Goal: Task Accomplishment & Management: Complete application form

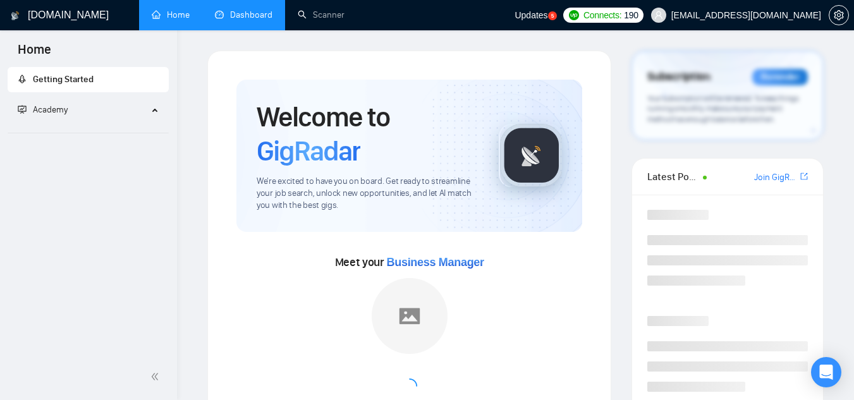
click at [240, 15] on link "Dashboard" at bounding box center [244, 14] width 58 height 11
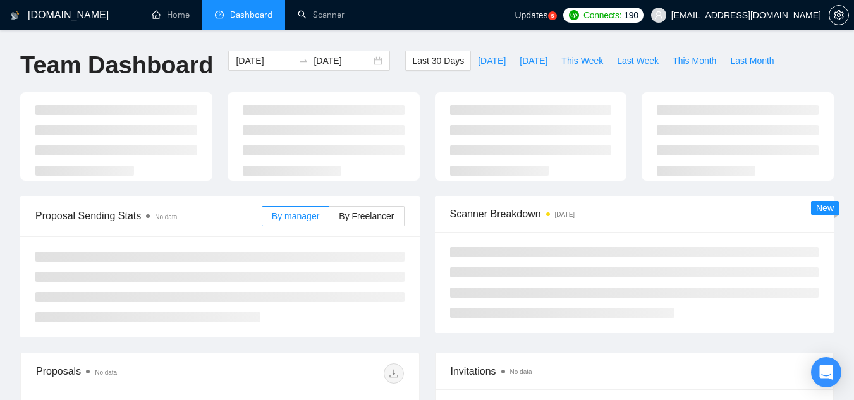
click at [708, 15] on span "[EMAIL_ADDRESS][DOMAIN_NAME]" at bounding box center [746, 15] width 150 height 0
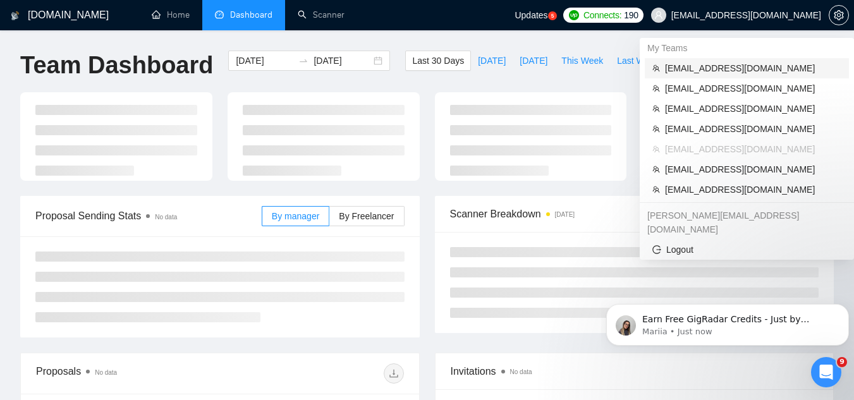
click at [709, 70] on span "[EMAIL_ADDRESS][DOMAIN_NAME]" at bounding box center [753, 68] width 176 height 14
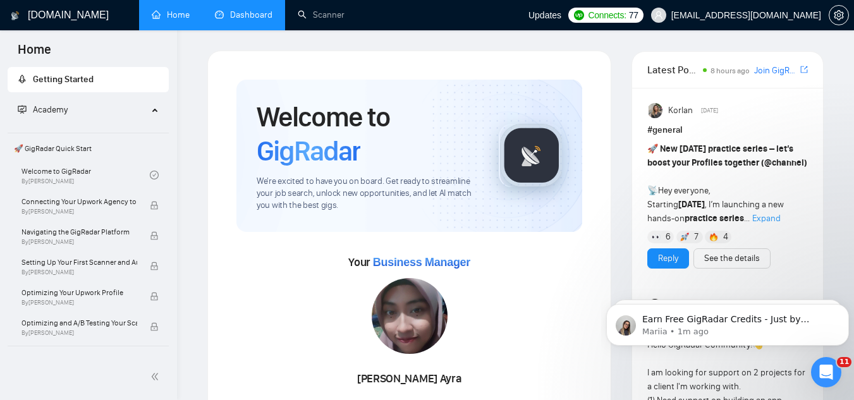
click at [253, 16] on link "Dashboard" at bounding box center [244, 14] width 58 height 11
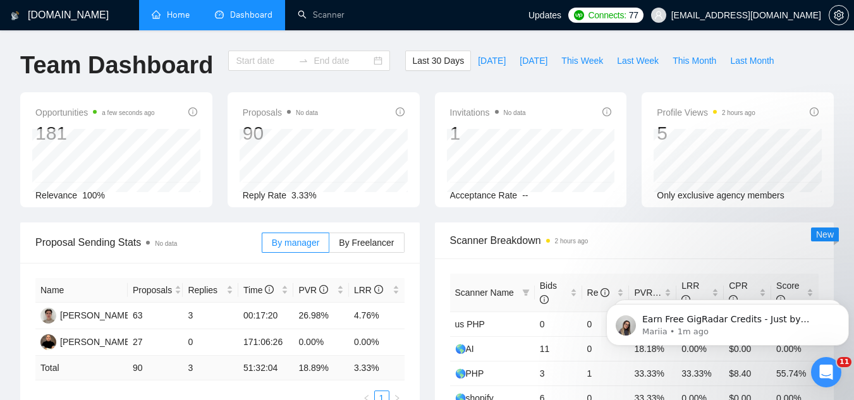
type input "[DATE]"
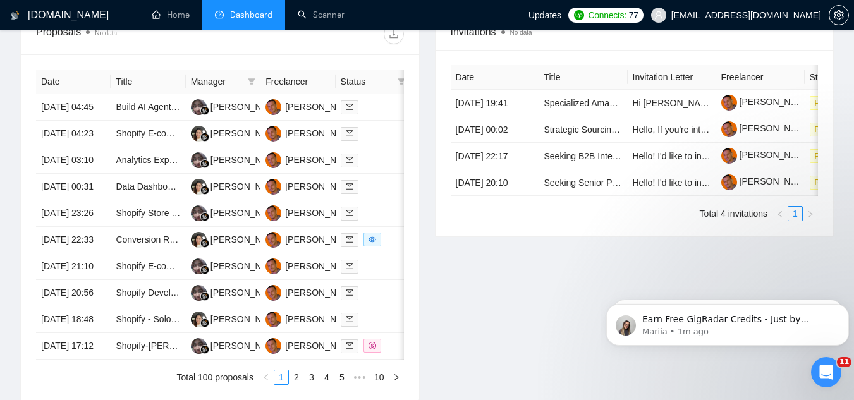
scroll to position [506, 0]
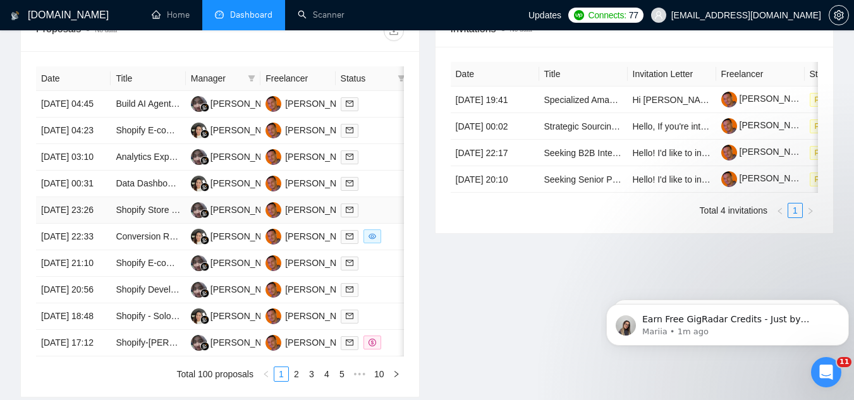
click at [149, 224] on td "Shopify Store Development Assistance" at bounding box center [148, 210] width 75 height 27
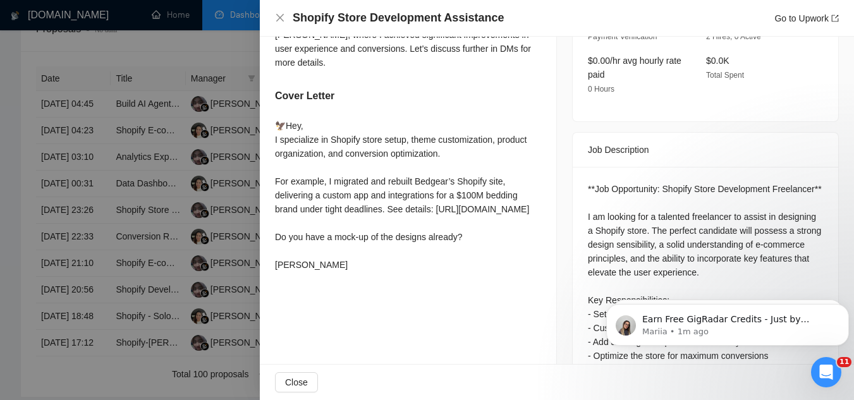
scroll to position [443, 0]
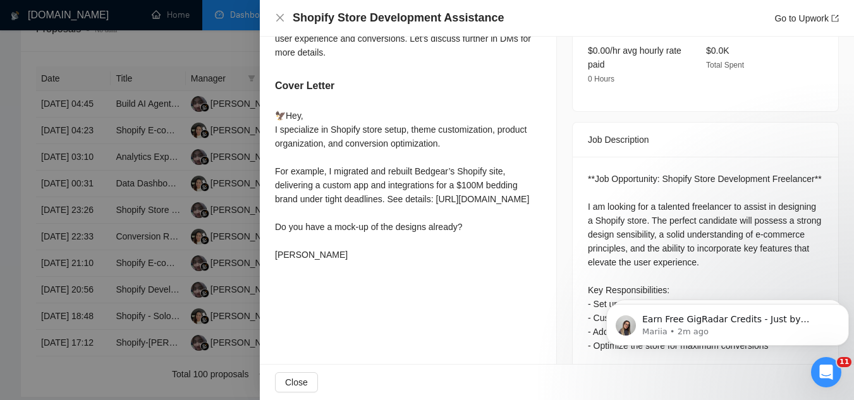
click at [146, 57] on div at bounding box center [427, 200] width 854 height 400
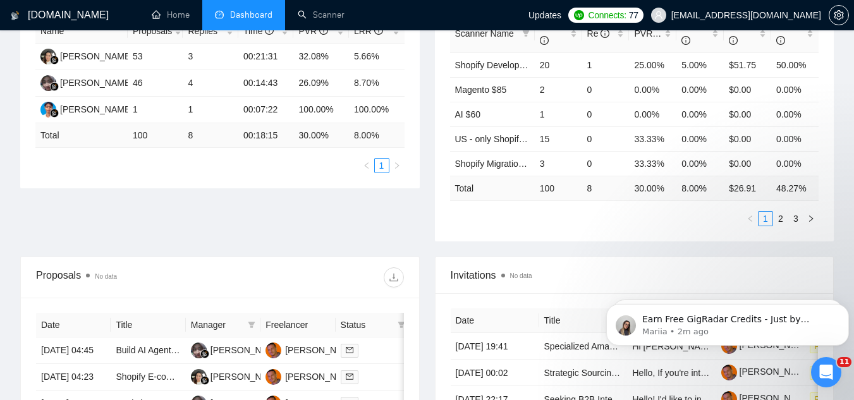
scroll to position [50, 0]
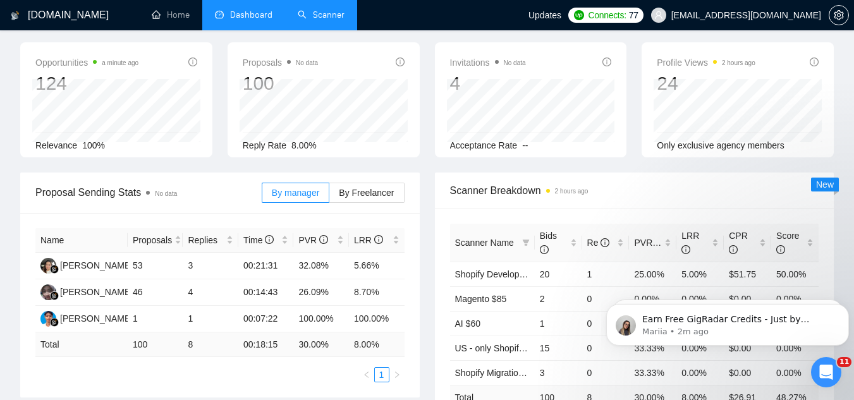
click at [328, 19] on link "Scanner" at bounding box center [321, 14] width 47 height 11
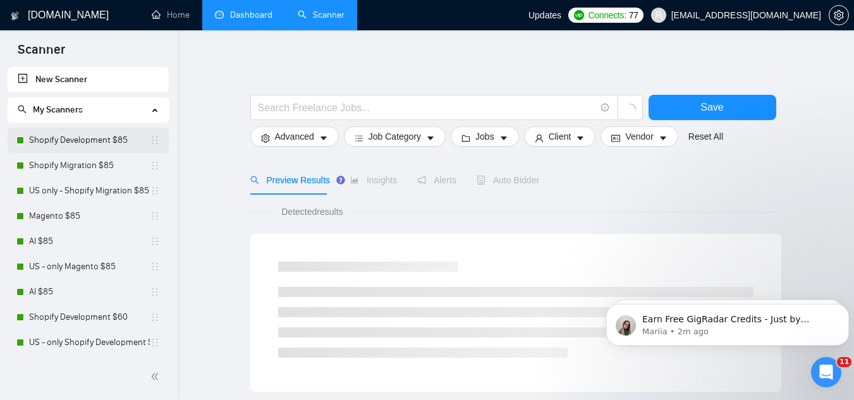
click at [66, 132] on link "Shopify Development $85" at bounding box center [89, 140] width 121 height 25
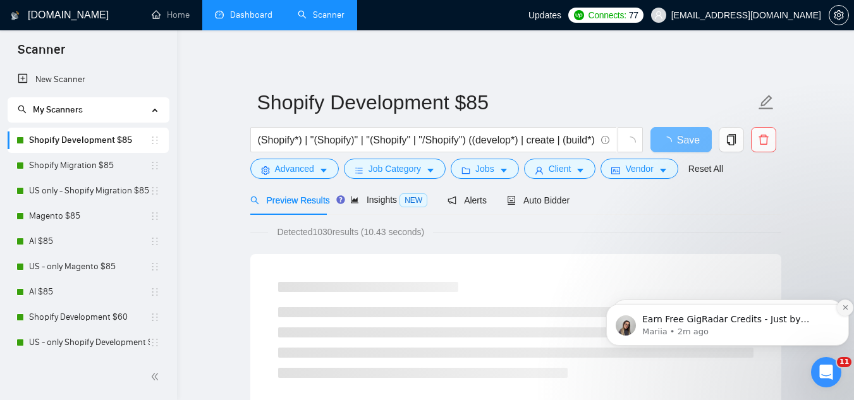
click at [845, 308] on icon "Dismiss notification" at bounding box center [845, 307] width 4 height 4
click at [844, 310] on icon "Dismiss notification" at bounding box center [845, 307] width 7 height 7
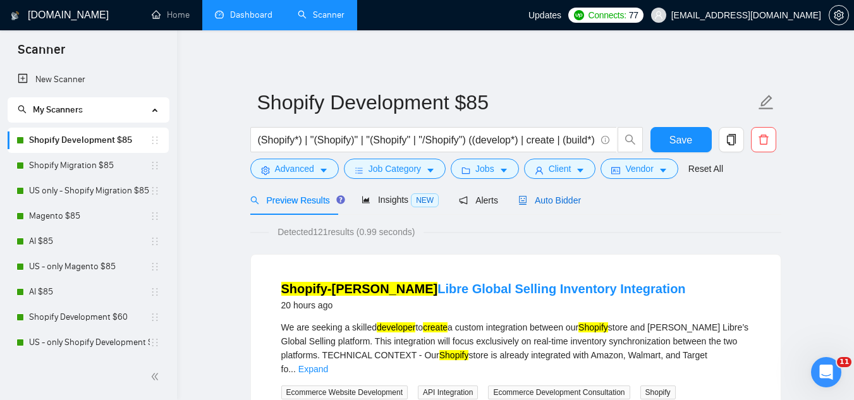
click at [553, 202] on span "Auto Bidder" at bounding box center [549, 200] width 63 height 10
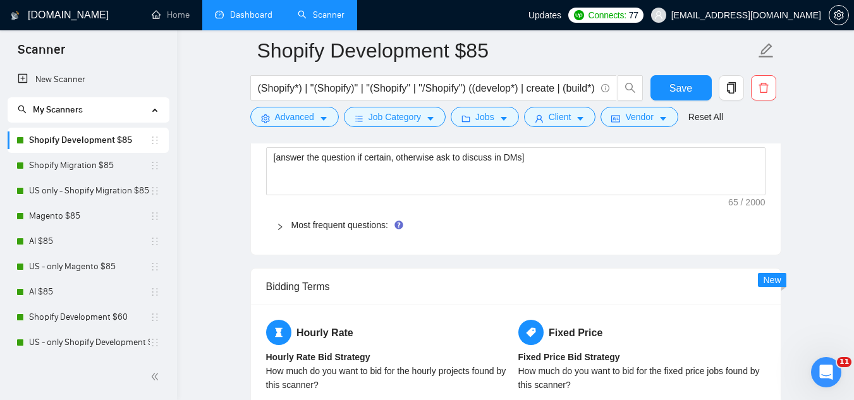
scroll to position [1897, 0]
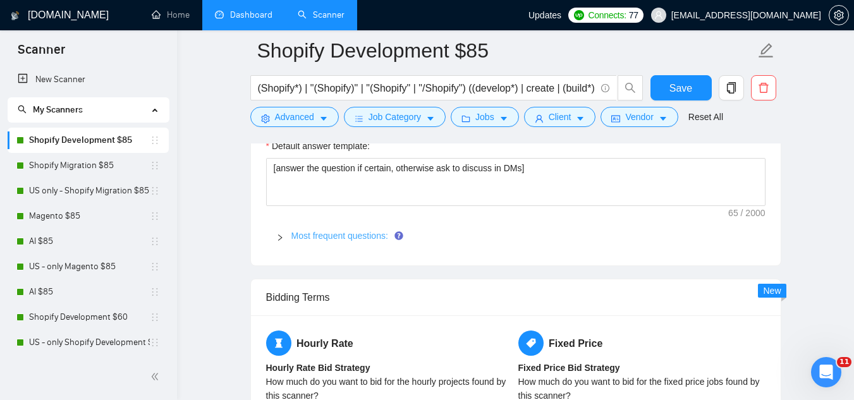
click at [311, 237] on link "Most frequent questions:" at bounding box center [339, 236] width 97 height 10
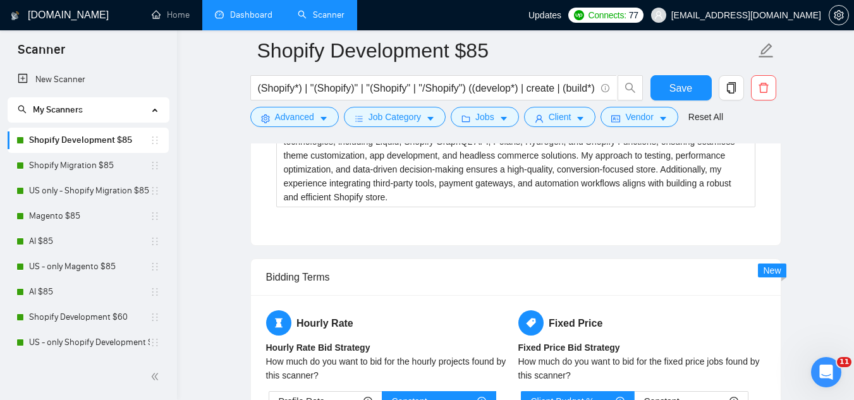
scroll to position [3351, 0]
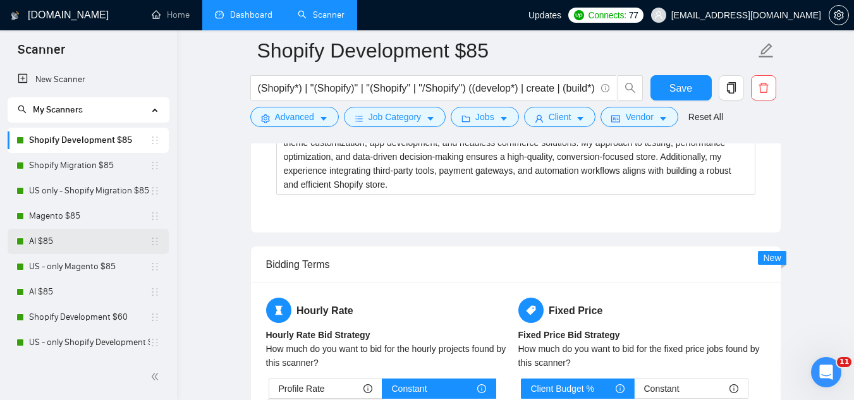
click at [73, 236] on link "AI $85" at bounding box center [89, 241] width 121 height 25
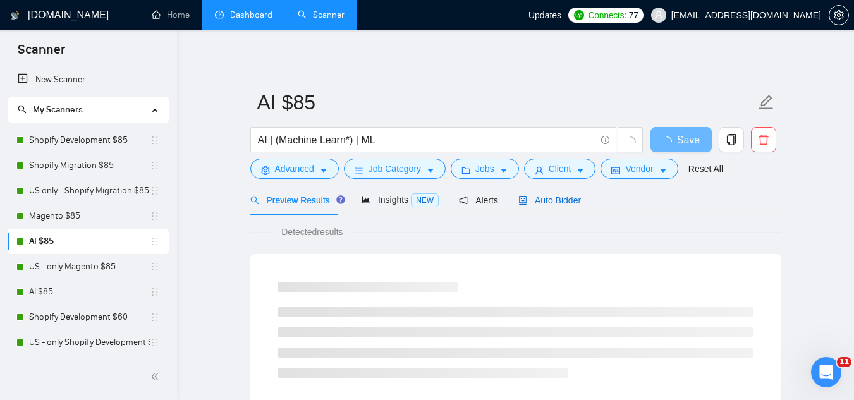
click at [539, 202] on span "Auto Bidder" at bounding box center [549, 200] width 63 height 10
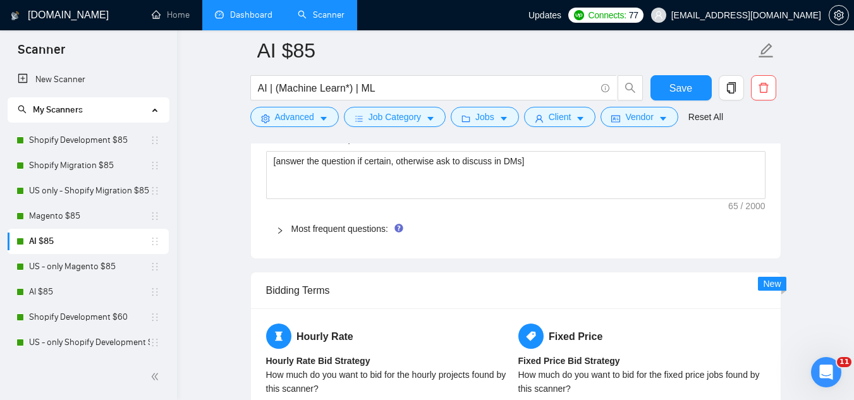
scroll to position [1834, 0]
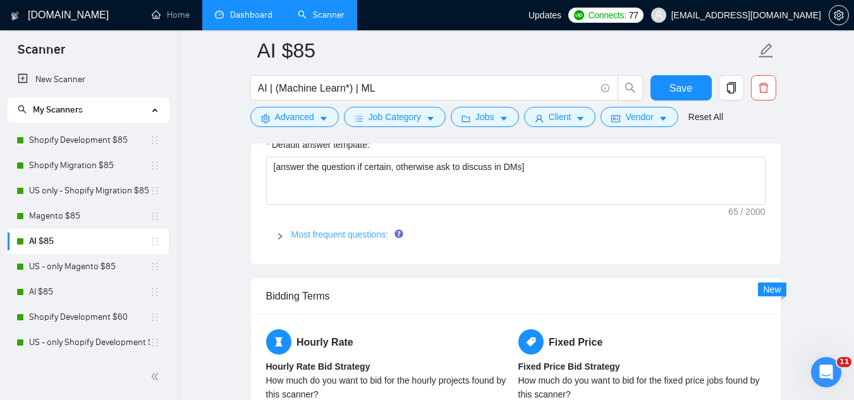
click at [365, 236] on link "Most frequent questions:" at bounding box center [339, 235] width 97 height 10
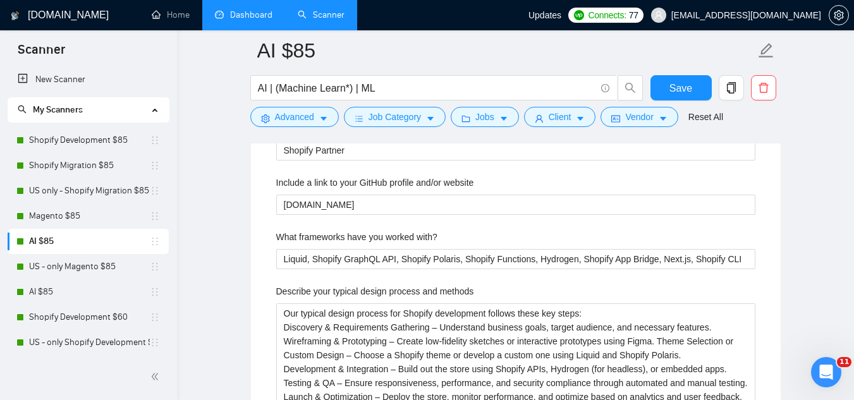
scroll to position [2086, 0]
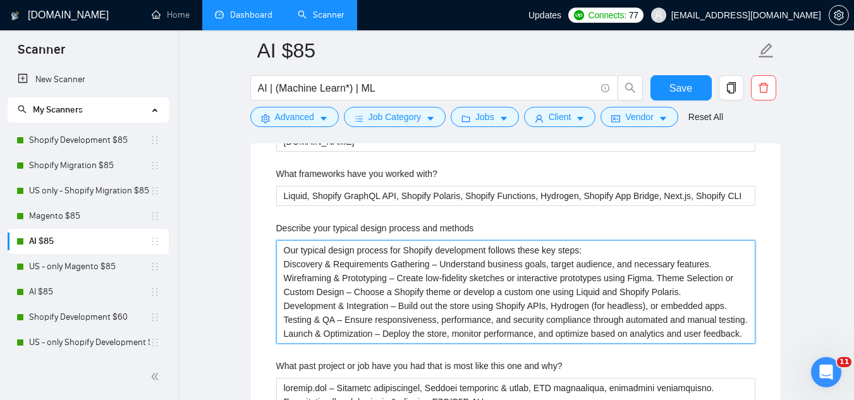
click at [361, 262] on methods "Our typical design process for Shopify development follows these key steps: Dis…" at bounding box center [515, 292] width 479 height 104
click at [353, 250] on methods "Our typical design process for Shopify development follows these key steps: Dis…" at bounding box center [515, 292] width 479 height 104
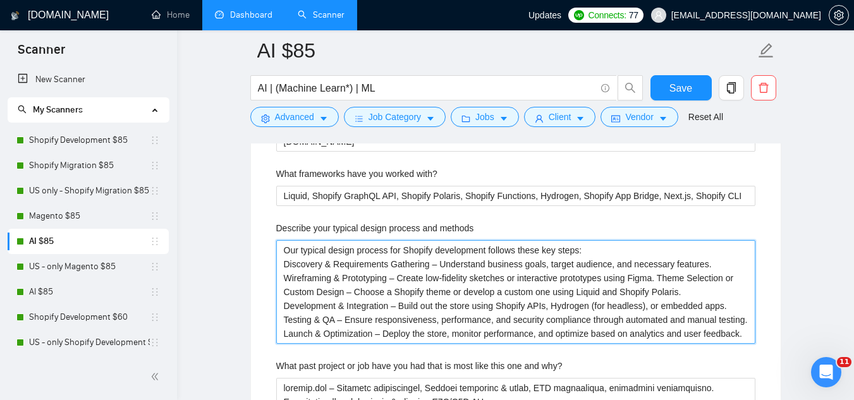
click at [353, 250] on methods "Our typical design process for Shopify development follows these key steps: Dis…" at bounding box center [515, 292] width 479 height 104
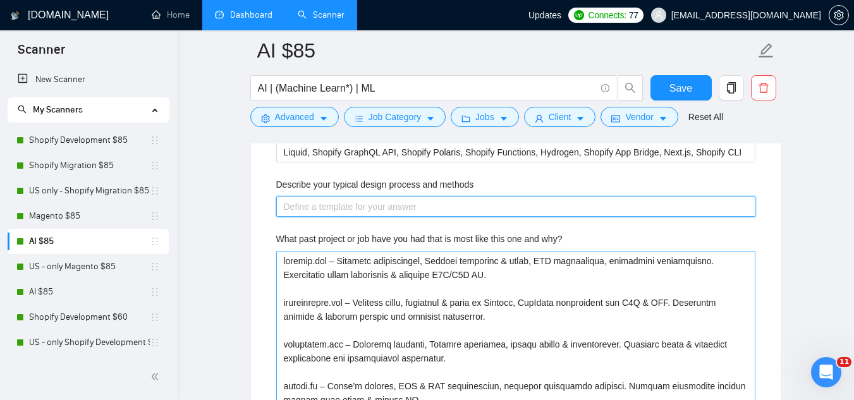
scroll to position [2150, 0]
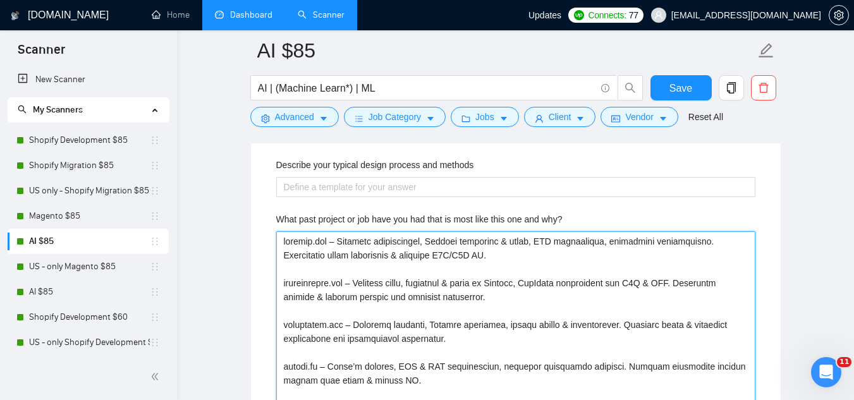
click at [291, 241] on why\? "What past project or job have you had that is most like this one and why?" at bounding box center [515, 380] width 479 height 298
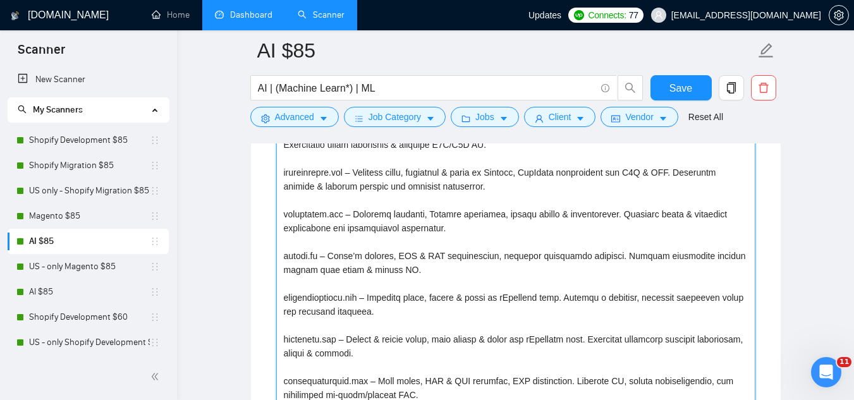
scroll to position [2274, 0]
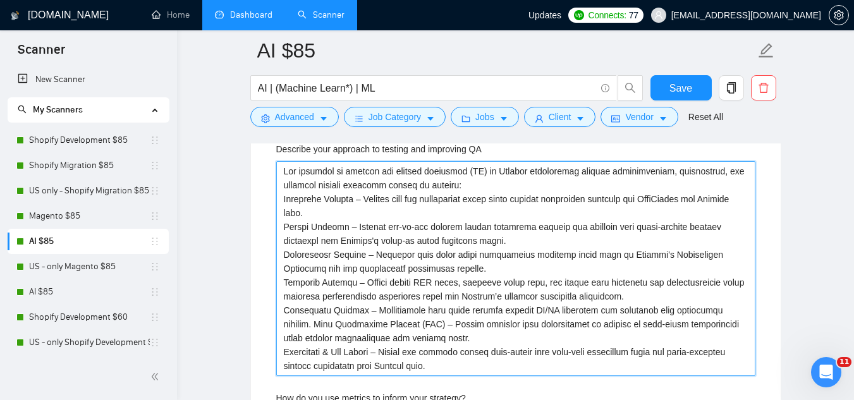
click at [287, 175] on QA "Describe your approach to testing and improving QA" at bounding box center [515, 268] width 479 height 215
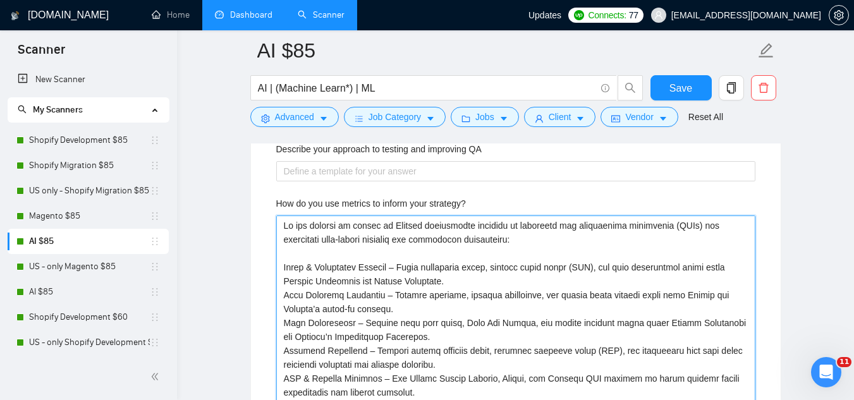
click at [290, 225] on strategy\? "How do you use metrics to inform your strategy?" at bounding box center [515, 337] width 479 height 243
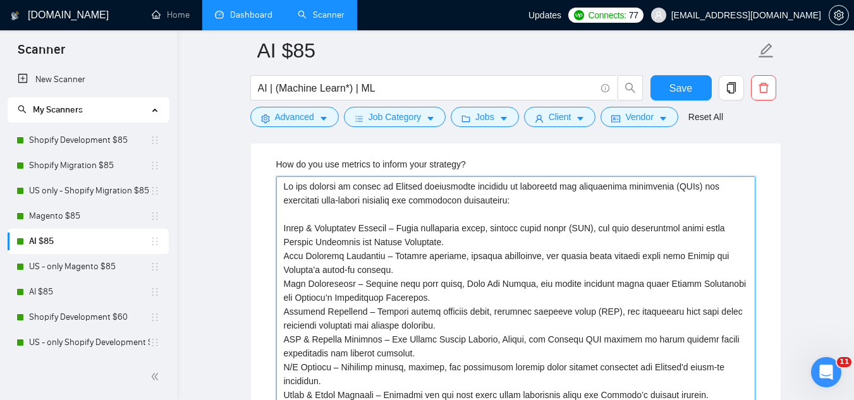
scroll to position [2327, 0]
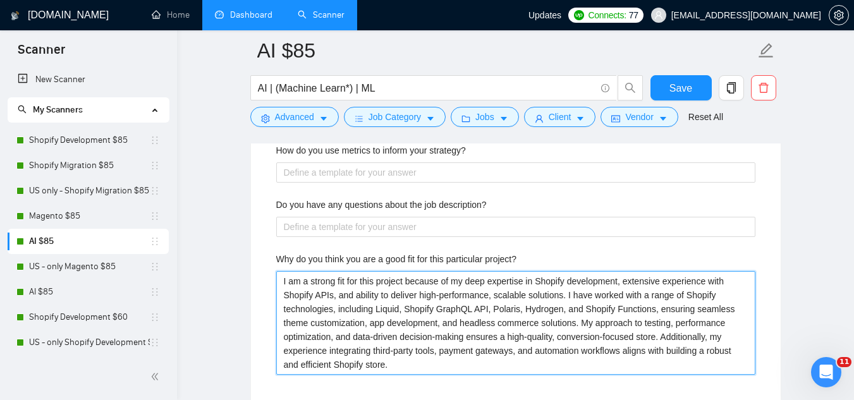
click at [304, 281] on project\? "I am a strong fit for this project because of my deep expertise in Shopify deve…" at bounding box center [515, 323] width 479 height 104
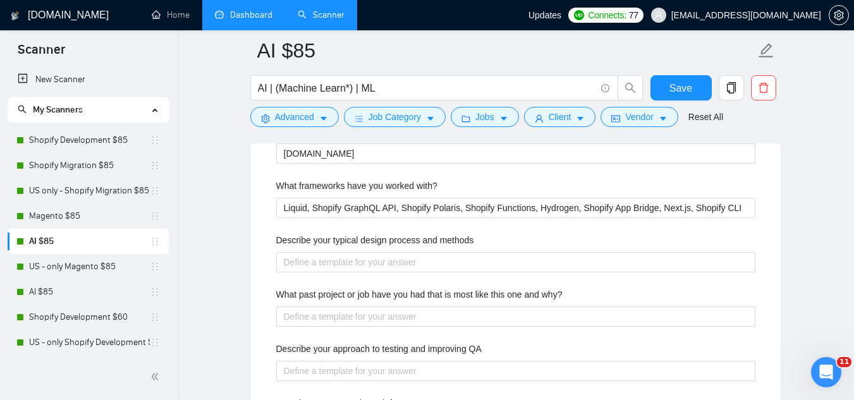
scroll to position [2011, 0]
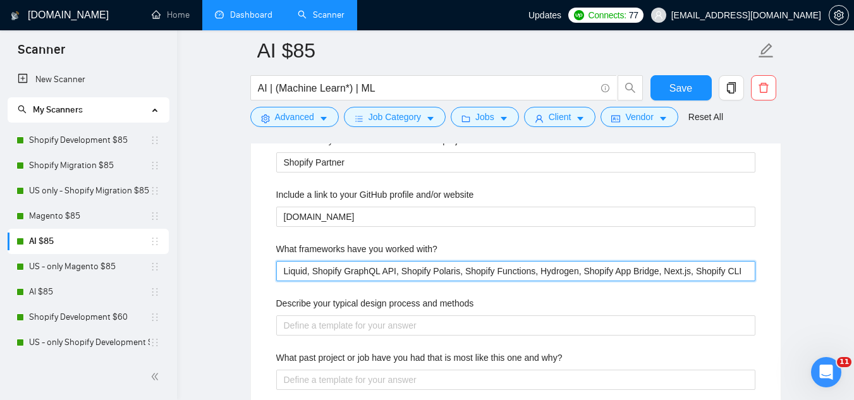
click at [307, 274] on with\? "Liquid, Shopify GraphQL API, Shopify Polaris, Shopify Functions, Hydrogen, Shop…" at bounding box center [515, 271] width 479 height 20
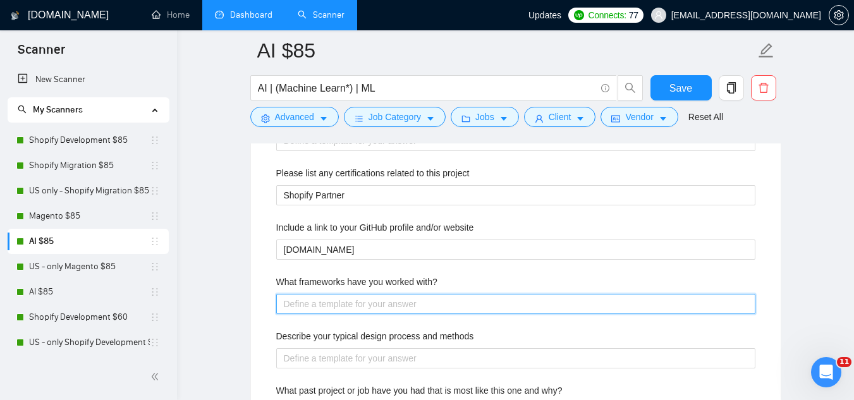
scroll to position [1948, 0]
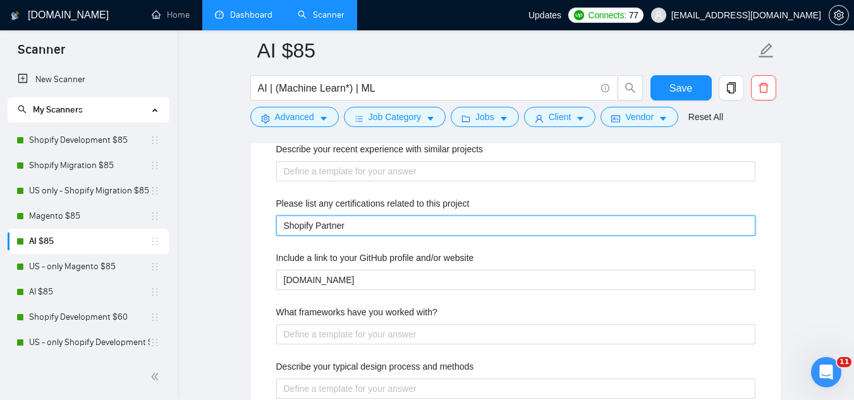
click at [306, 224] on project "Shopify Partner" at bounding box center [515, 226] width 479 height 20
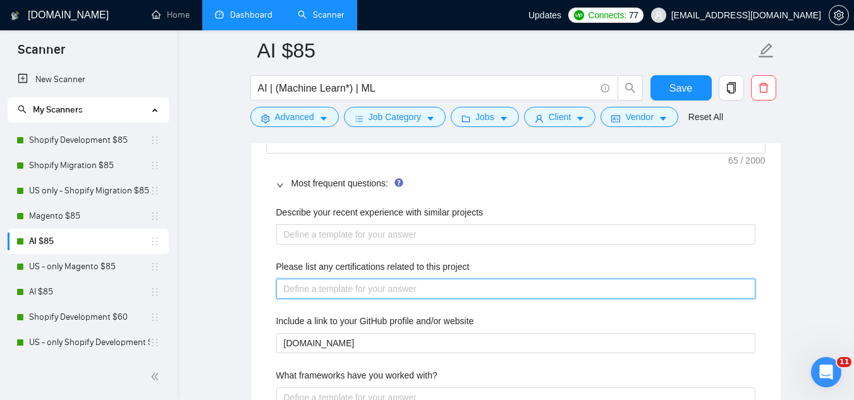
scroll to position [1822, 0]
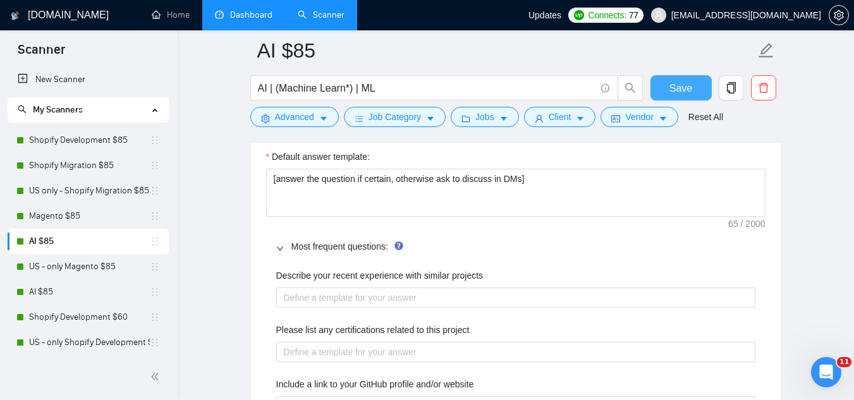
click at [683, 87] on span "Save" at bounding box center [681, 88] width 23 height 16
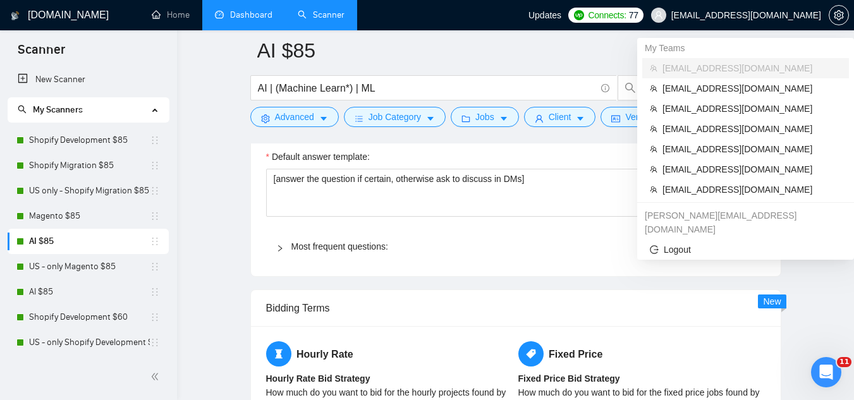
click at [768, 15] on span "[EMAIL_ADDRESS][DOMAIN_NAME]" at bounding box center [746, 15] width 150 height 0
click at [752, 190] on span "[EMAIL_ADDRESS][DOMAIN_NAME]" at bounding box center [752, 190] width 179 height 14
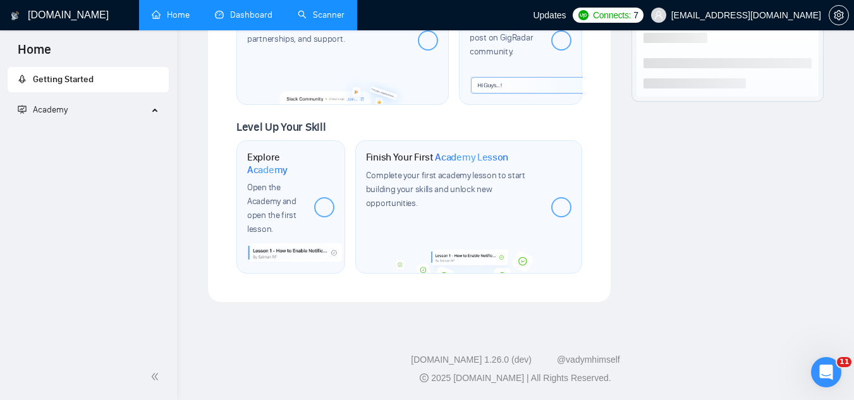
scroll to position [762, 0]
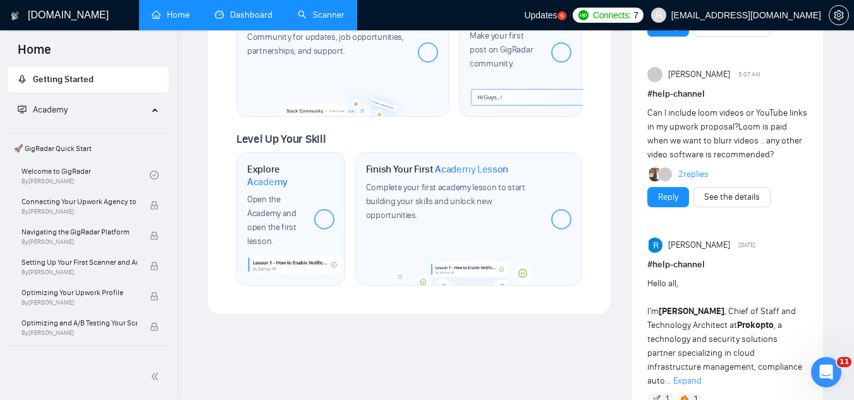
click at [243, 9] on link "Dashboard" at bounding box center [244, 14] width 58 height 11
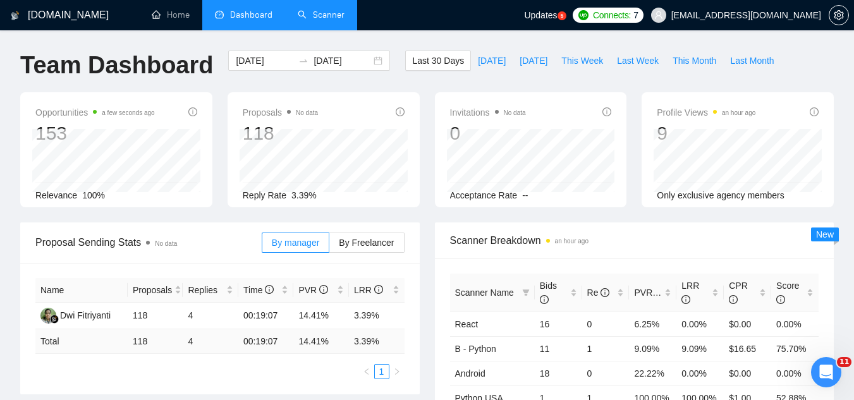
click at [321, 15] on link "Scanner" at bounding box center [321, 14] width 47 height 11
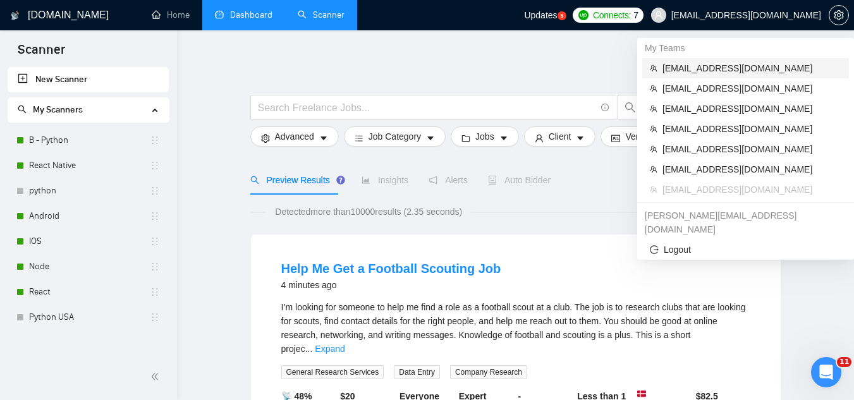
click at [731, 63] on span "[EMAIL_ADDRESS][DOMAIN_NAME]" at bounding box center [752, 68] width 179 height 14
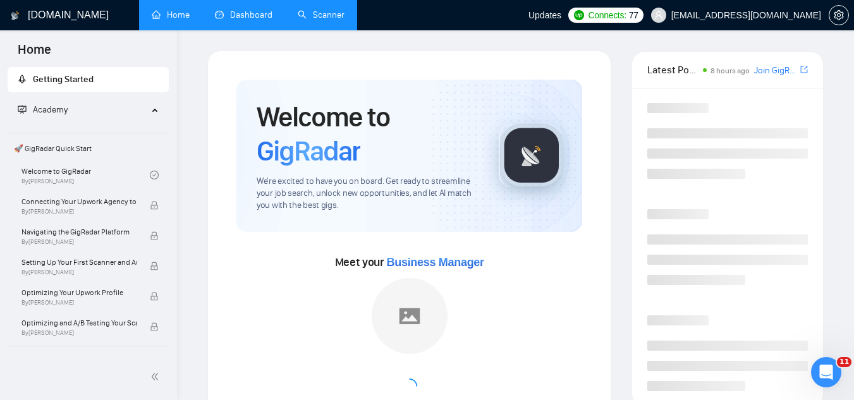
click at [256, 17] on link "Dashboard" at bounding box center [244, 14] width 58 height 11
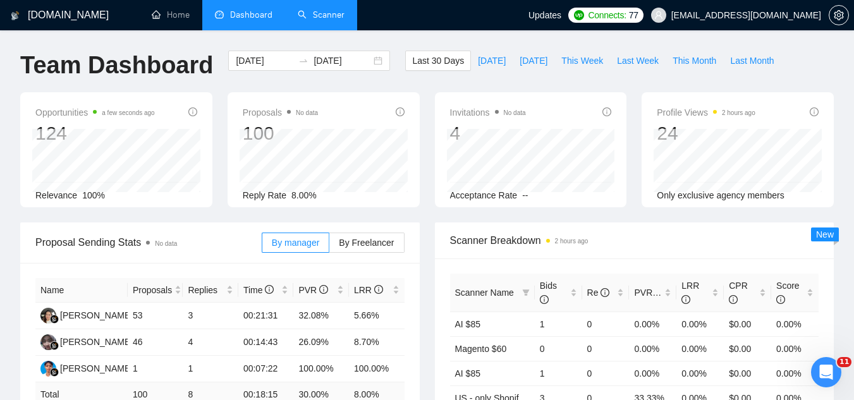
click at [329, 17] on link "Scanner" at bounding box center [321, 14] width 47 height 11
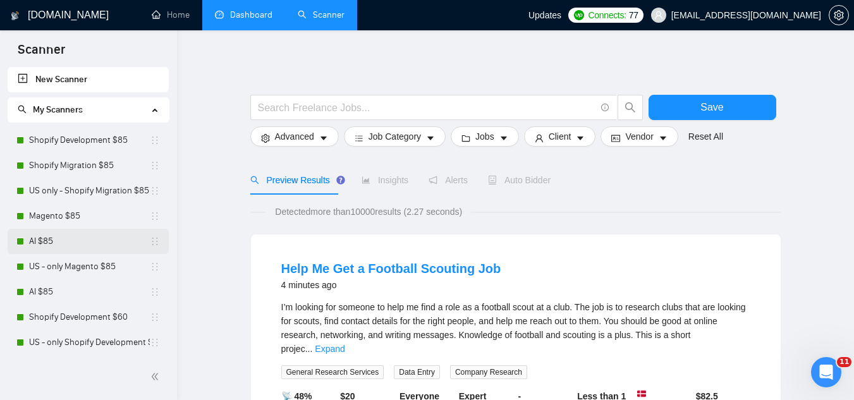
click at [68, 243] on link "AI $85" at bounding box center [89, 241] width 121 height 25
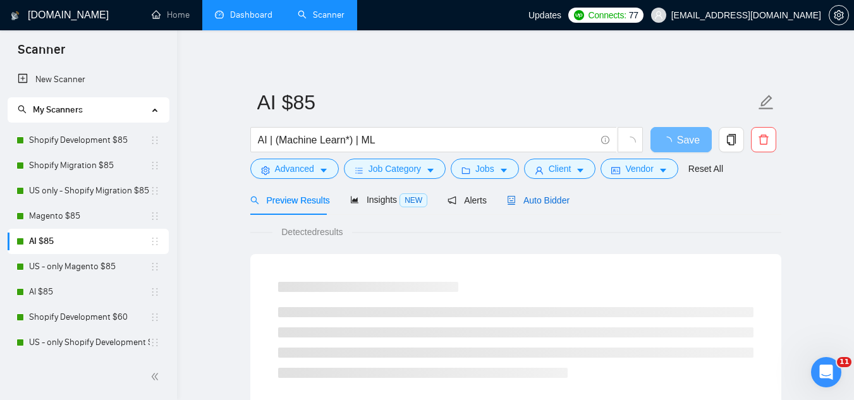
click at [537, 197] on span "Auto Bidder" at bounding box center [538, 200] width 63 height 10
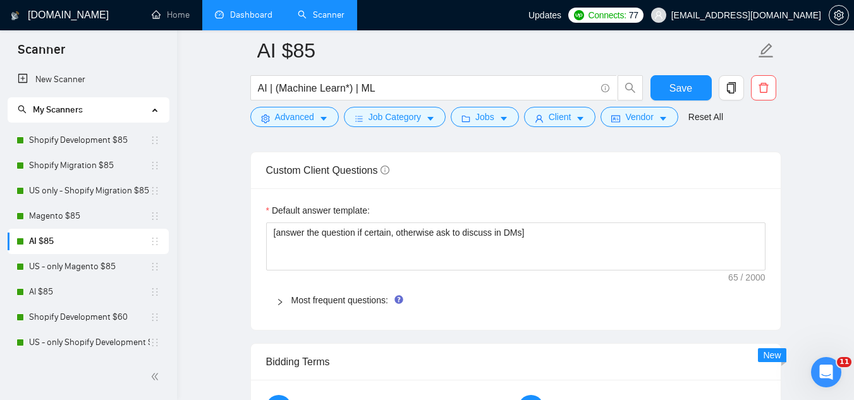
scroll to position [1770, 0]
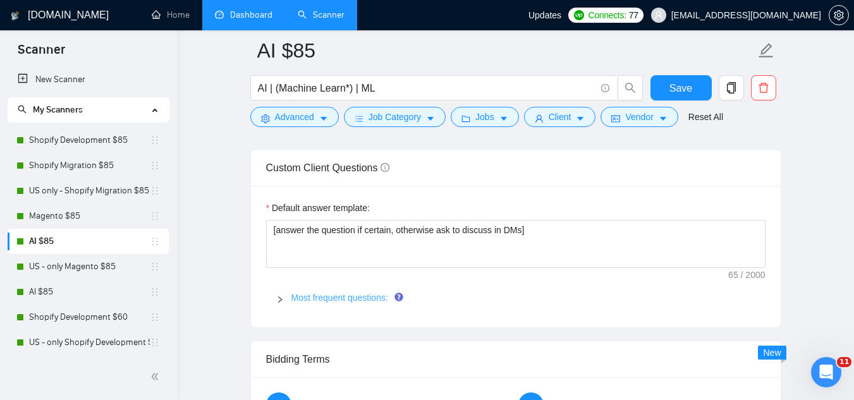
click at [341, 299] on link "Most frequent questions:" at bounding box center [339, 298] width 97 height 10
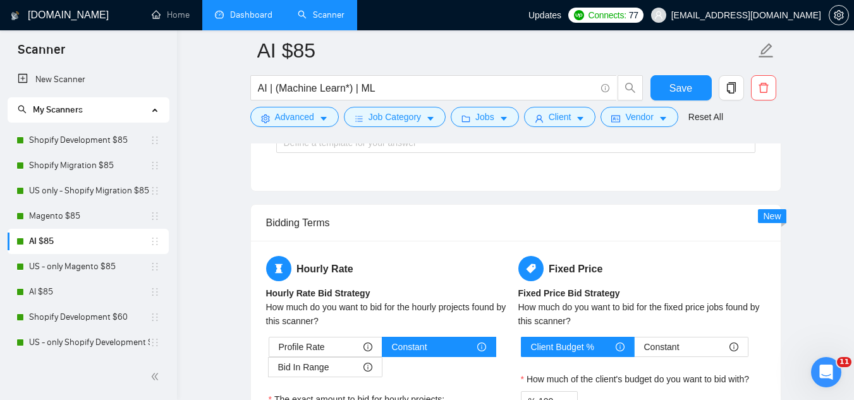
scroll to position [2529, 0]
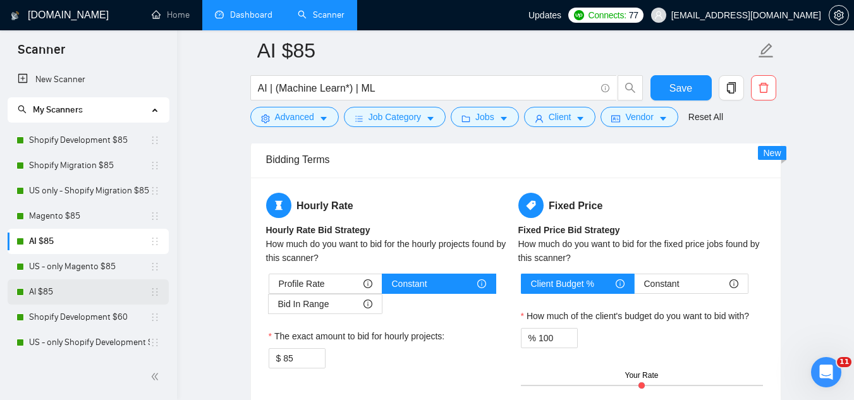
click at [114, 296] on link "AI $85" at bounding box center [89, 291] width 121 height 25
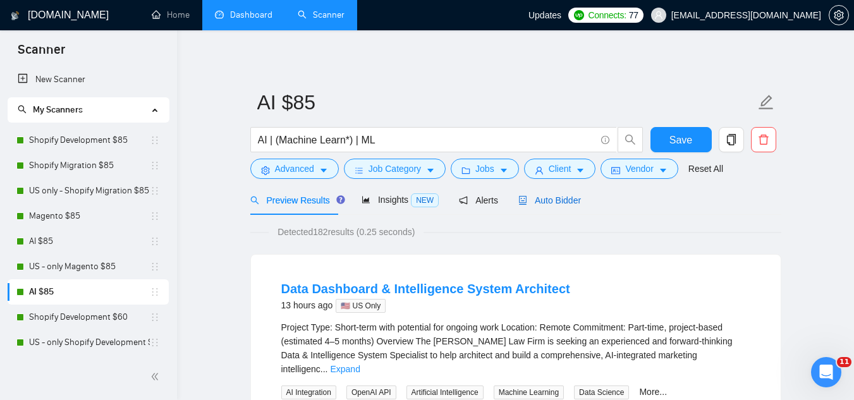
click at [540, 197] on span "Auto Bidder" at bounding box center [549, 200] width 63 height 10
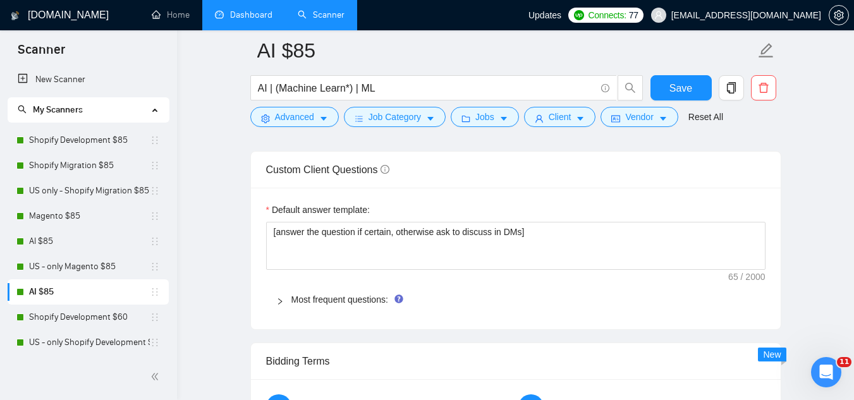
scroll to position [1770, 0]
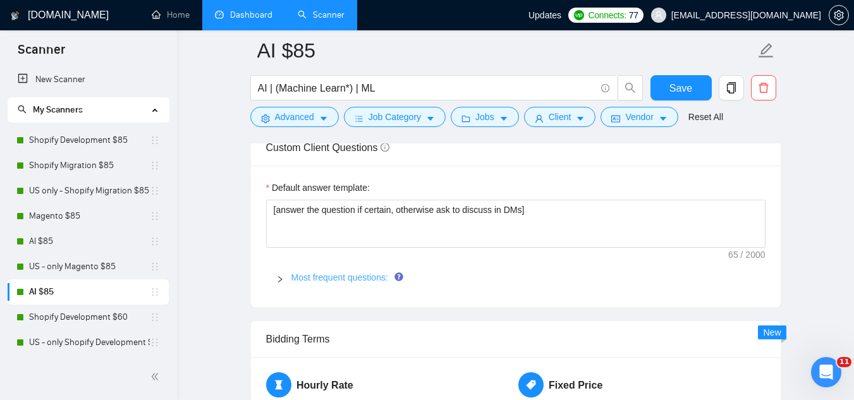
click at [346, 274] on link "Most frequent questions:" at bounding box center [339, 278] width 97 height 10
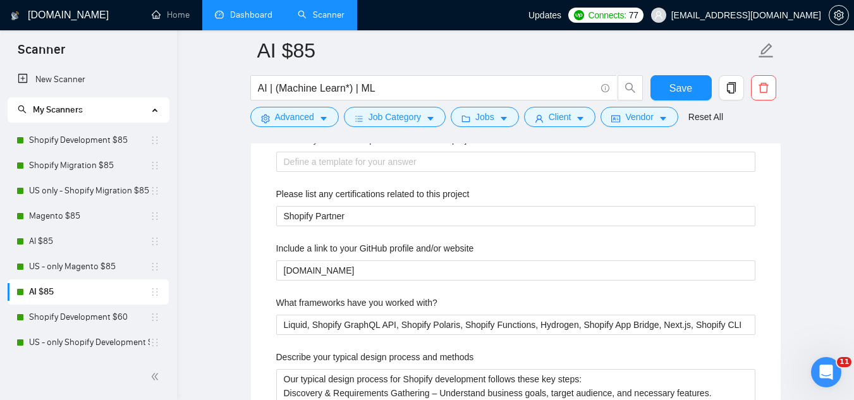
scroll to position [1960, 0]
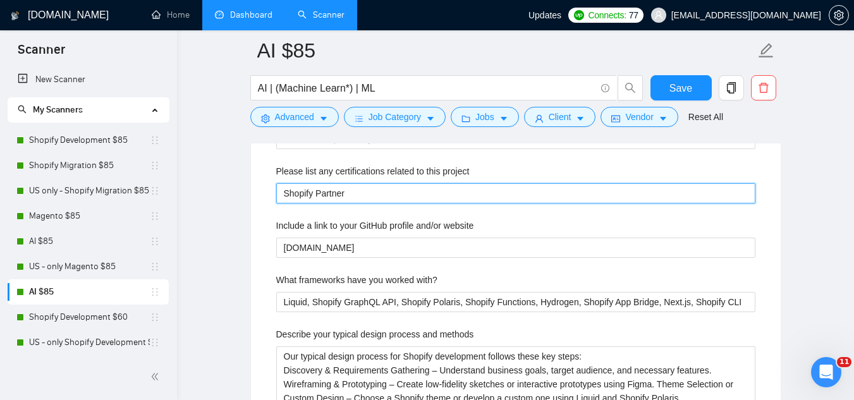
click at [307, 194] on project "Shopify Partner" at bounding box center [515, 193] width 479 height 20
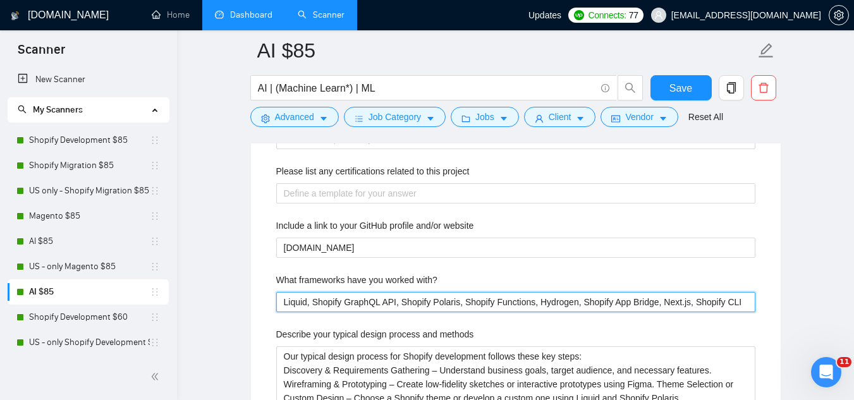
click at [371, 300] on with\? "Liquid, Shopify GraphQL API, Shopify Polaris, Shopify Functions, Hydrogen, Shop…" at bounding box center [515, 302] width 479 height 20
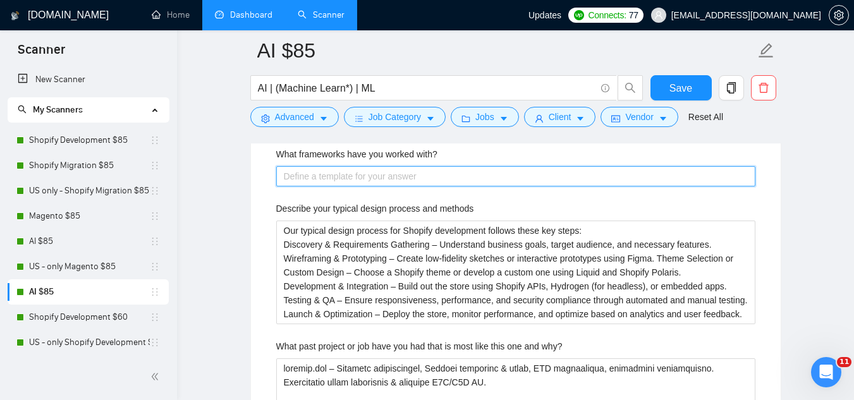
scroll to position [2086, 0]
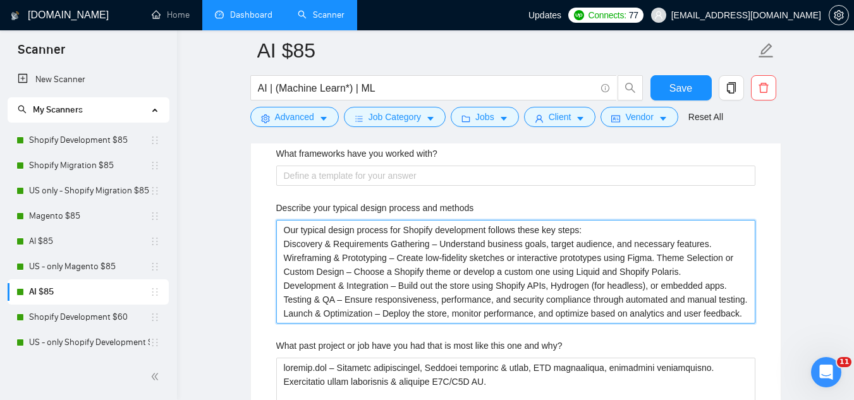
click at [333, 244] on methods "Our typical design process for Shopify development follows these key steps: Dis…" at bounding box center [515, 272] width 479 height 104
click at [322, 230] on methods "Our typical design process for Shopify development follows these key steps: Dis…" at bounding box center [515, 272] width 479 height 104
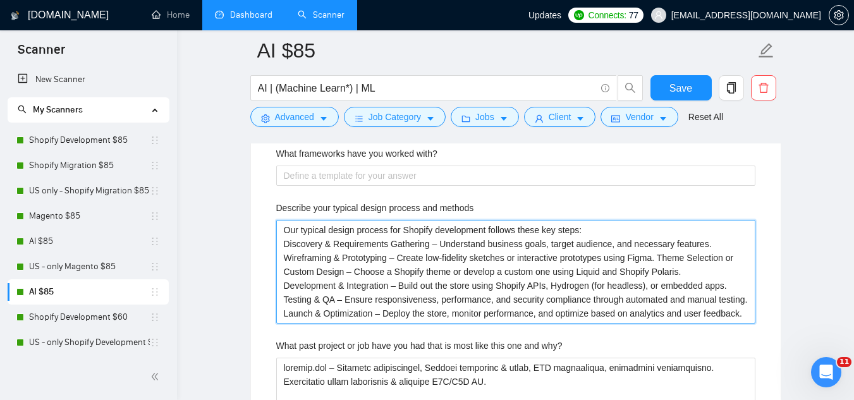
click at [322, 230] on methods "Our typical design process for Shopify development follows these key steps: Dis…" at bounding box center [515, 272] width 479 height 104
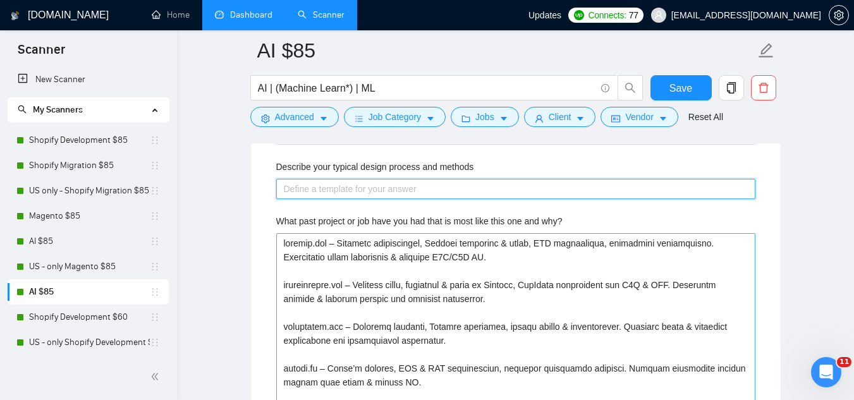
scroll to position [2150, 0]
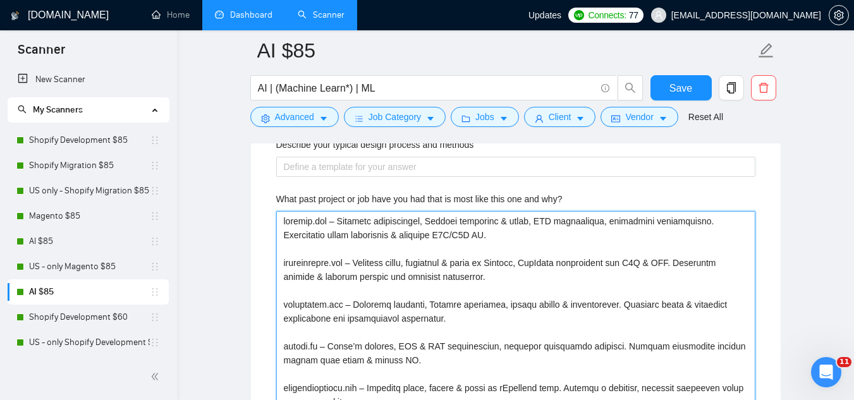
click at [281, 222] on why\? "What past project or job have you had that is most like this one and why?" at bounding box center [515, 360] width 479 height 298
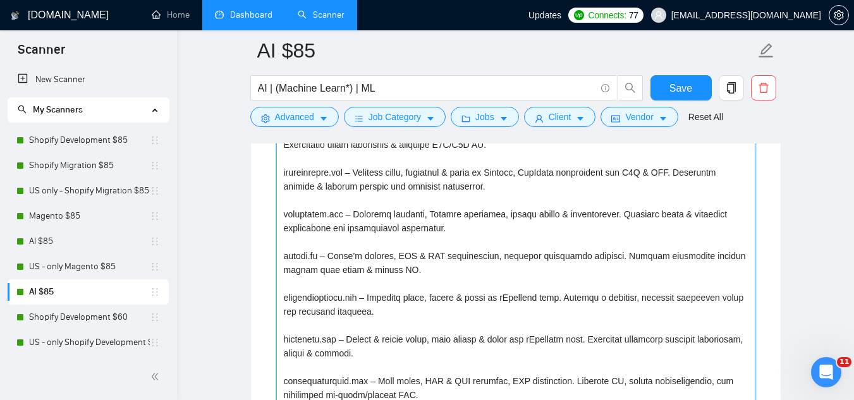
scroll to position [2254, 0]
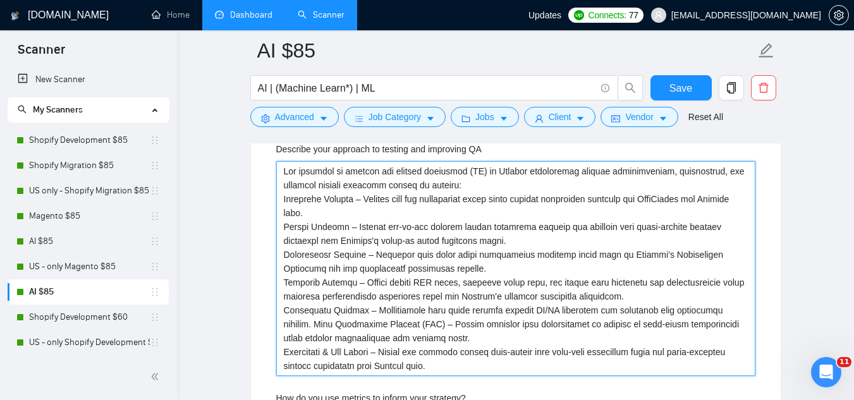
click at [285, 176] on QA "Describe your approach to testing and improving QA" at bounding box center [515, 268] width 479 height 215
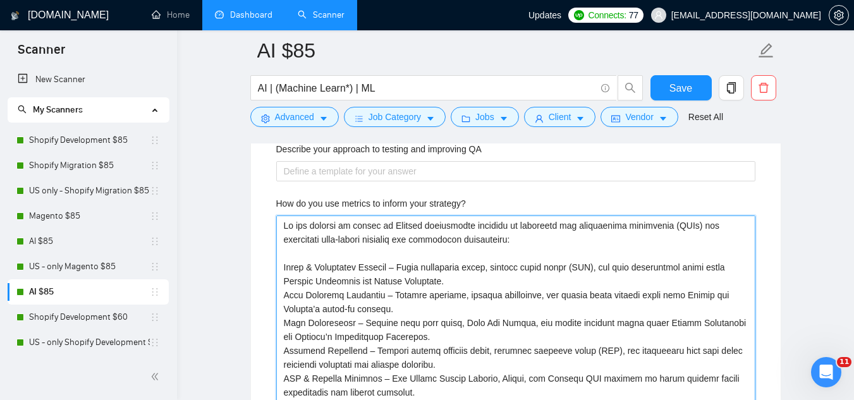
click at [290, 230] on strategy\? "How do you use metrics to inform your strategy?" at bounding box center [515, 337] width 479 height 243
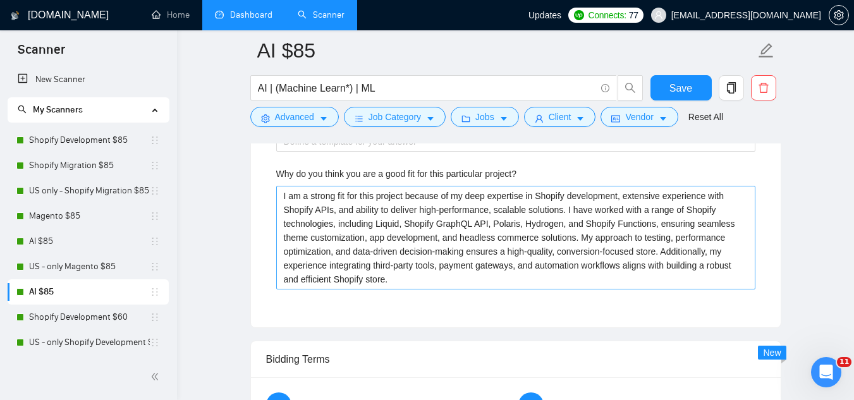
scroll to position [2370, 0]
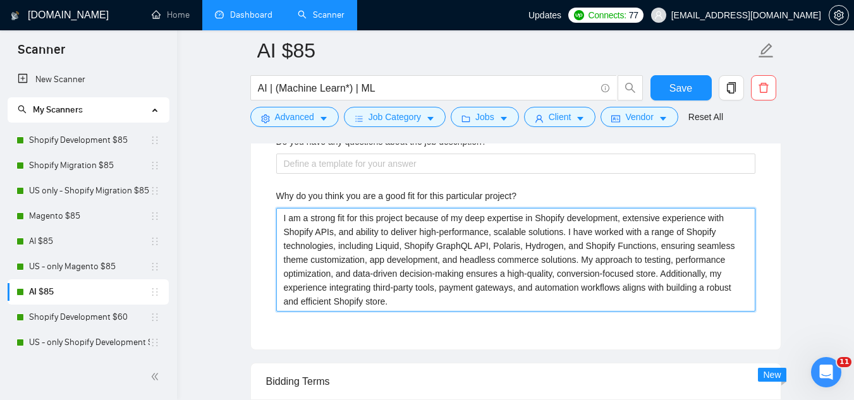
click at [314, 226] on project\? "I am a strong fit for this project because of my deep expertise in Shopify deve…" at bounding box center [515, 260] width 479 height 104
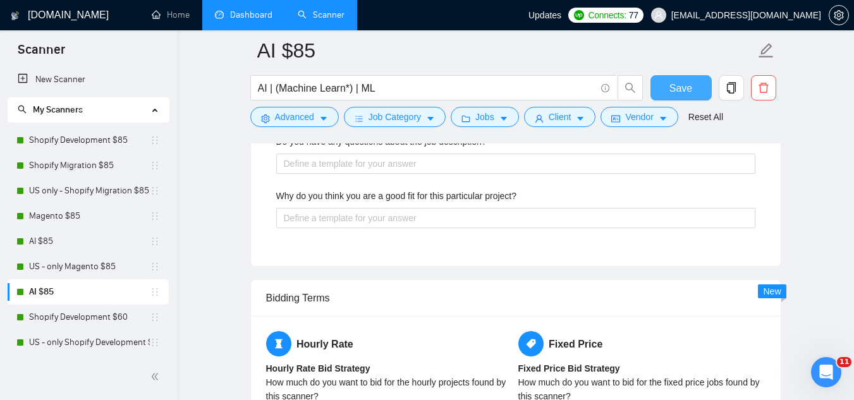
click at [673, 87] on span "Save" at bounding box center [681, 88] width 23 height 16
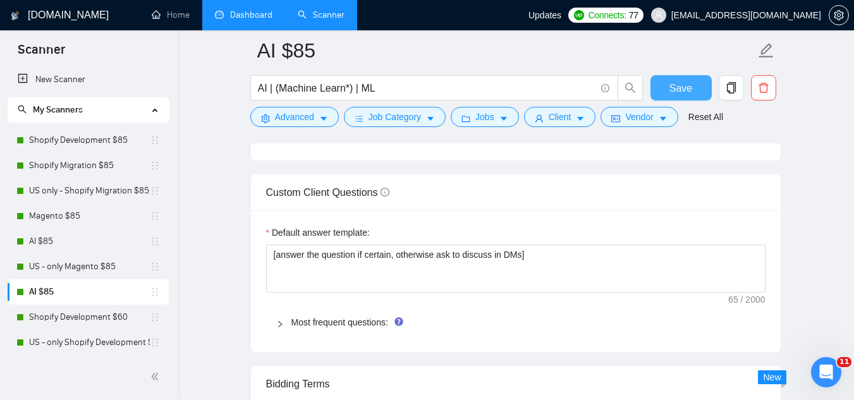
scroll to position [1738, 0]
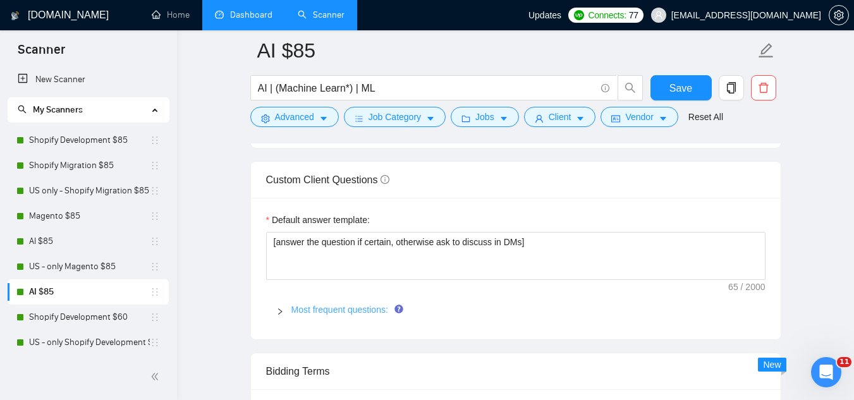
click at [367, 307] on link "Most frequent questions:" at bounding box center [339, 310] width 97 height 10
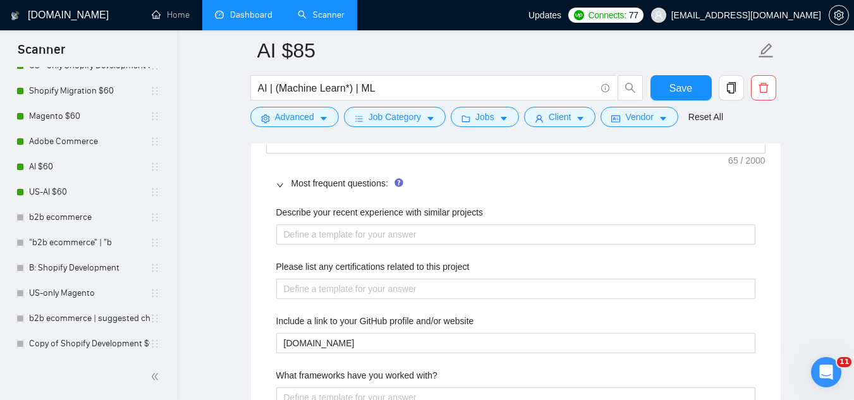
scroll to position [330, 0]
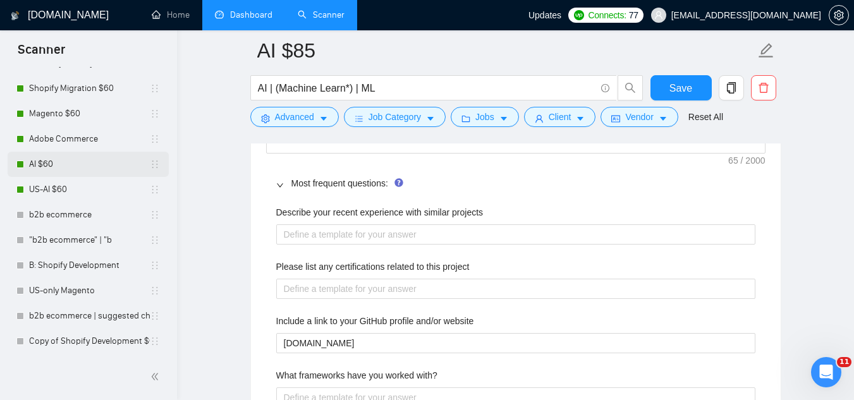
click at [74, 164] on link "AI $60" at bounding box center [89, 164] width 121 height 25
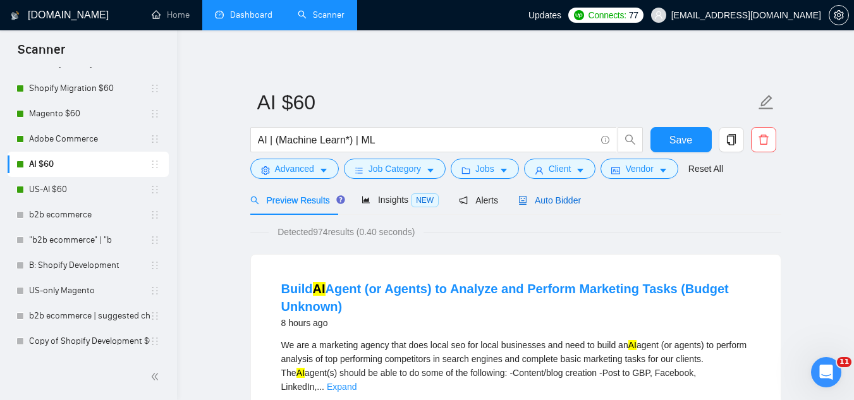
click at [552, 200] on span "Auto Bidder" at bounding box center [549, 200] width 63 height 10
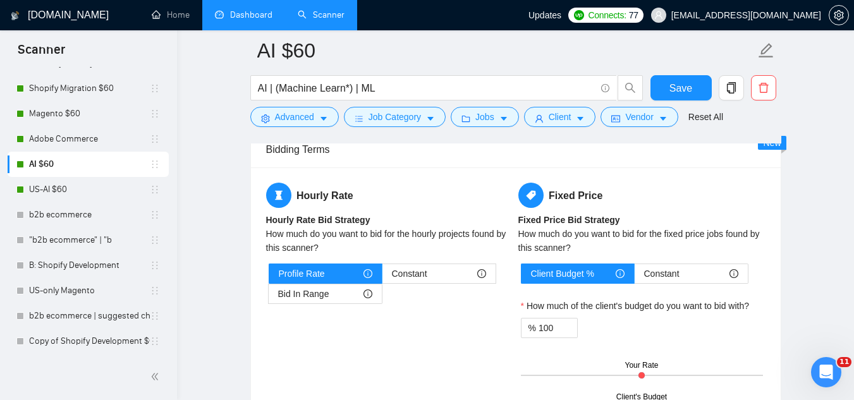
scroll to position [1897, 0]
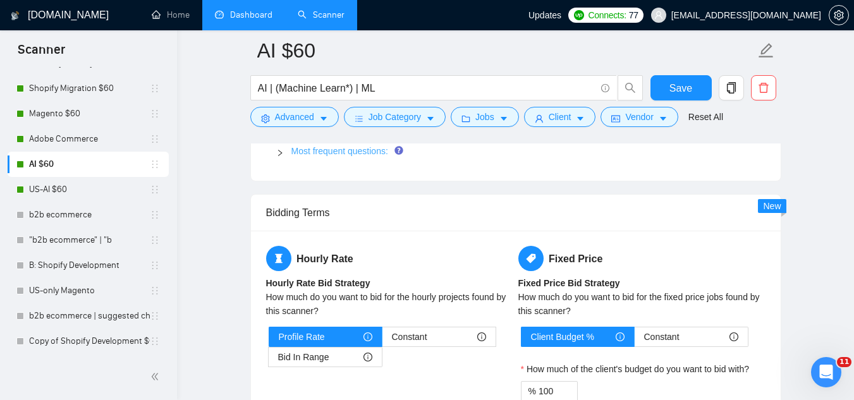
click at [352, 150] on link "Most frequent questions:" at bounding box center [339, 151] width 97 height 10
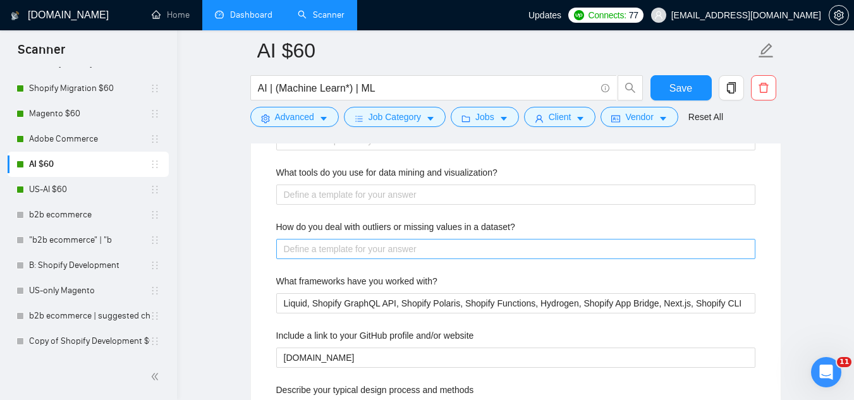
scroll to position [2086, 0]
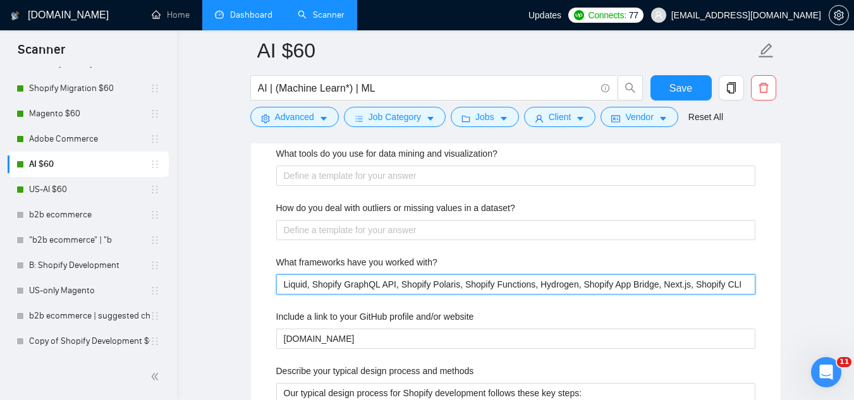
click at [366, 290] on with\? "Liquid, Shopify GraphQL API, Shopify Polaris, Shopify Functions, Hydrogen, Shop…" at bounding box center [515, 284] width 479 height 20
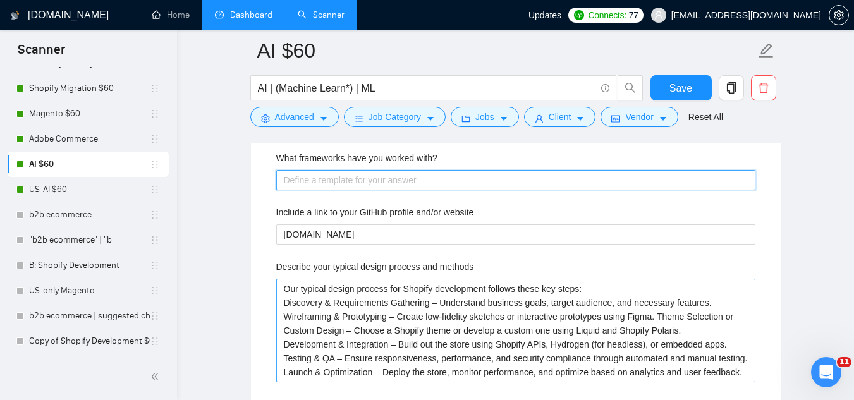
scroll to position [2213, 0]
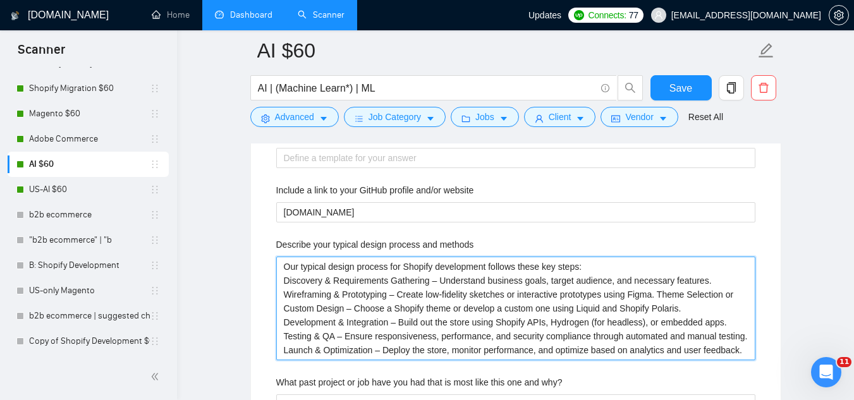
click at [288, 266] on methods "Our typical design process for Shopify development follows these key steps: Dis…" at bounding box center [515, 309] width 479 height 104
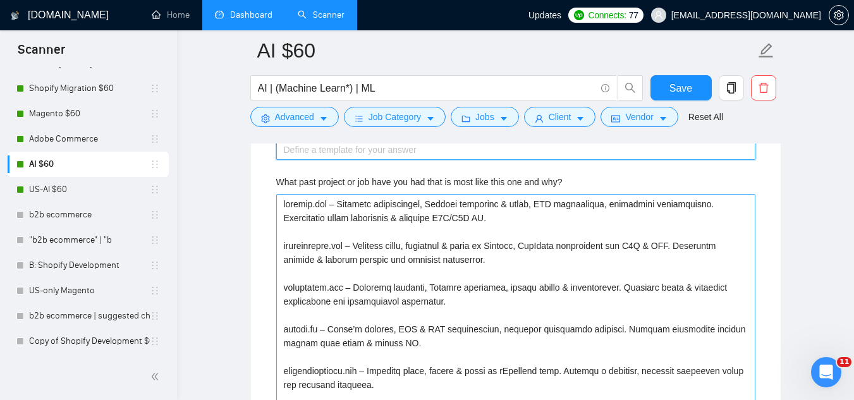
scroll to position [2339, 0]
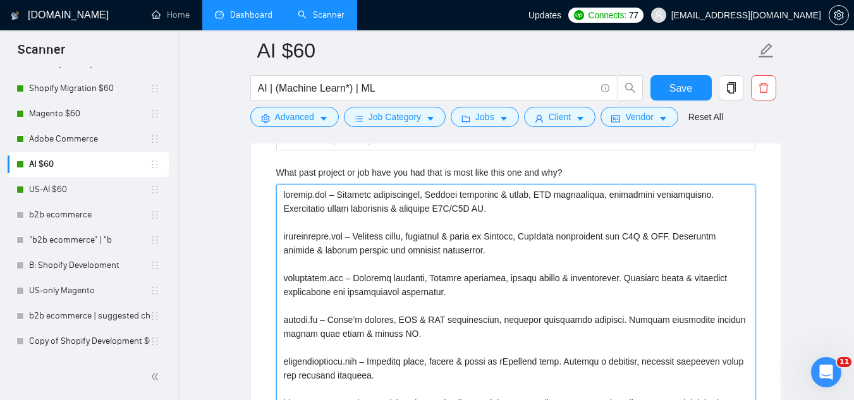
click at [286, 197] on why\? "What past project or job have you had that is most like this one and why?" at bounding box center [515, 334] width 479 height 298
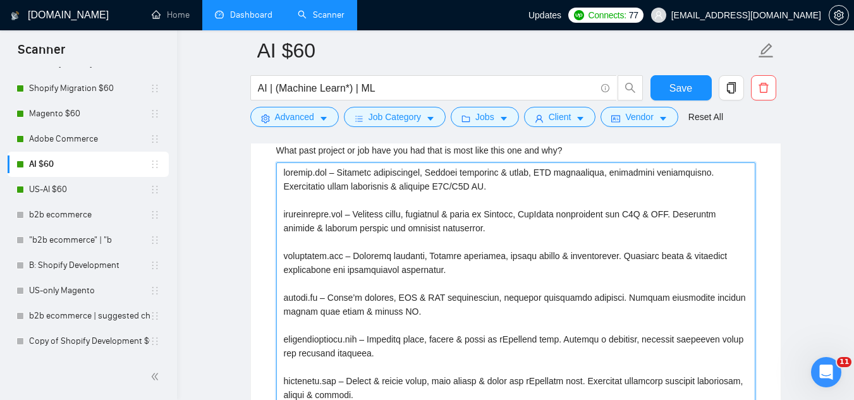
scroll to position [2375, 0]
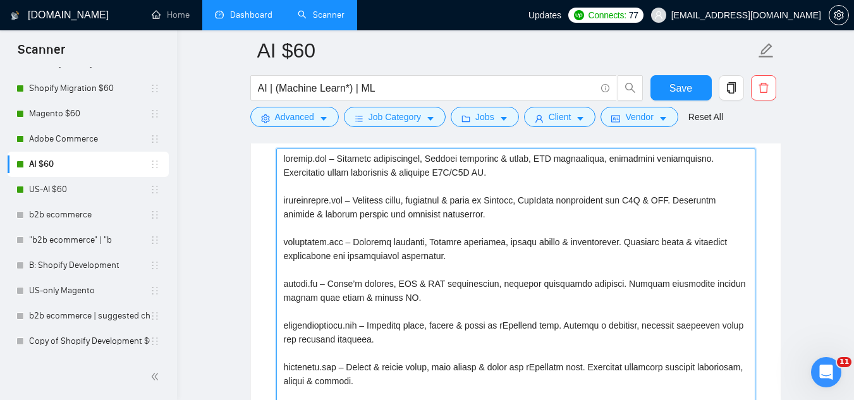
type why\? "[DOMAIN_NAME] – Wine brand, CRO & SEO redesign, POS integration. Improved UX, m…"
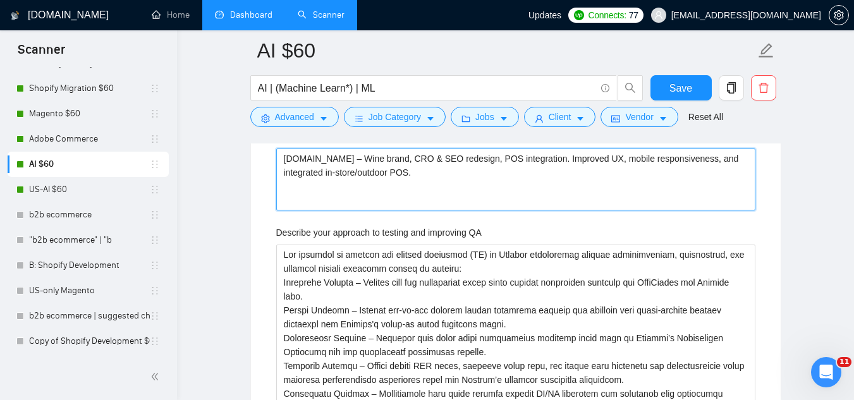
click at [295, 188] on why\? "[DOMAIN_NAME] – Wine brand, CRO & SEO redesign, POS integration. Improved UX, m…" at bounding box center [515, 180] width 479 height 62
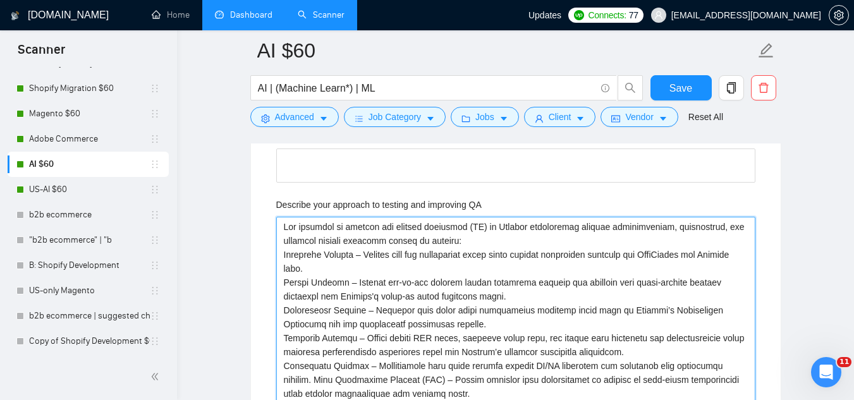
click at [284, 226] on QA "Describe your approach to testing and improving QA" at bounding box center [515, 324] width 479 height 215
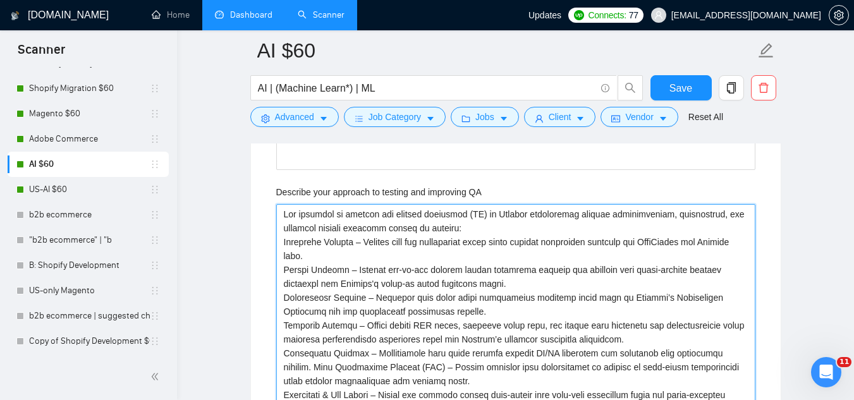
scroll to position [2402, 0]
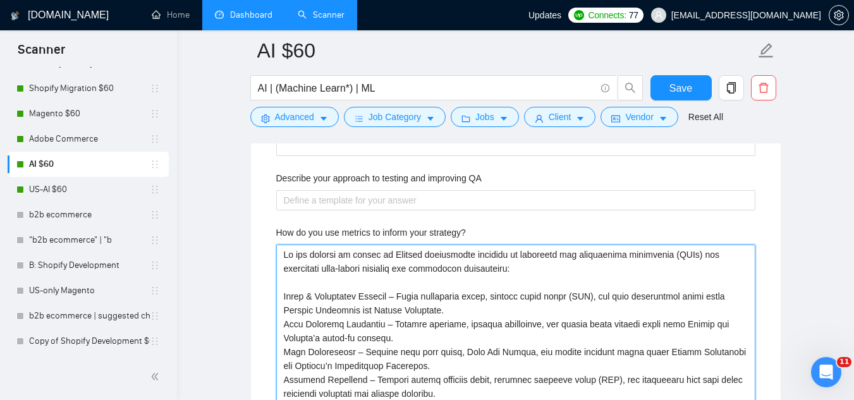
click at [288, 254] on strategy\? "How do you use metrics to inform your strategy?" at bounding box center [515, 366] width 479 height 243
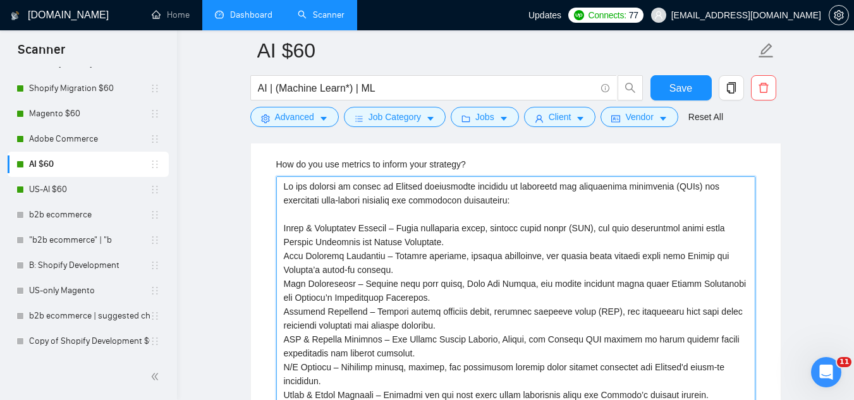
scroll to position [2484, 0]
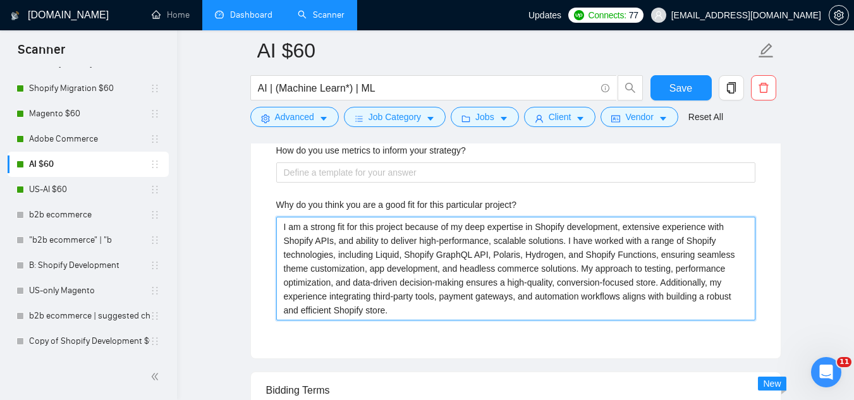
click at [279, 223] on project\? "I am a strong fit for this project because of my deep expertise in Shopify deve…" at bounding box center [515, 269] width 479 height 104
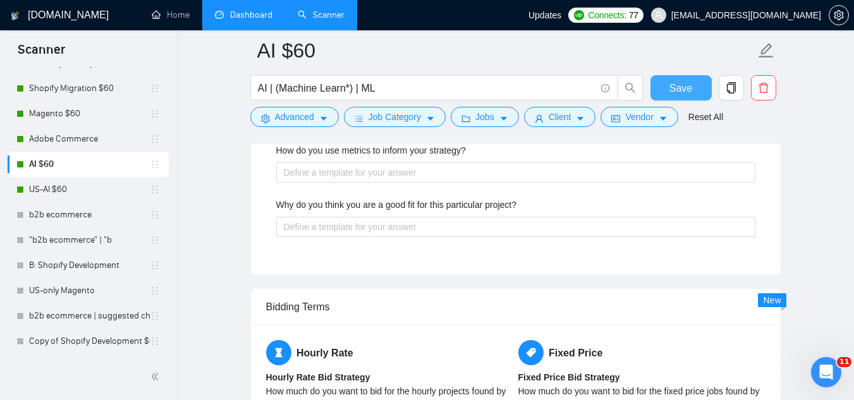
click at [671, 82] on span "Save" at bounding box center [681, 88] width 23 height 16
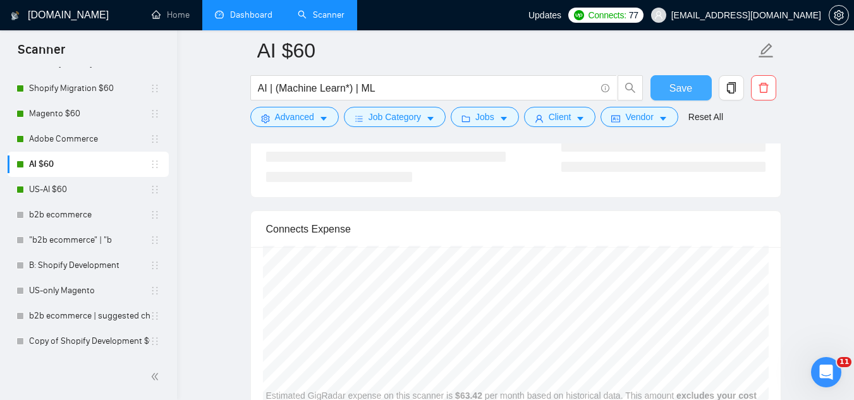
scroll to position [2547, 0]
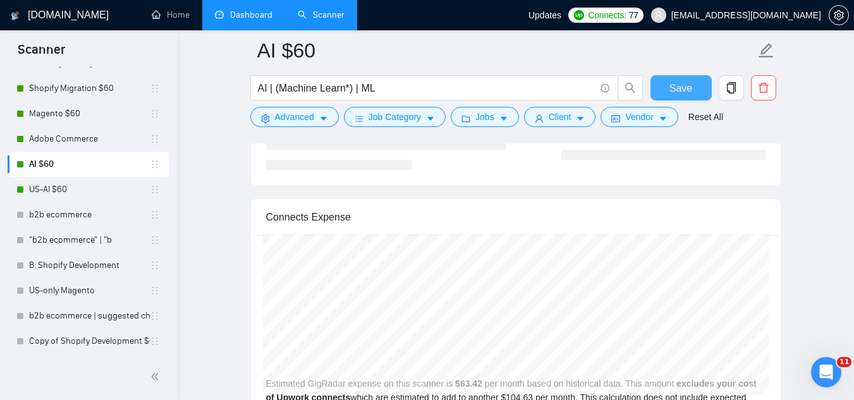
click at [661, 91] on button "Save" at bounding box center [681, 87] width 61 height 25
click at [97, 186] on link "US-AI $60" at bounding box center [89, 189] width 121 height 25
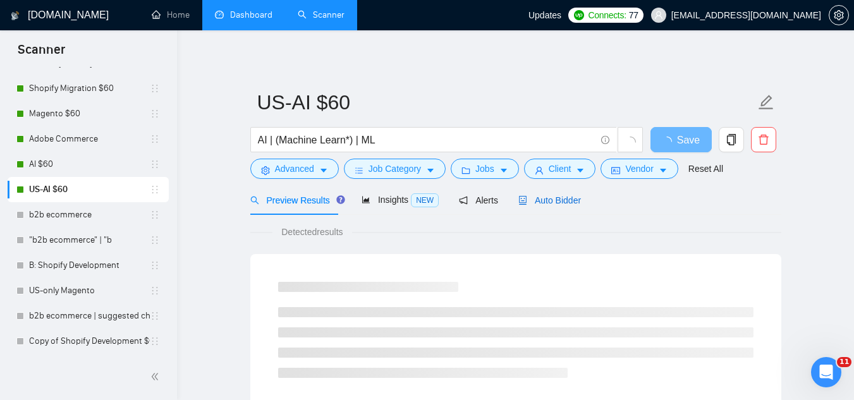
click at [563, 203] on span "Auto Bidder" at bounding box center [549, 200] width 63 height 10
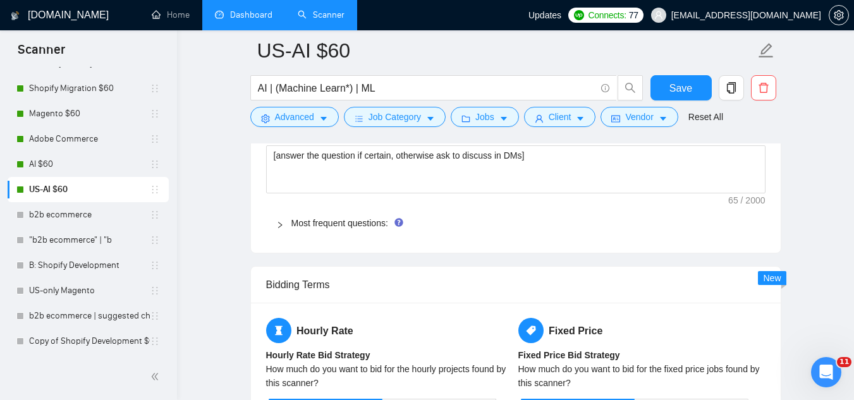
scroll to position [1897, 0]
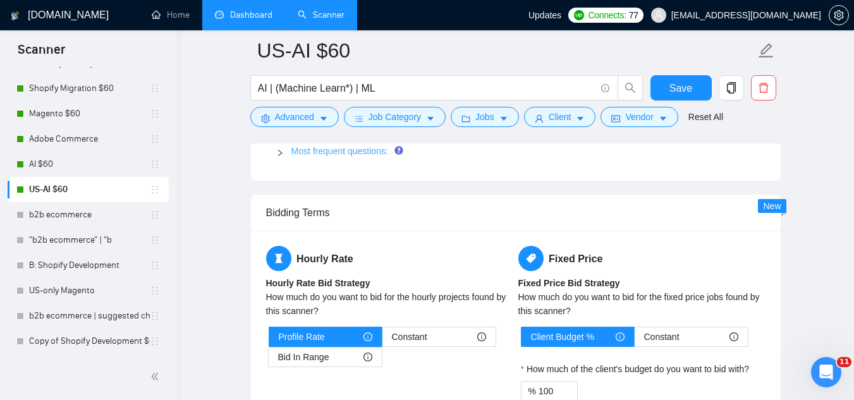
click at [349, 153] on link "Most frequent questions:" at bounding box center [339, 151] width 97 height 10
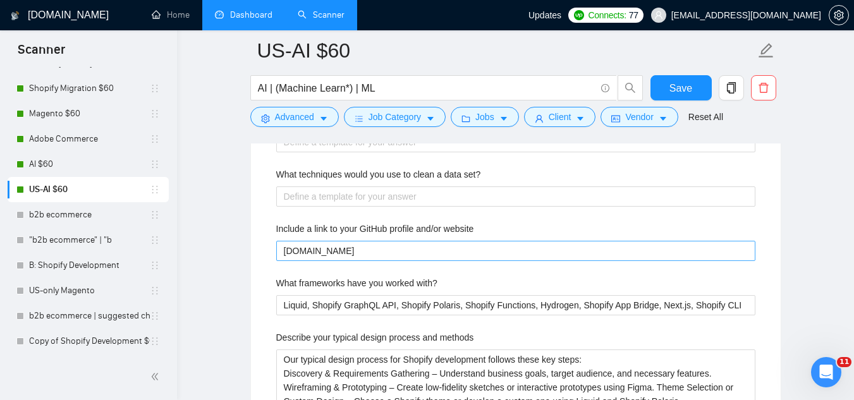
scroll to position [2086, 0]
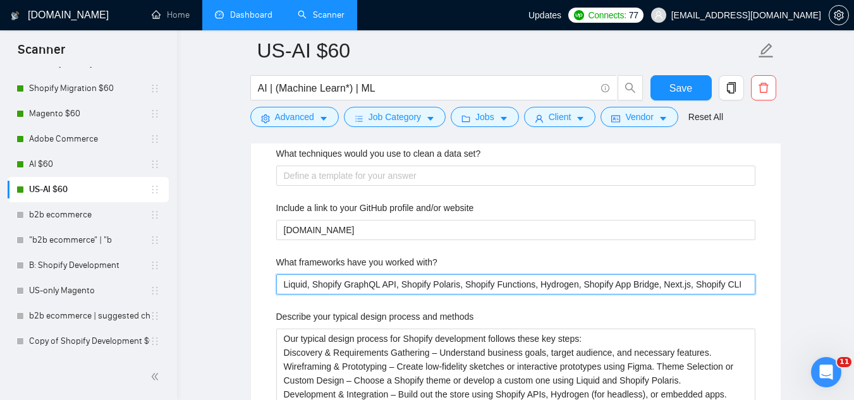
click at [405, 281] on with\? "Liquid, Shopify GraphQL API, Shopify Polaris, Shopify Functions, Hydrogen, Shop…" at bounding box center [515, 284] width 479 height 20
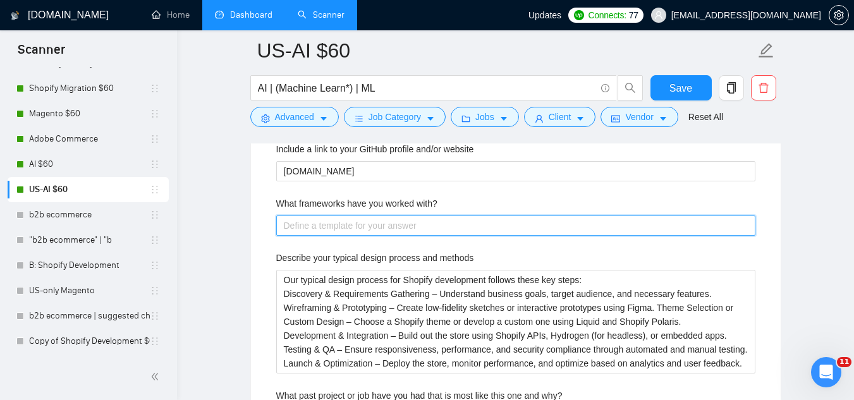
scroll to position [2213, 0]
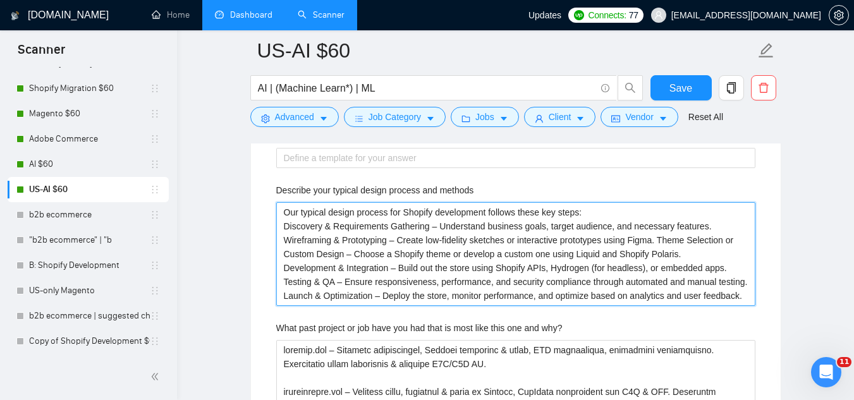
click at [377, 231] on methods "Our typical design process for Shopify development follows these key steps: Dis…" at bounding box center [515, 254] width 479 height 104
click at [377, 230] on methods "Our typical design process for Shopify development follows these key steps: Dis…" at bounding box center [515, 254] width 479 height 104
type methods "Our typical design process for Shopify development follows these key steps: Dev…"
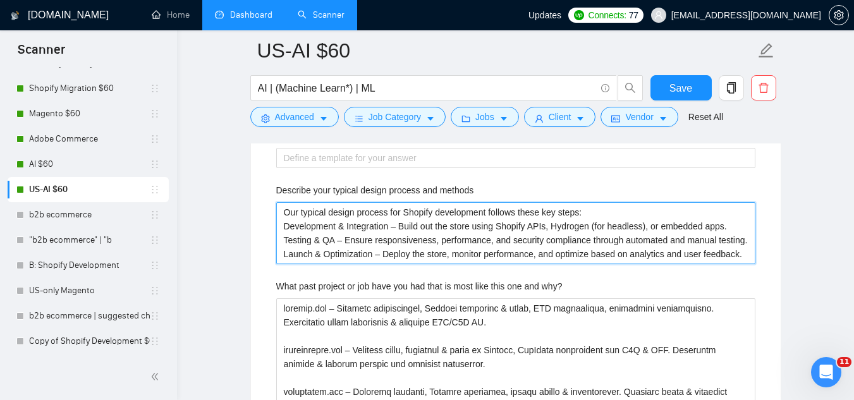
click at [374, 209] on methods "Our typical design process for Shopify development follows these key steps: Dev…" at bounding box center [515, 233] width 479 height 62
type methods "Development & Integration – Build out the store using Shopify APIs, Hydrogen (f…"
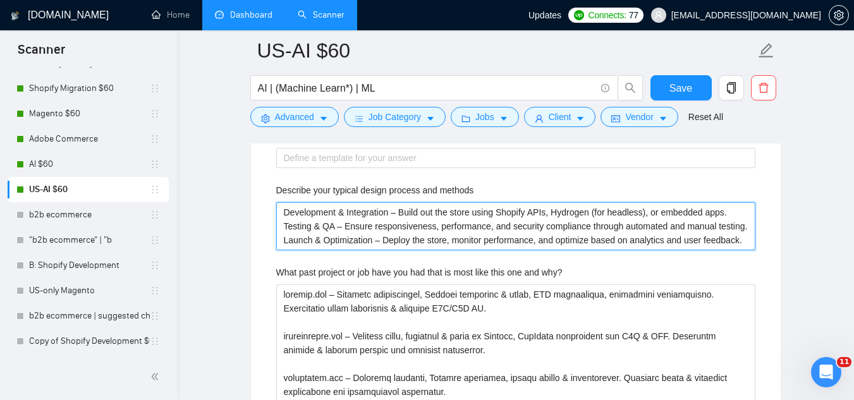
click at [379, 228] on methods "Development & Integration – Build out the store using Shopify APIs, Hydrogen (f…" at bounding box center [515, 226] width 479 height 48
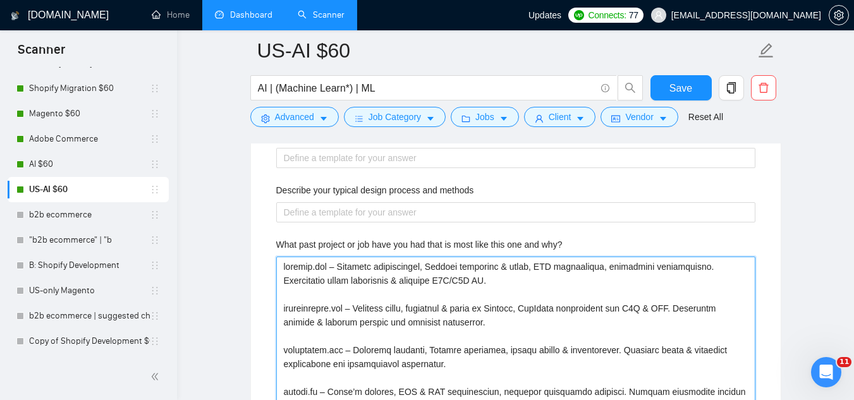
click at [361, 262] on why\? "What past project or job have you had that is most like this one and why?" at bounding box center [515, 406] width 479 height 298
type why\? "[DOMAIN_NAME] – Skincare brand, migration & build on Shopify, NetSuite integrat…"
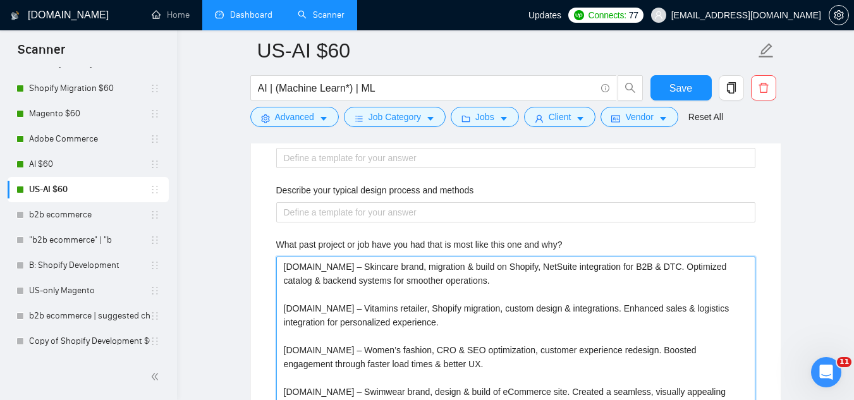
click at [363, 281] on why\? "[DOMAIN_NAME] – Skincare brand, migration & build on Shopify, NetSuite integrat…" at bounding box center [515, 392] width 479 height 271
click at [362, 279] on why\? "[DOMAIN_NAME] – Skincare brand, migration & build on Shopify, NetSuite integrat…" at bounding box center [515, 392] width 479 height 271
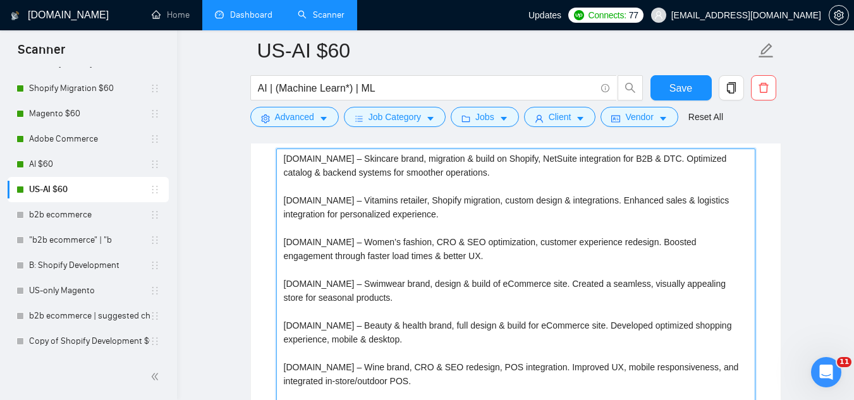
scroll to position [2335, 0]
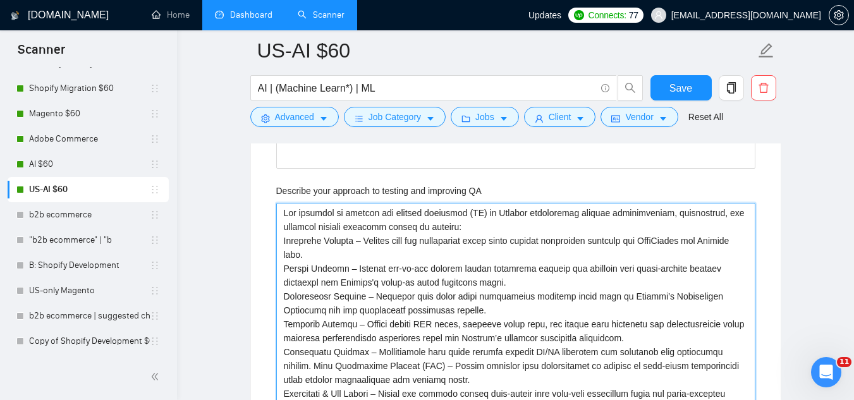
click at [288, 218] on QA "Describe your approach to testing and improving QA" at bounding box center [515, 310] width 479 height 215
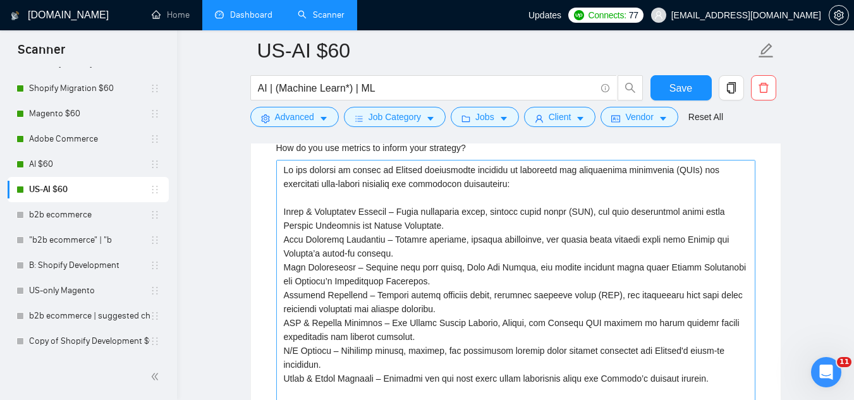
scroll to position [2411, 0]
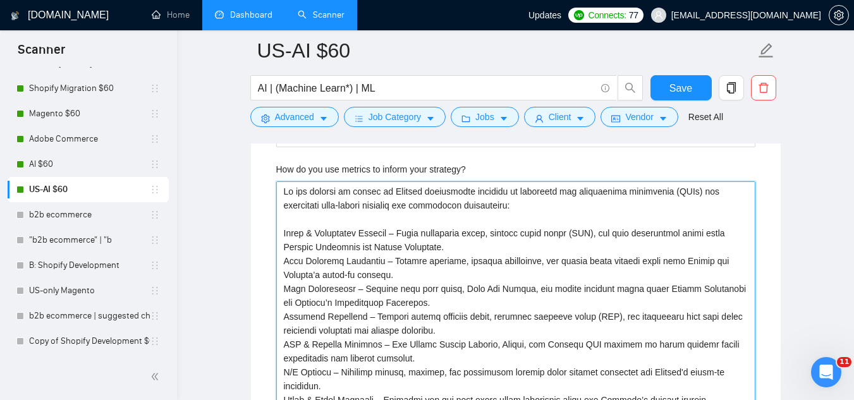
click at [288, 186] on strategy\? "How do you use metrics to inform your strategy?" at bounding box center [515, 302] width 479 height 243
click at [288, 188] on strategy\? "How do you use metrics to inform your strategy?" at bounding box center [515, 302] width 479 height 243
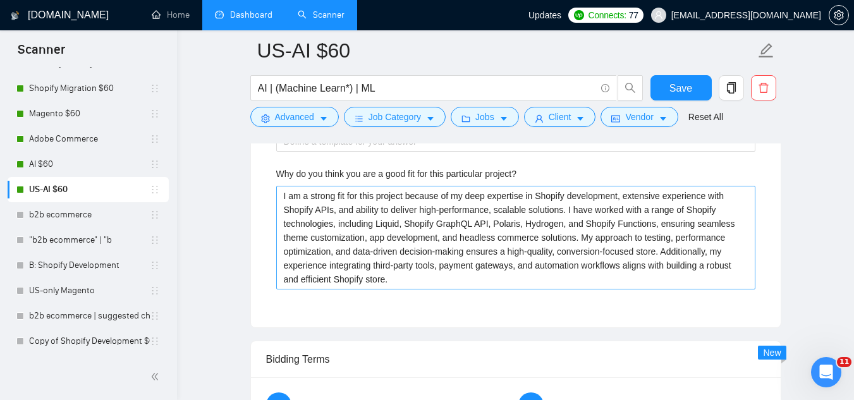
scroll to position [2493, 0]
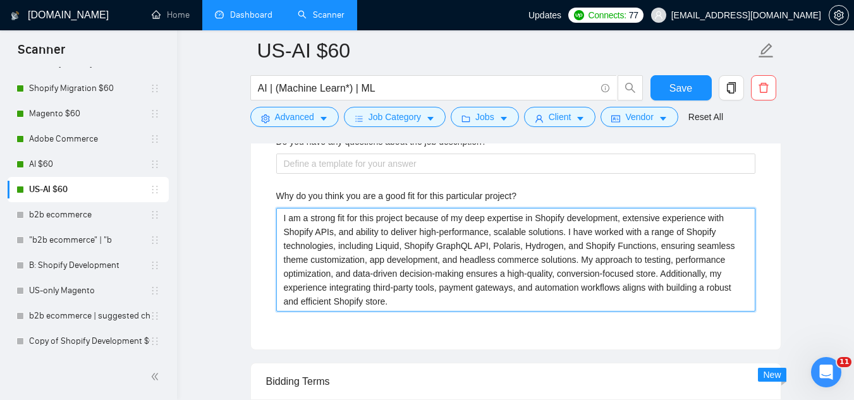
click at [317, 221] on project\? "I am a strong fit for this project because of my deep expertise in Shopify deve…" at bounding box center [515, 260] width 479 height 104
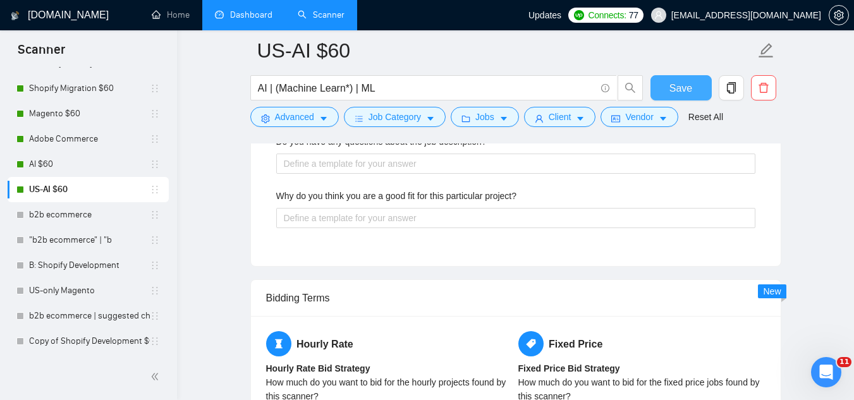
click at [668, 90] on button "Save" at bounding box center [681, 87] width 61 height 25
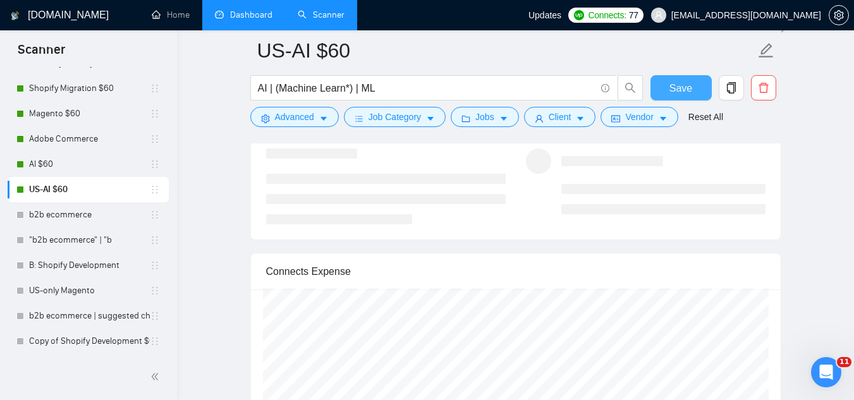
click at [666, 80] on button "Save" at bounding box center [681, 87] width 61 height 25
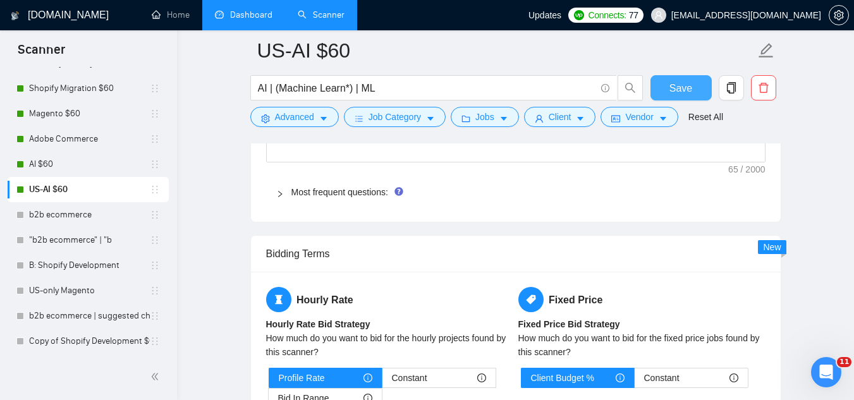
scroll to position [1834, 0]
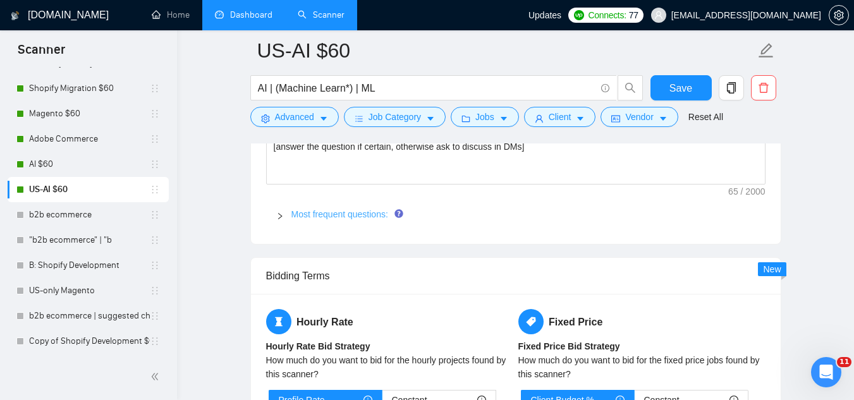
click at [365, 209] on link "Most frequent questions:" at bounding box center [339, 214] width 97 height 10
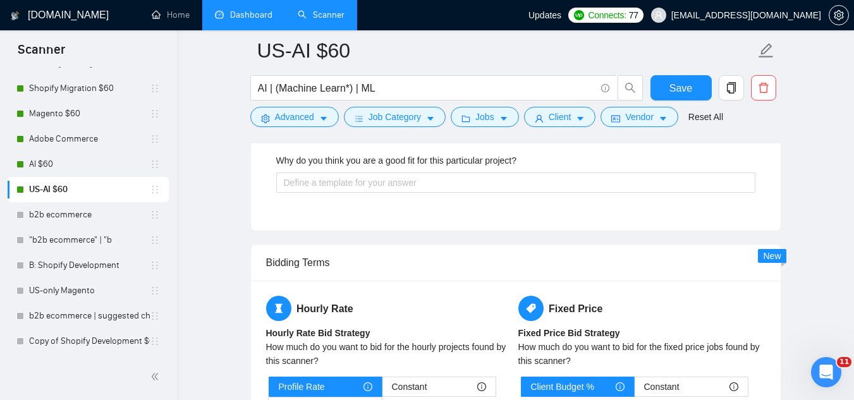
scroll to position [2529, 0]
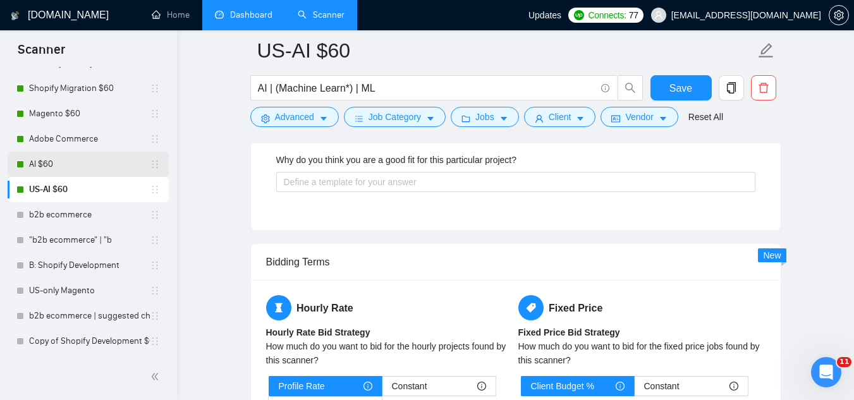
click at [85, 160] on link "AI $60" at bounding box center [89, 164] width 121 height 25
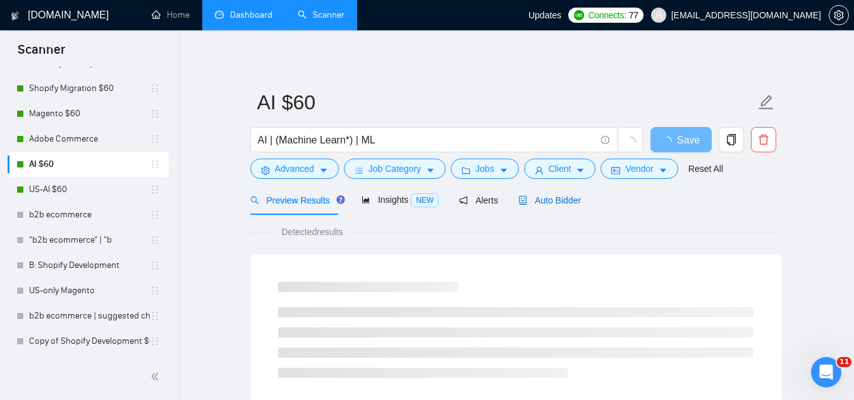
click at [539, 202] on span "Auto Bidder" at bounding box center [549, 200] width 63 height 10
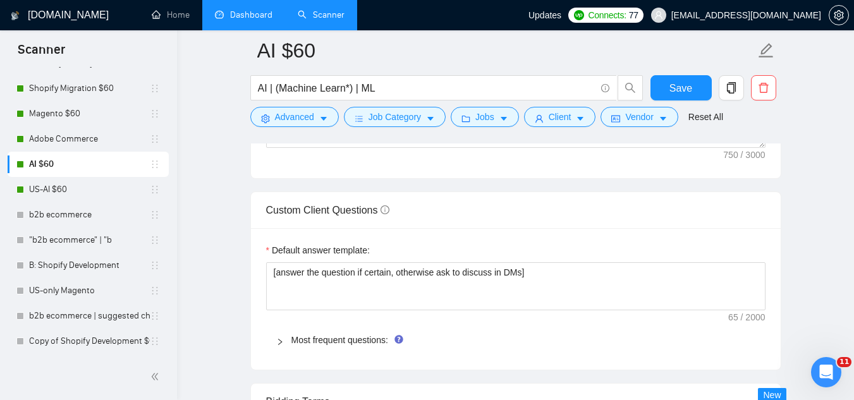
scroll to position [1707, 0]
click at [349, 337] on link "Most frequent questions:" at bounding box center [339, 341] width 97 height 10
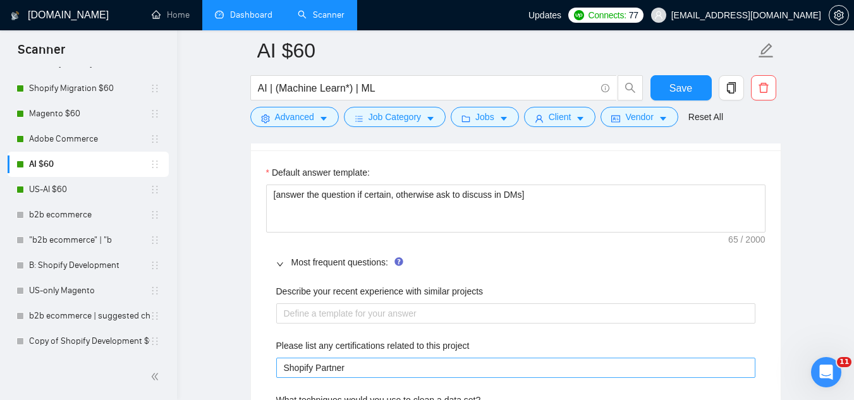
scroll to position [1897, 0]
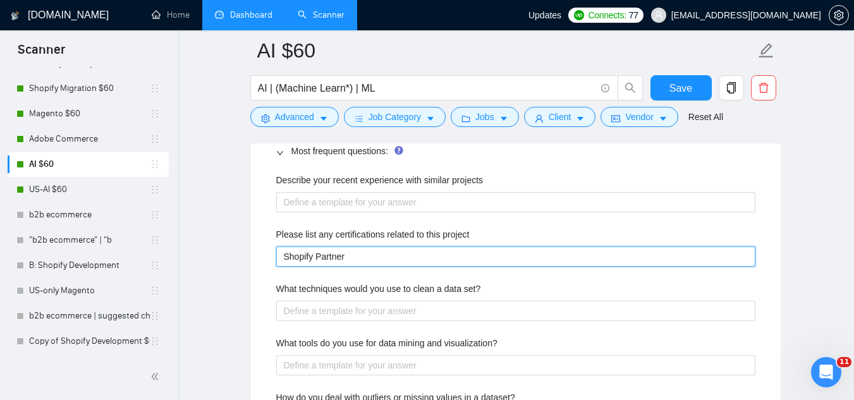
click at [431, 260] on project "Shopify Partner" at bounding box center [515, 257] width 479 height 20
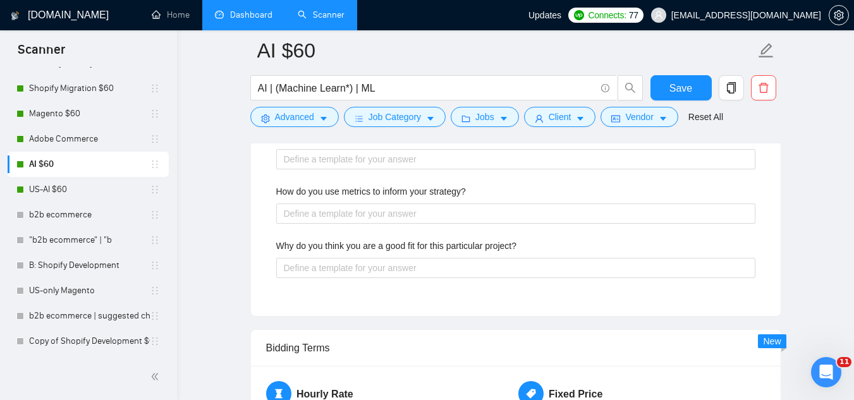
scroll to position [2466, 0]
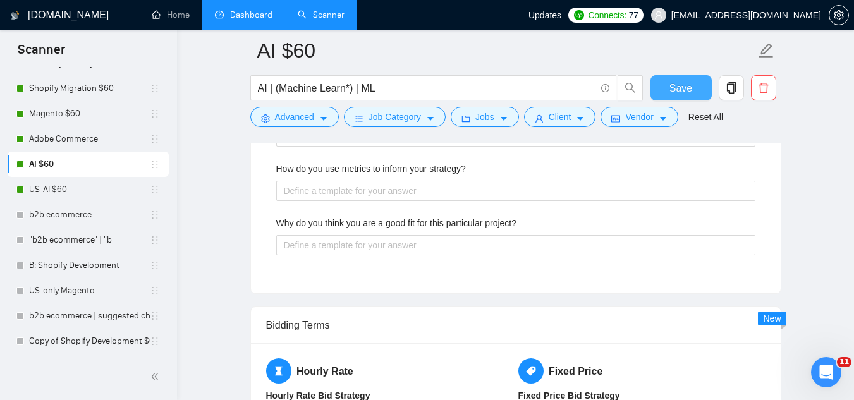
click at [657, 90] on button "Save" at bounding box center [681, 87] width 61 height 25
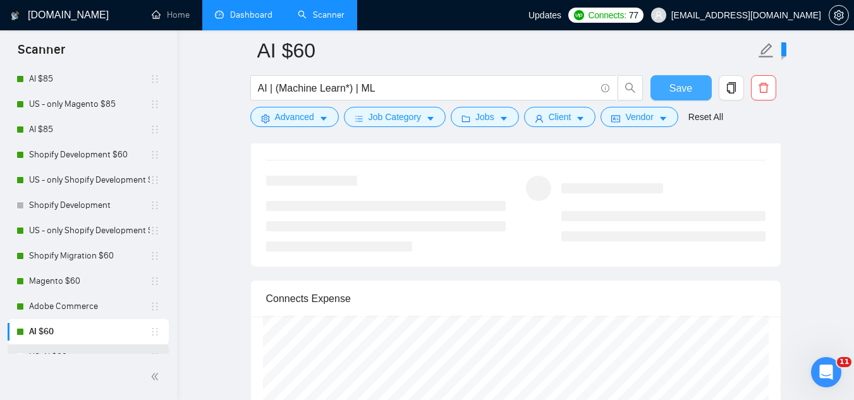
scroll to position [140, 0]
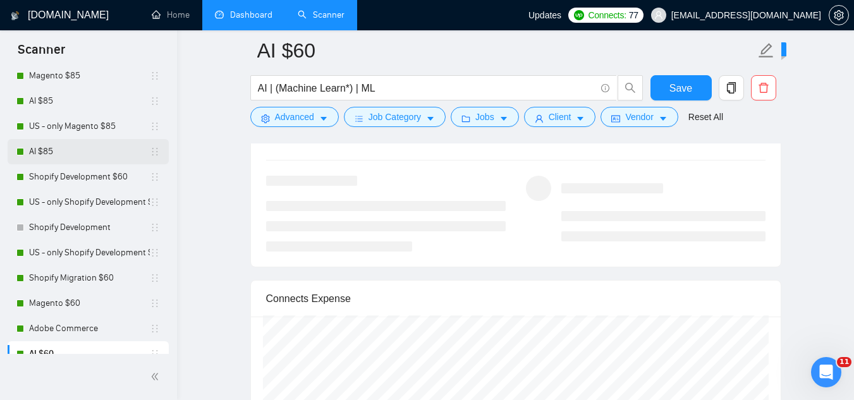
click at [83, 153] on link "AI $85" at bounding box center [89, 151] width 121 height 25
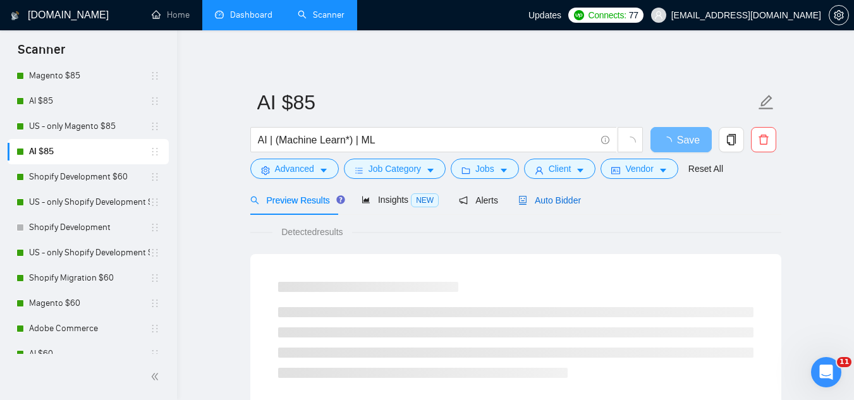
click at [541, 200] on span "Auto Bidder" at bounding box center [549, 200] width 63 height 10
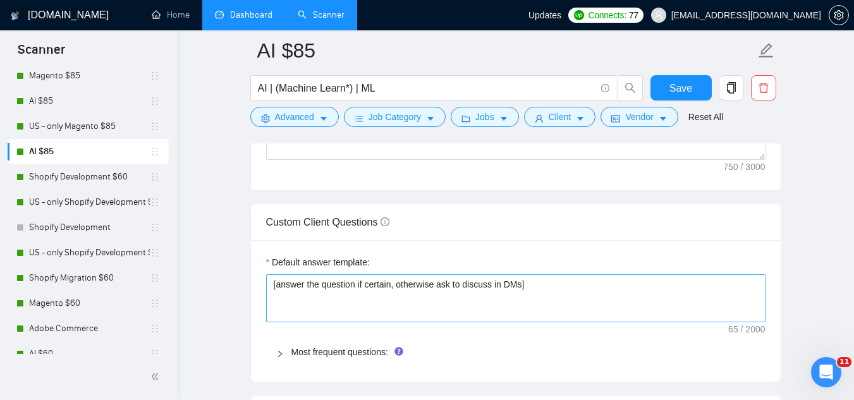
scroll to position [1707, 0]
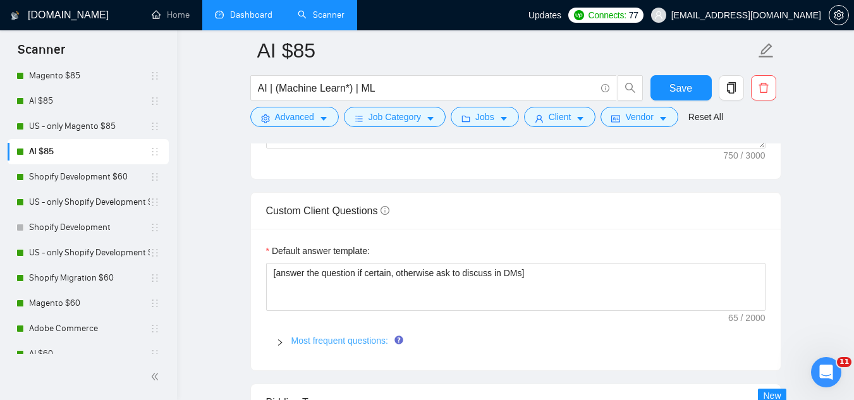
click at [374, 343] on link "Most frequent questions:" at bounding box center [339, 341] width 97 height 10
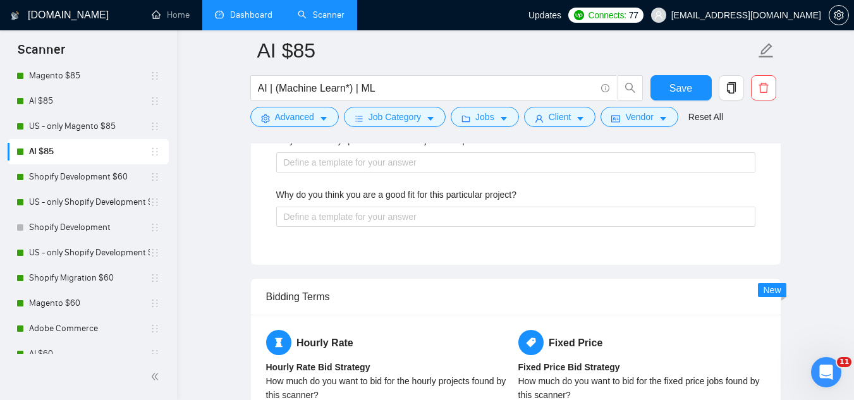
scroll to position [2403, 0]
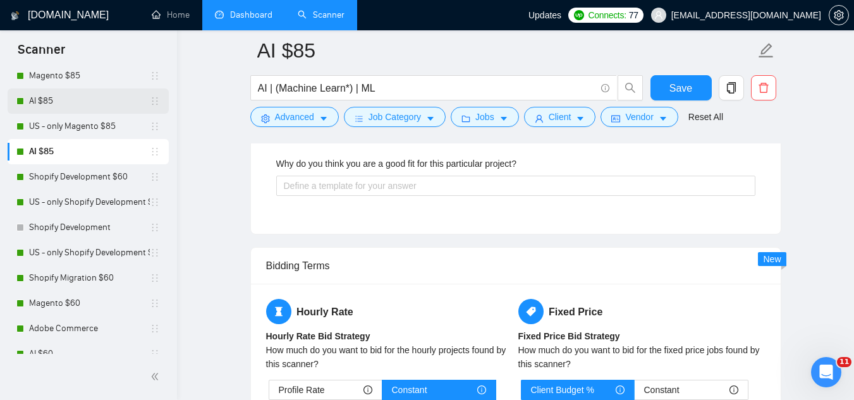
click at [77, 103] on link "AI $85" at bounding box center [89, 101] width 121 height 25
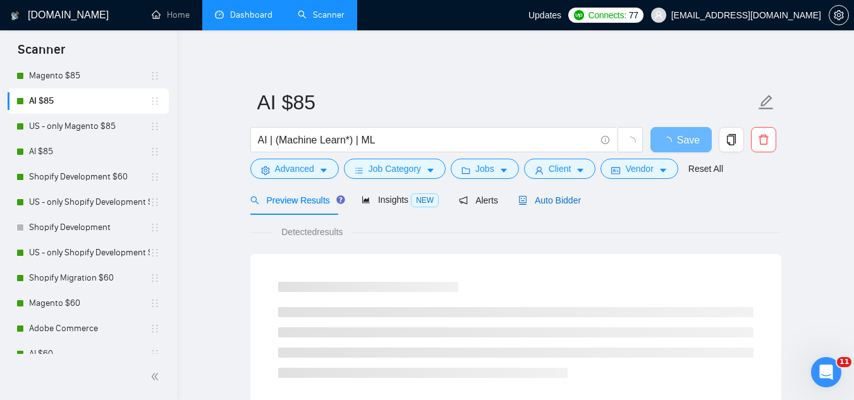
click at [546, 207] on div "Auto Bidder" at bounding box center [549, 200] width 63 height 14
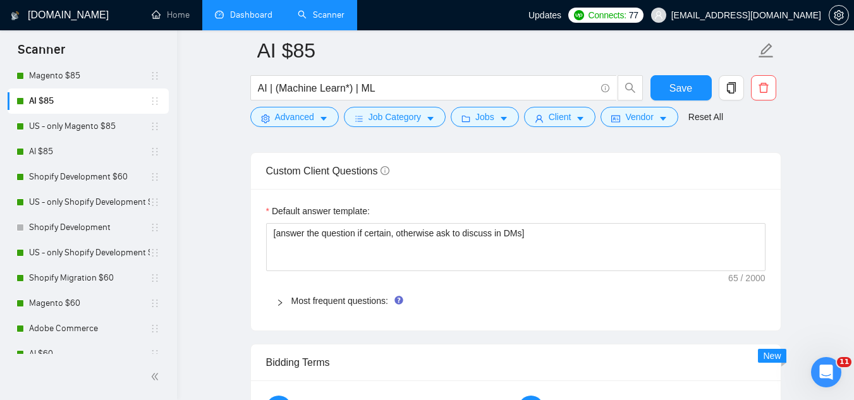
scroll to position [1770, 0]
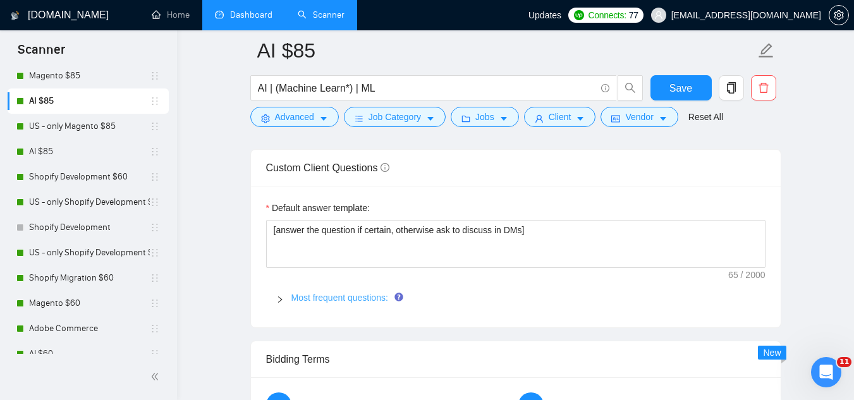
click at [368, 295] on link "Most frequent questions:" at bounding box center [339, 298] width 97 height 10
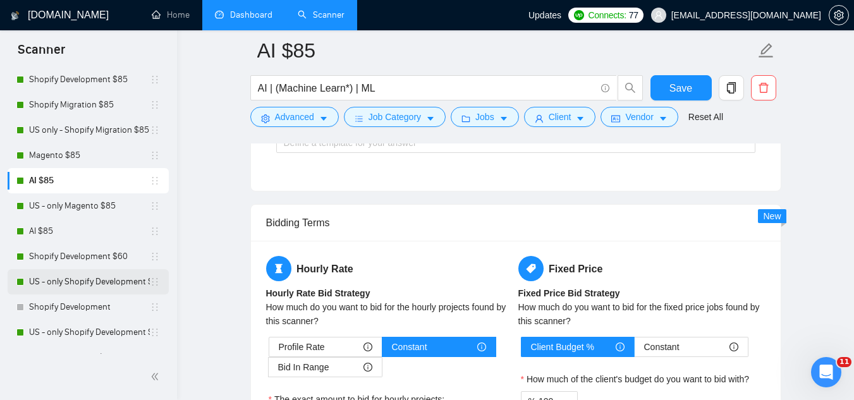
scroll to position [0, 0]
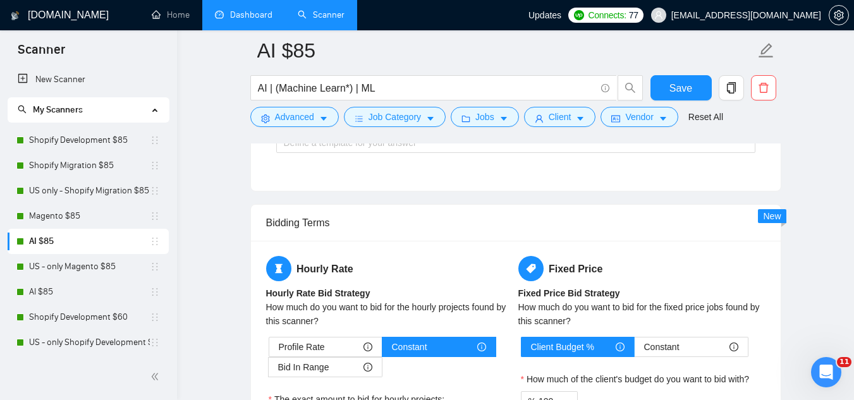
click at [238, 15] on link "Dashboard" at bounding box center [244, 14] width 58 height 11
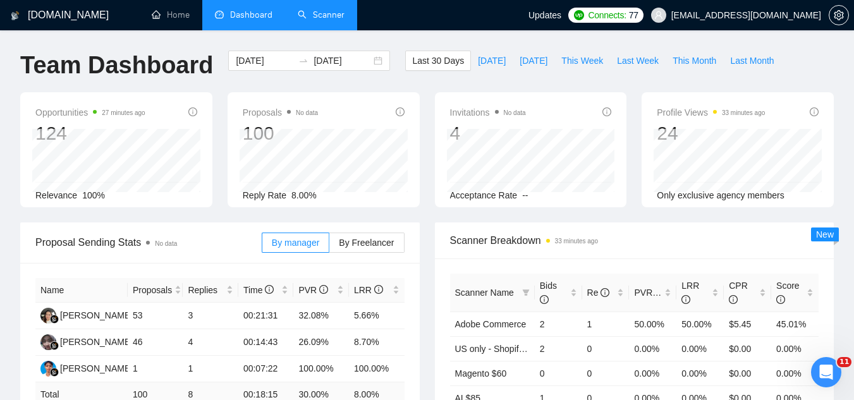
click at [788, 15] on span "[EMAIL_ADDRESS][DOMAIN_NAME]" at bounding box center [746, 15] width 150 height 0
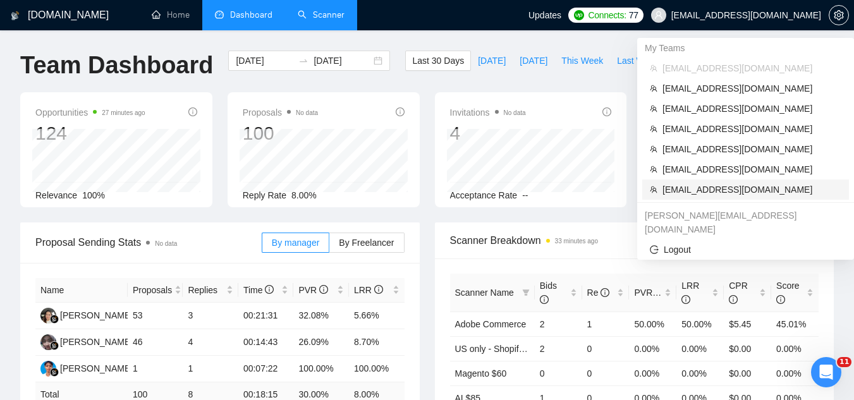
click at [742, 185] on span "[EMAIL_ADDRESS][DOMAIN_NAME]" at bounding box center [752, 190] width 179 height 14
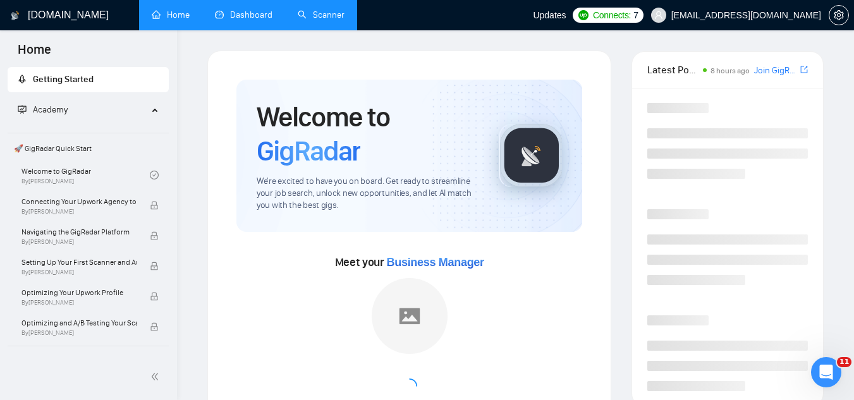
click at [256, 11] on link "Dashboard" at bounding box center [244, 14] width 58 height 11
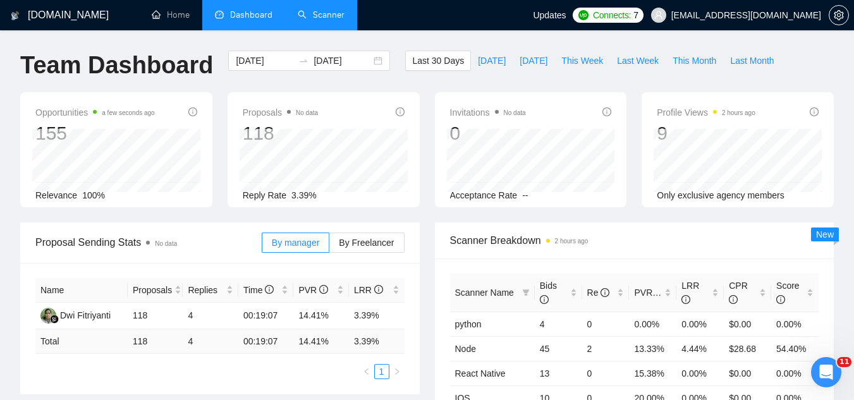
click at [330, 20] on link "Scanner" at bounding box center [321, 14] width 47 height 11
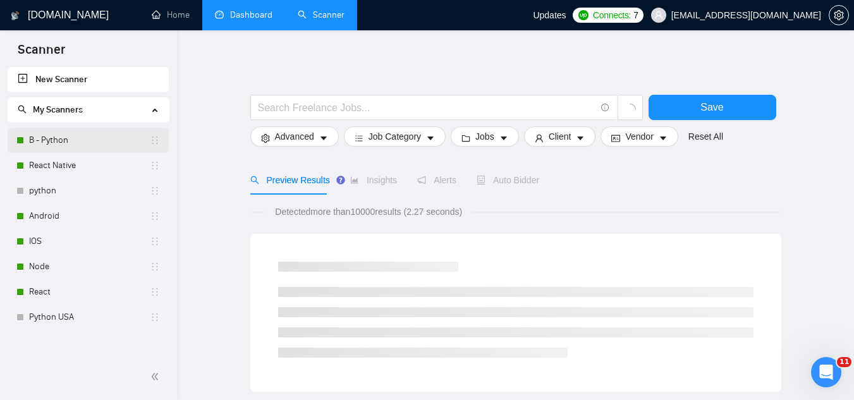
click at [100, 143] on link "B - Python" at bounding box center [89, 140] width 121 height 25
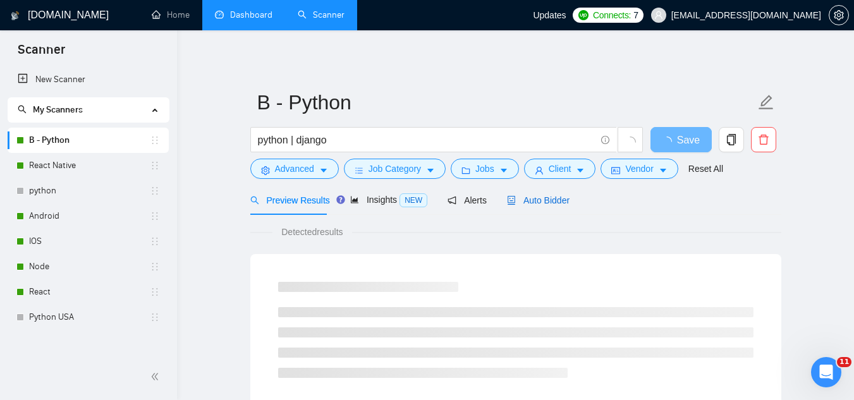
click at [549, 205] on span "Auto Bidder" at bounding box center [538, 200] width 63 height 10
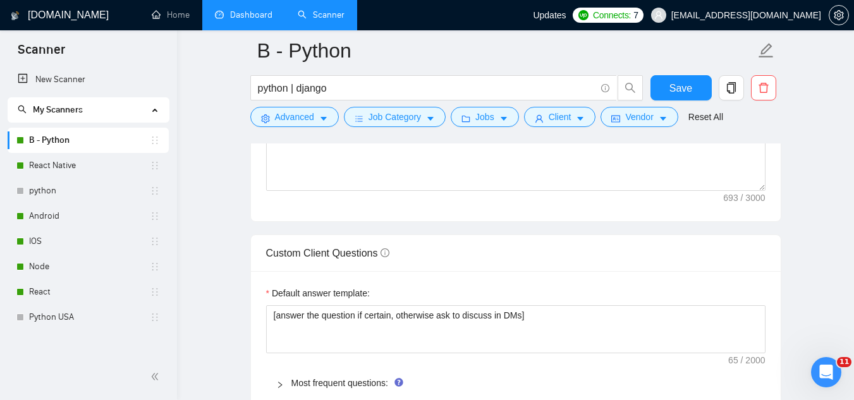
scroll to position [1770, 0]
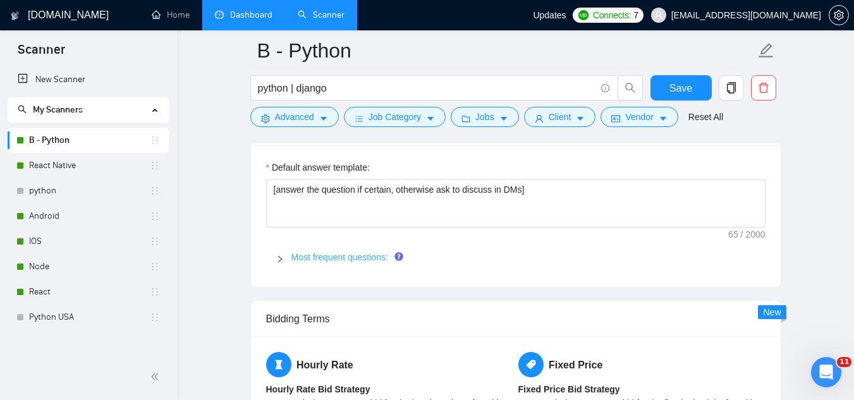
click at [381, 257] on link "Most frequent questions:" at bounding box center [339, 257] width 97 height 10
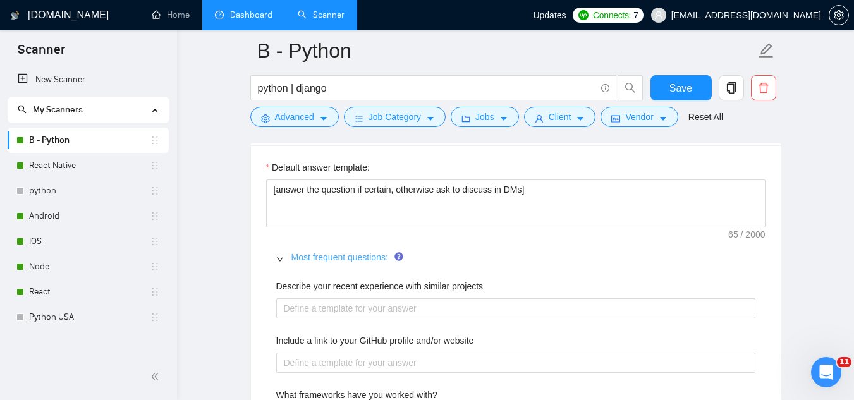
scroll to position [1834, 0]
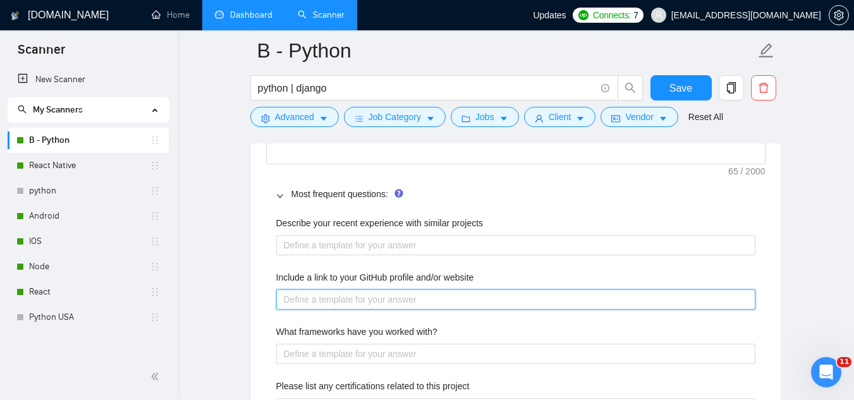
click at [393, 295] on website "Include a link to your GitHub profile and/or website" at bounding box center [515, 300] width 479 height 20
paste website "[URL][DOMAIN_NAME]"
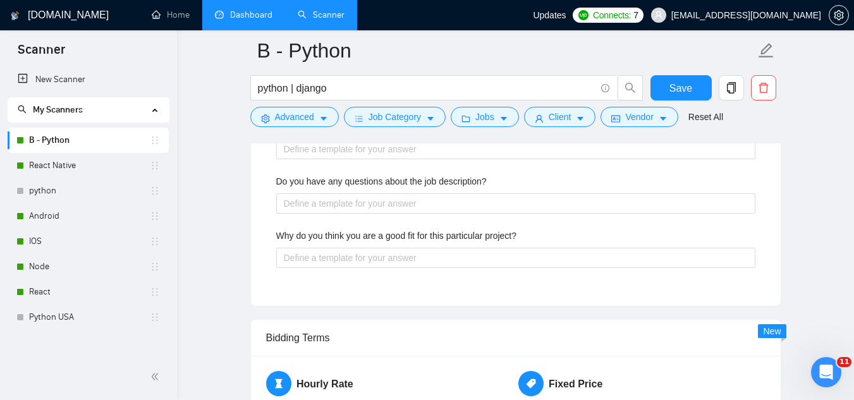
scroll to position [2403, 0]
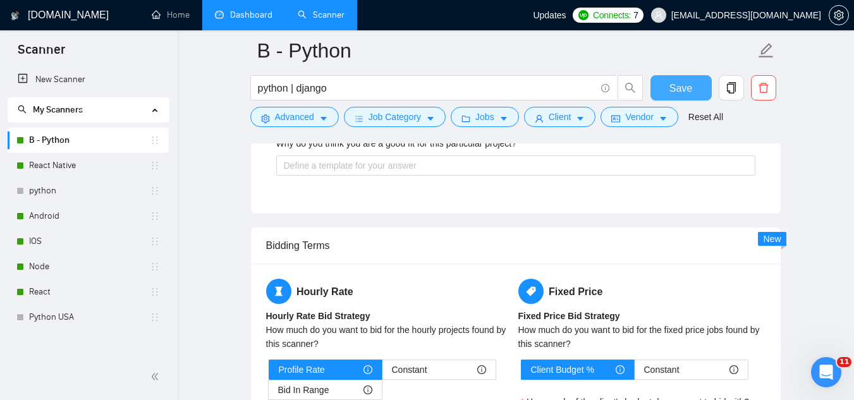
type website "[URL][DOMAIN_NAME]"
click at [670, 88] on span "Save" at bounding box center [681, 88] width 23 height 16
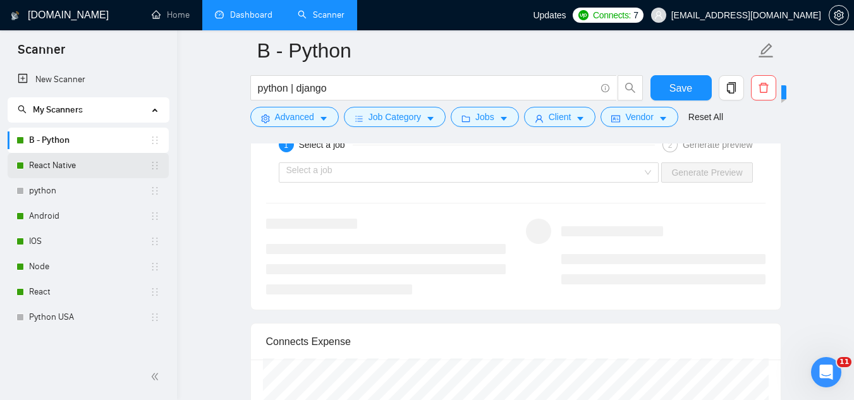
drag, startPoint x: 79, startPoint y: 165, endPoint x: 101, endPoint y: 167, distance: 22.2
click at [79, 165] on link "React Native" at bounding box center [89, 165] width 121 height 25
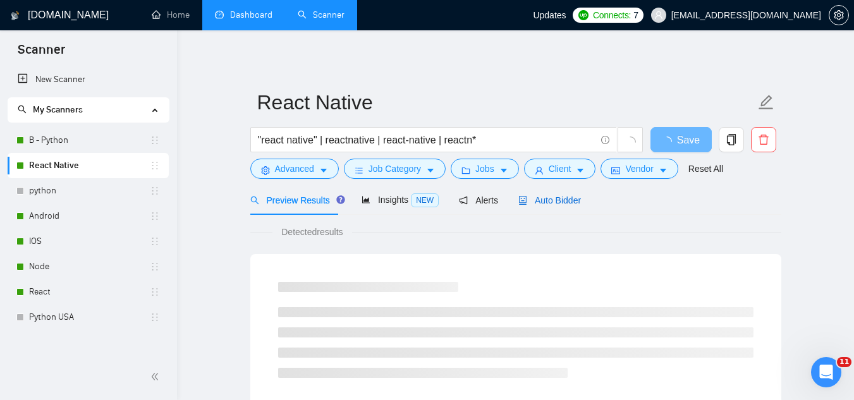
click at [541, 202] on span "Auto Bidder" at bounding box center [549, 200] width 63 height 10
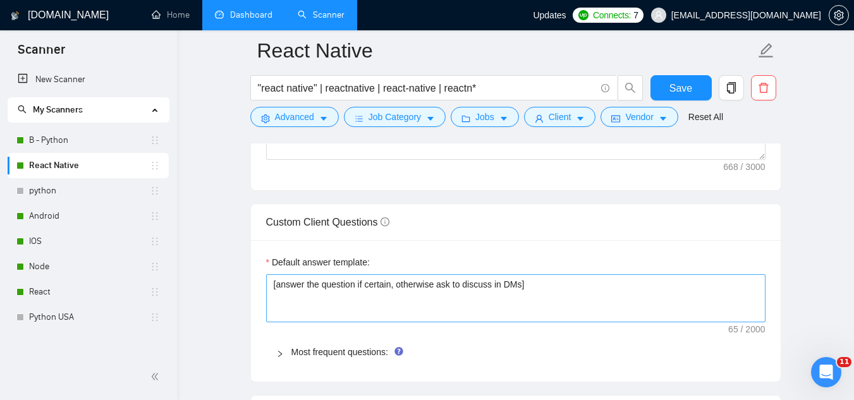
scroll to position [1707, 0]
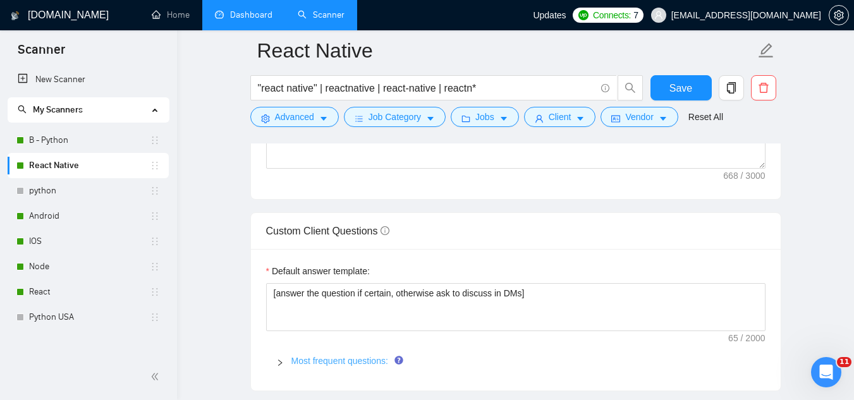
click at [353, 360] on link "Most frequent questions:" at bounding box center [339, 361] width 97 height 10
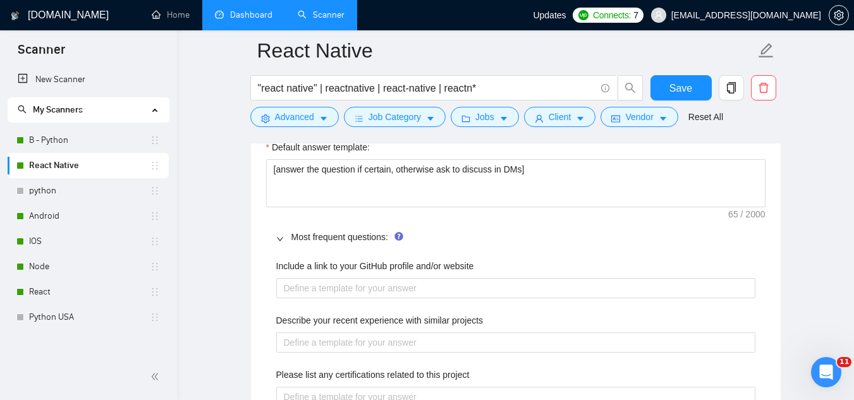
scroll to position [1834, 0]
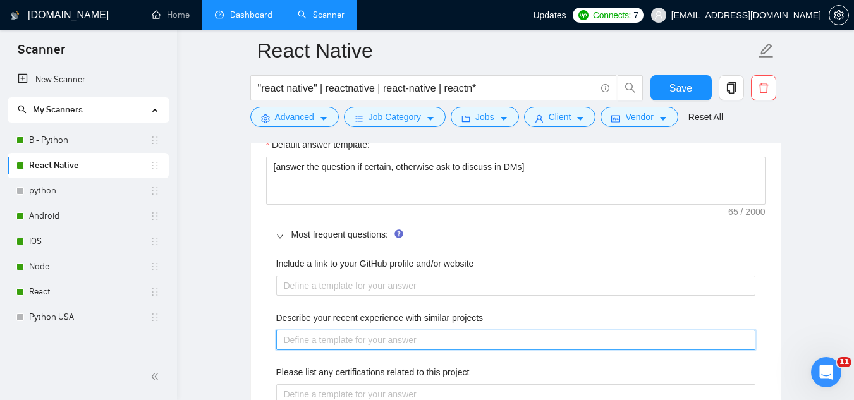
click at [347, 338] on projects "Describe your recent experience with similar projects" at bounding box center [515, 340] width 479 height 20
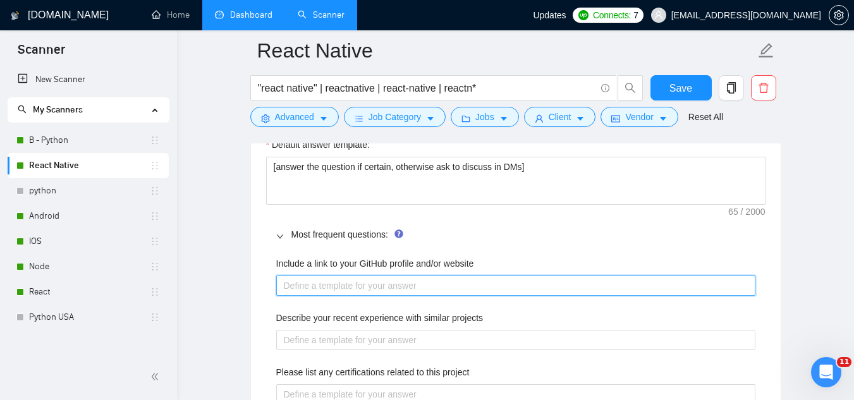
click at [364, 284] on website "Include a link to your GitHub profile and/or website" at bounding box center [515, 286] width 479 height 20
paste website "[URL][DOMAIN_NAME]"
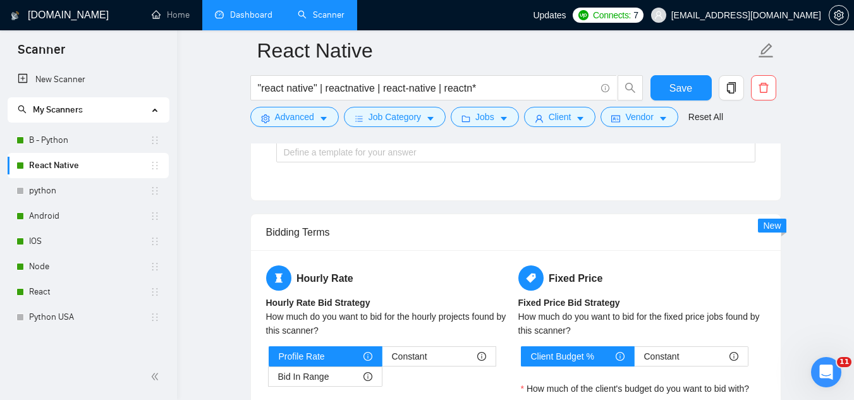
scroll to position [2466, 0]
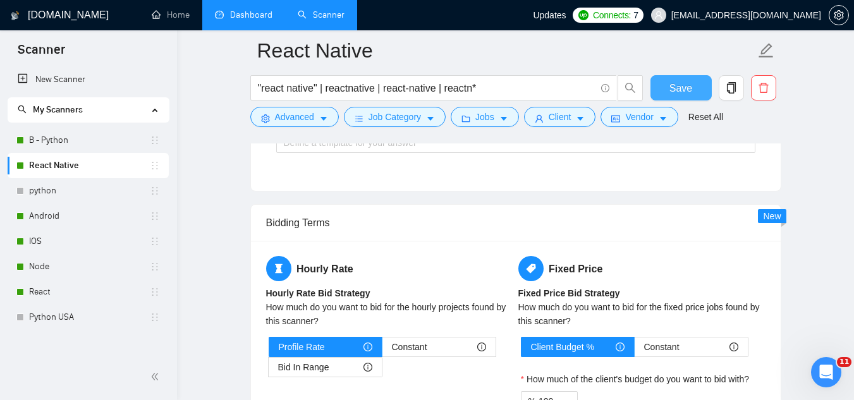
type website "[URL][DOMAIN_NAME]"
click at [677, 93] on span "Save" at bounding box center [681, 88] width 23 height 16
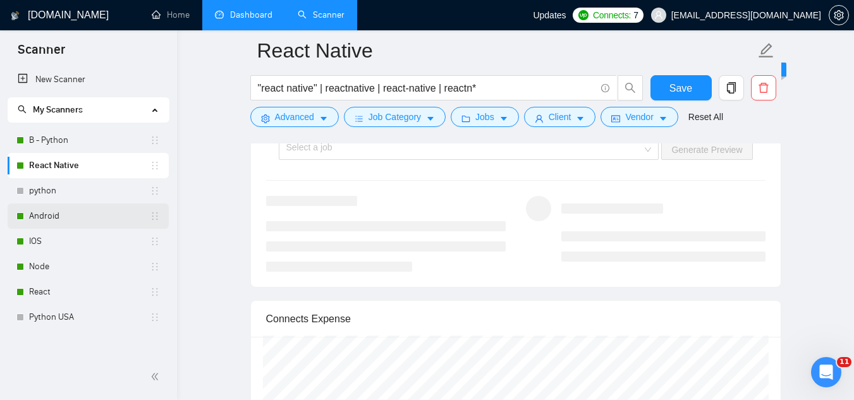
click at [76, 216] on link "Android" at bounding box center [89, 216] width 121 height 25
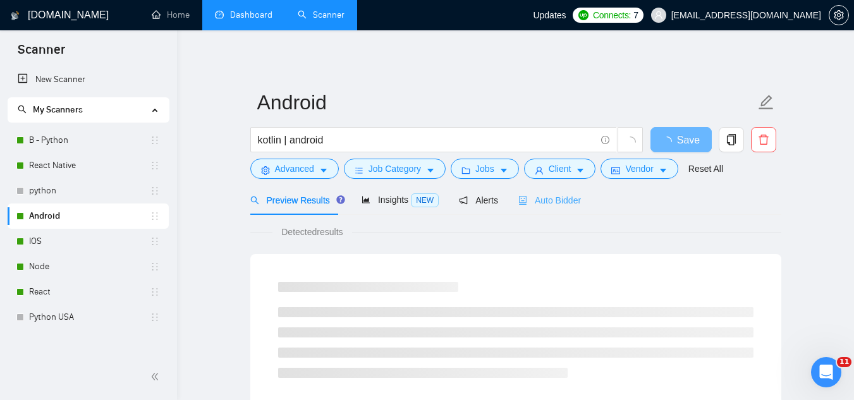
click at [532, 209] on div "Auto Bidder" at bounding box center [549, 200] width 63 height 30
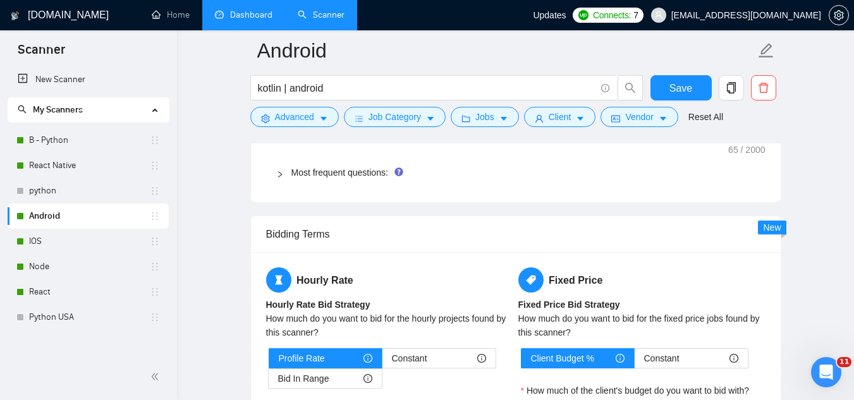
scroll to position [1834, 0]
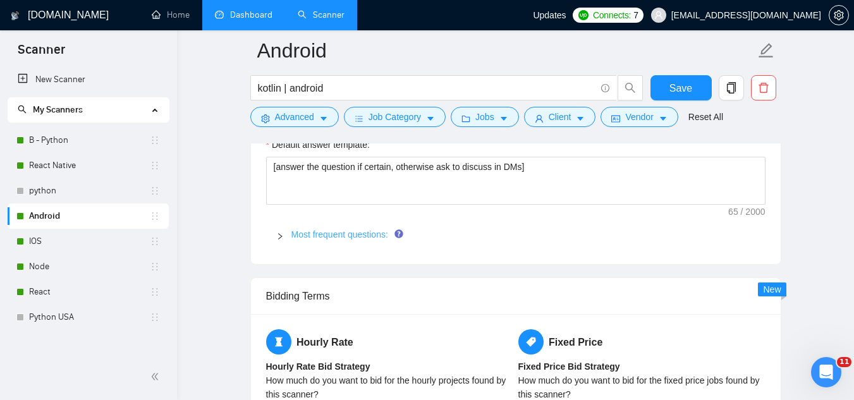
click at [334, 230] on link "Most frequent questions:" at bounding box center [339, 235] width 97 height 10
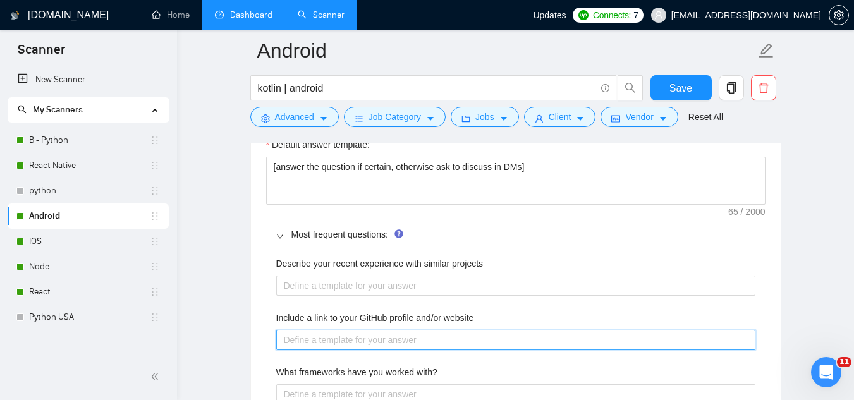
click at [369, 330] on website "Include a link to your GitHub profile and/or website" at bounding box center [515, 340] width 479 height 20
paste website "[URL][DOMAIN_NAME]"
type website "[URL][DOMAIN_NAME]"
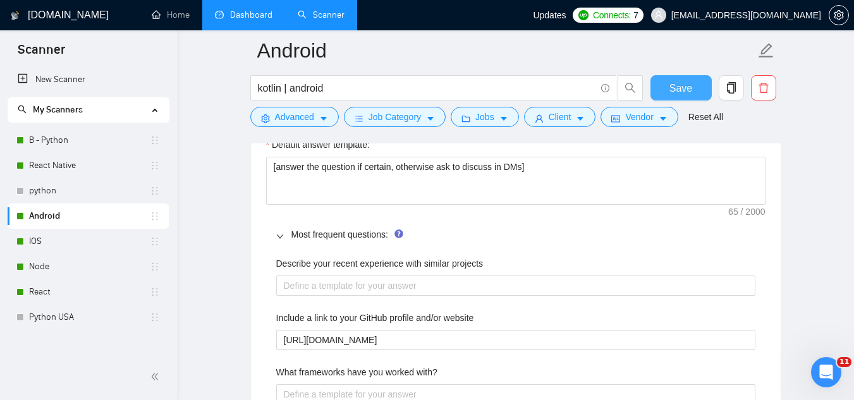
click at [670, 89] on button "Save" at bounding box center [681, 87] width 61 height 25
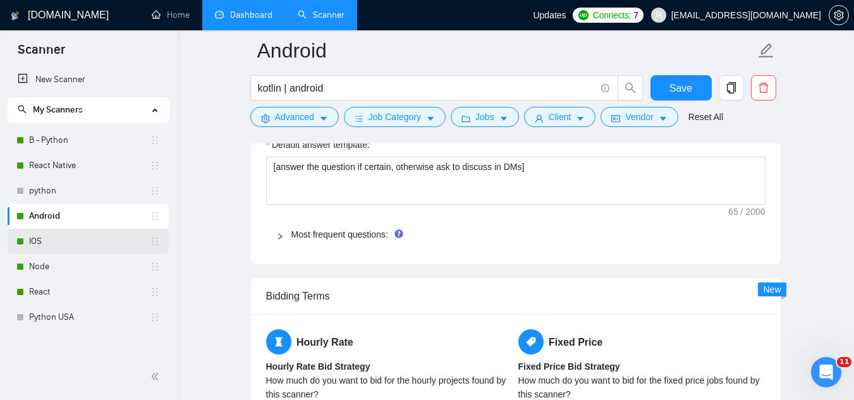
click at [83, 249] on link "IOS" at bounding box center [89, 241] width 121 height 25
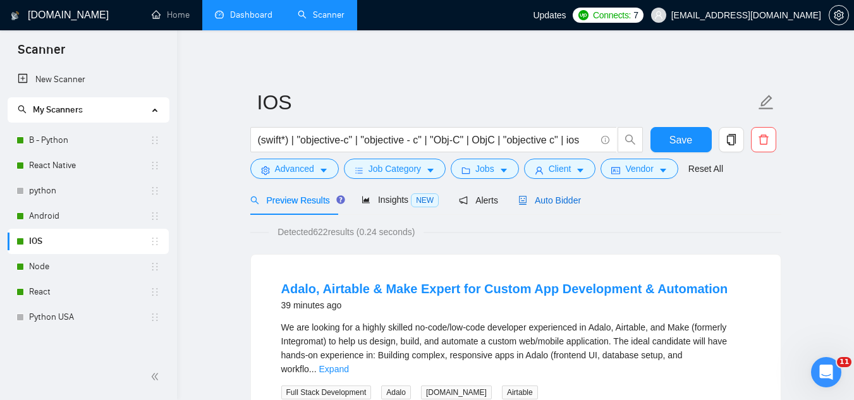
click at [547, 204] on span "Auto Bidder" at bounding box center [549, 200] width 63 height 10
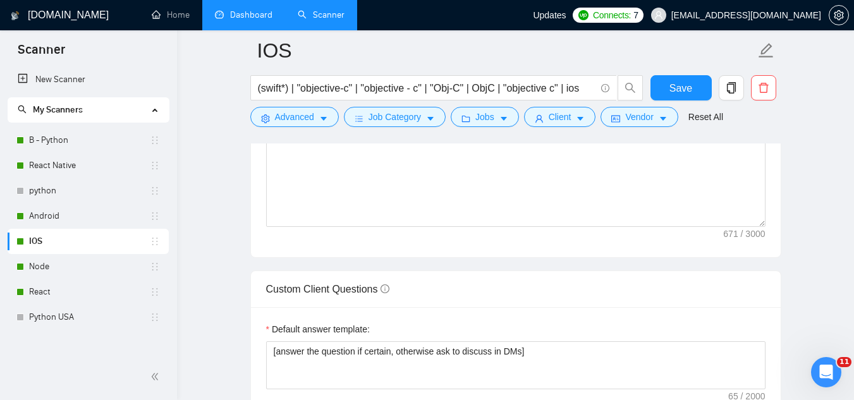
scroll to position [1707, 0]
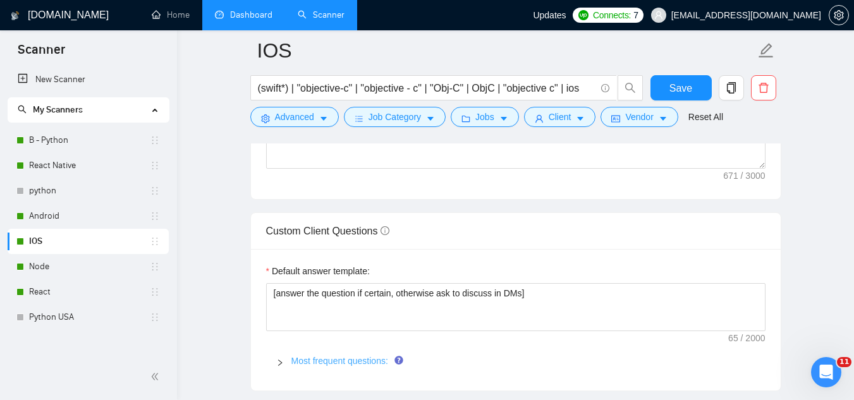
click at [344, 364] on link "Most frequent questions:" at bounding box center [339, 361] width 97 height 10
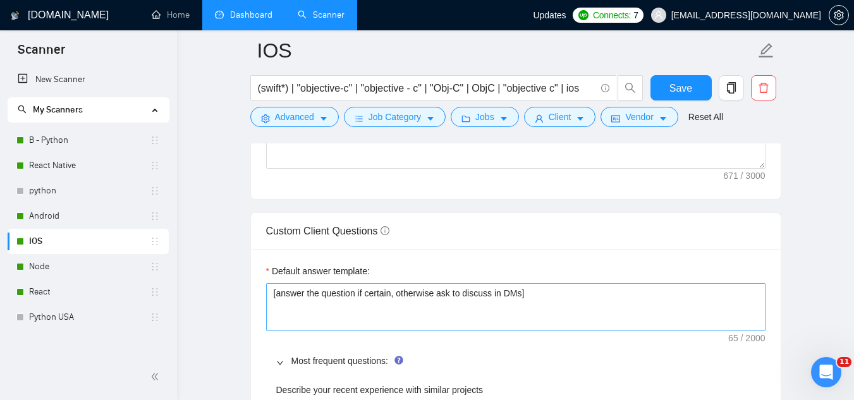
scroll to position [1897, 0]
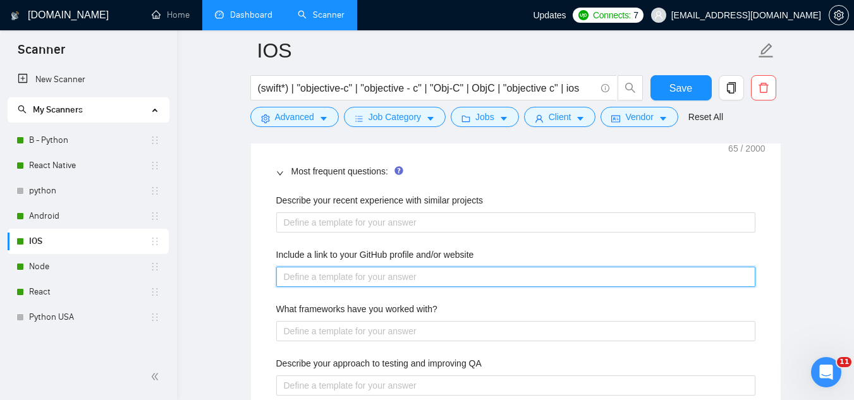
click at [331, 279] on website "Include a link to your GitHub profile and/or website" at bounding box center [515, 277] width 479 height 20
paste website "[URL][DOMAIN_NAME]"
type website "[URL][DOMAIN_NAME]"
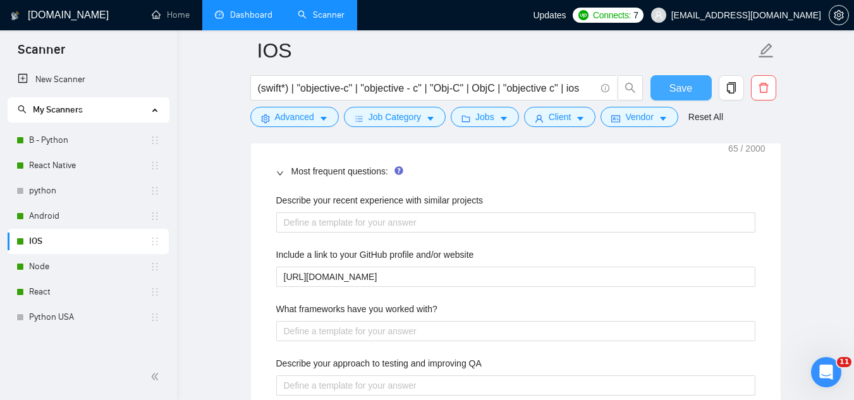
click at [673, 92] on span "Save" at bounding box center [681, 88] width 23 height 16
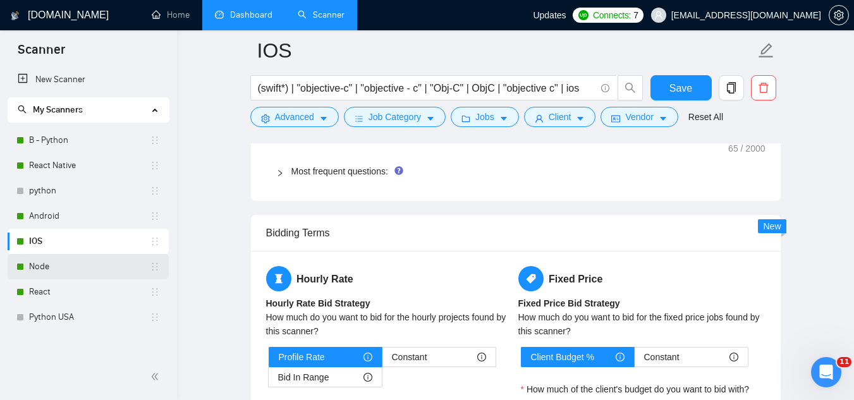
click at [86, 275] on link "Node" at bounding box center [89, 266] width 121 height 25
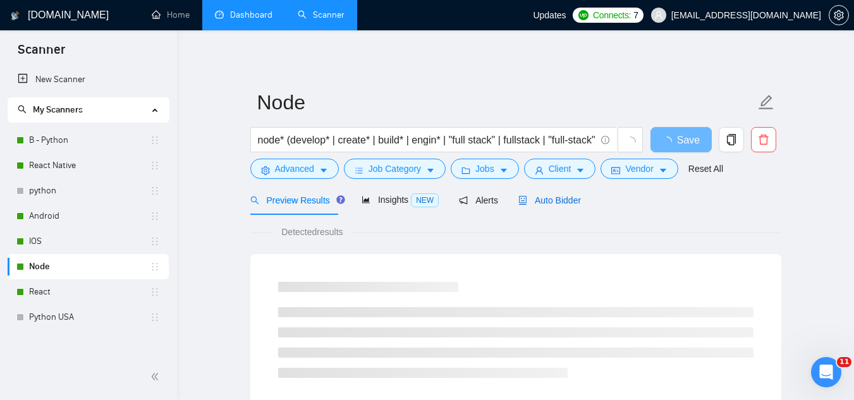
click at [542, 202] on span "Auto Bidder" at bounding box center [549, 200] width 63 height 10
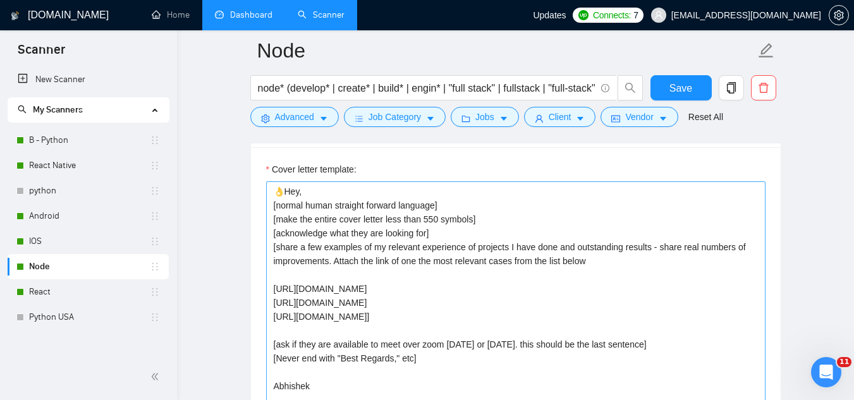
scroll to position [1391, 0]
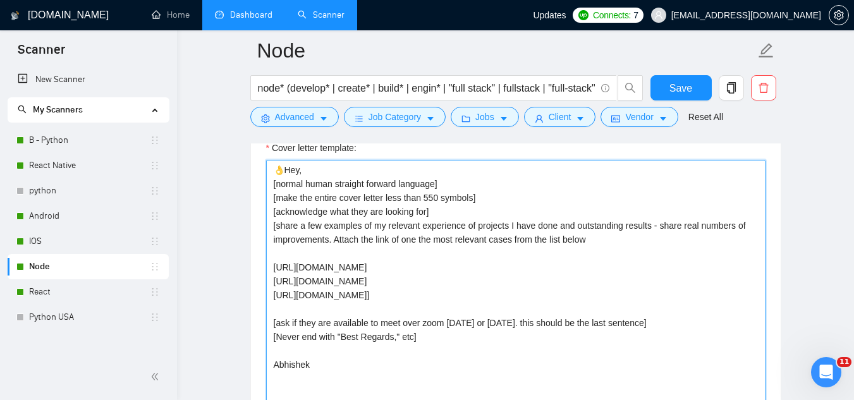
click at [391, 169] on textarea "👌Hey, [normal human straight forward language] [make the entire cover letter le…" at bounding box center [515, 302] width 499 height 285
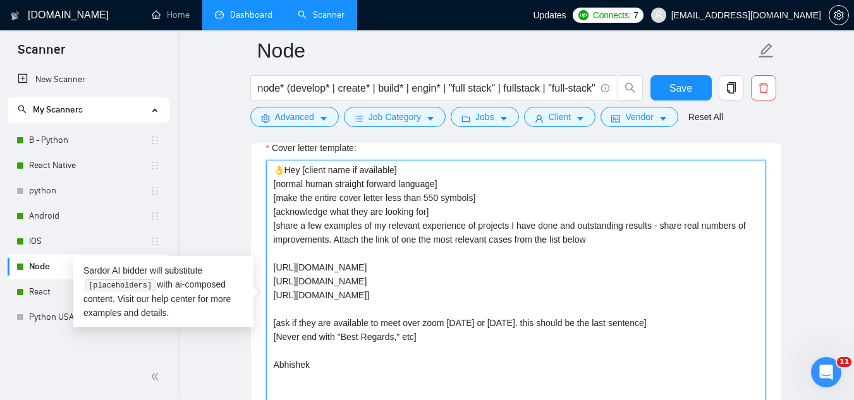
click at [417, 174] on textarea "👌Hey [client name if available] [normal human straight forward language] [make …" at bounding box center [515, 302] width 499 height 285
type textarea "👌Hey [client name if available], [normal human straight forward language] [make…"
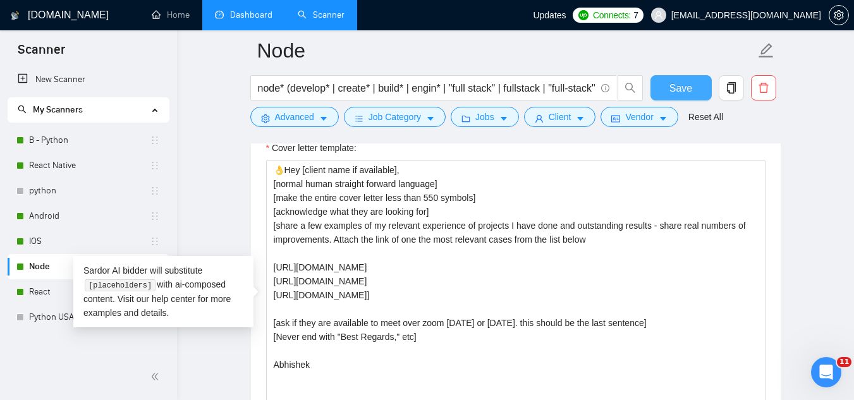
click at [672, 84] on span "Save" at bounding box center [681, 88] width 23 height 16
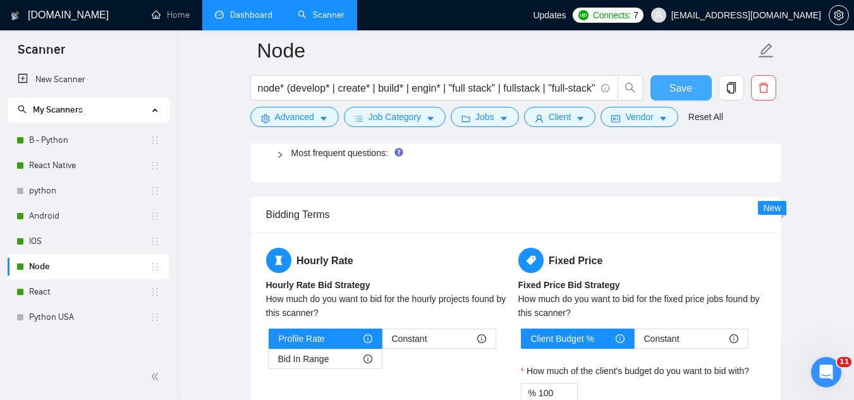
scroll to position [1834, 0]
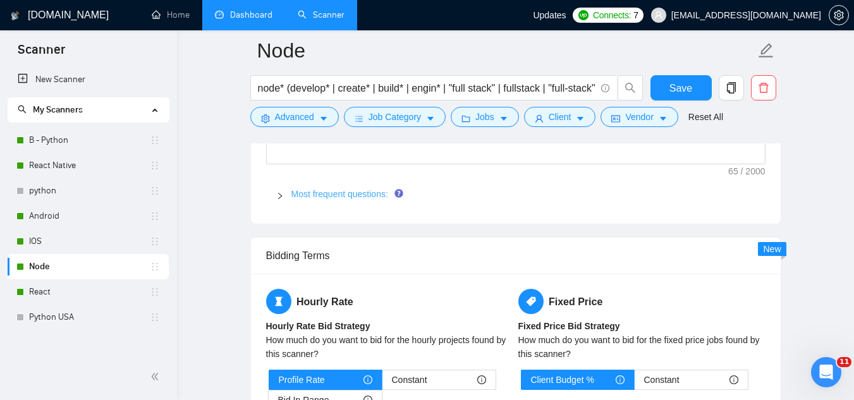
click at [343, 192] on link "Most frequent questions:" at bounding box center [339, 194] width 97 height 10
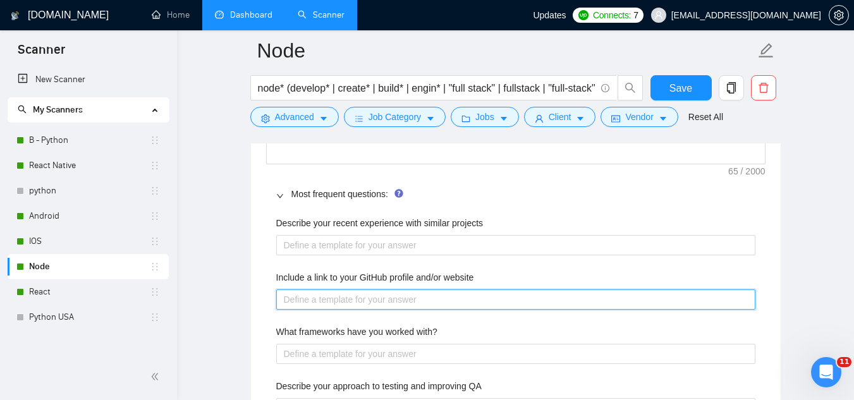
click at [407, 305] on website "Include a link to your GitHub profile and/or website" at bounding box center [515, 300] width 479 height 20
paste website "[URL][DOMAIN_NAME]"
type website "[URL][DOMAIN_NAME]"
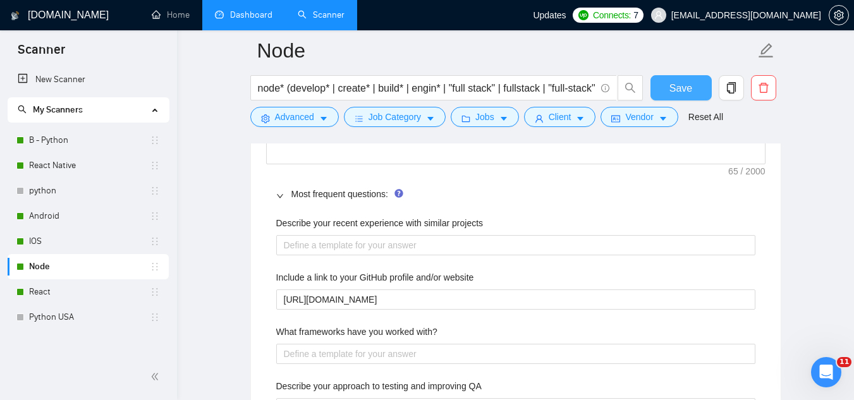
click at [668, 92] on button "Save" at bounding box center [681, 87] width 61 height 25
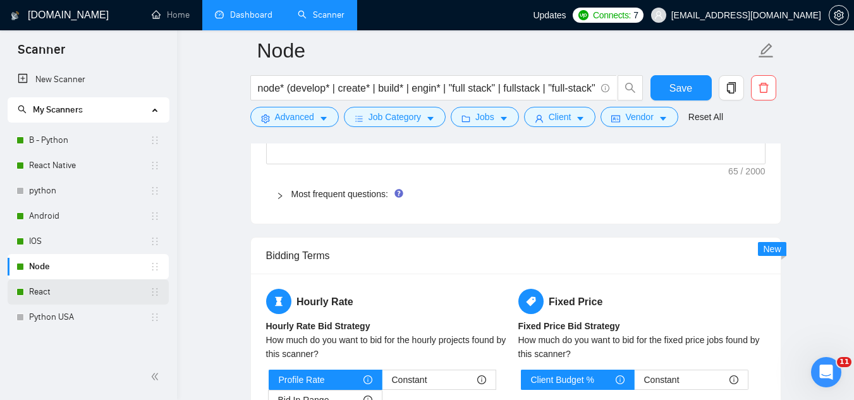
click at [56, 295] on link "React" at bounding box center [89, 291] width 121 height 25
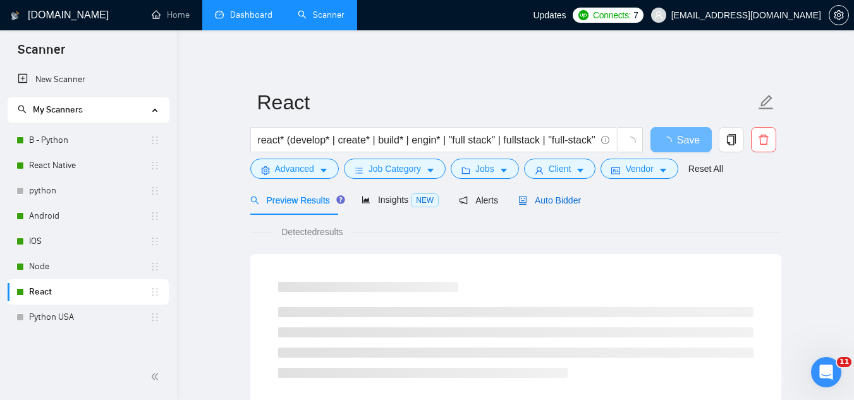
click at [561, 199] on span "Auto Bidder" at bounding box center [549, 200] width 63 height 10
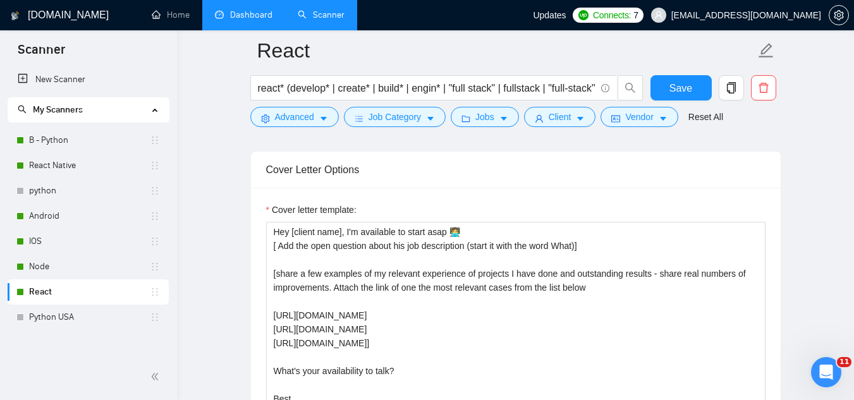
scroll to position [1328, 0]
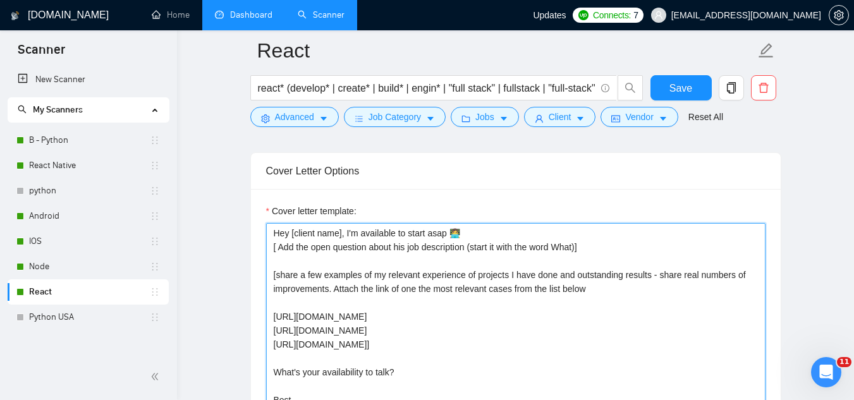
click at [469, 245] on textarea "Hey [client name], I'm available to start asap 👩‍💻 [ Add the open question abou…" at bounding box center [515, 365] width 499 height 285
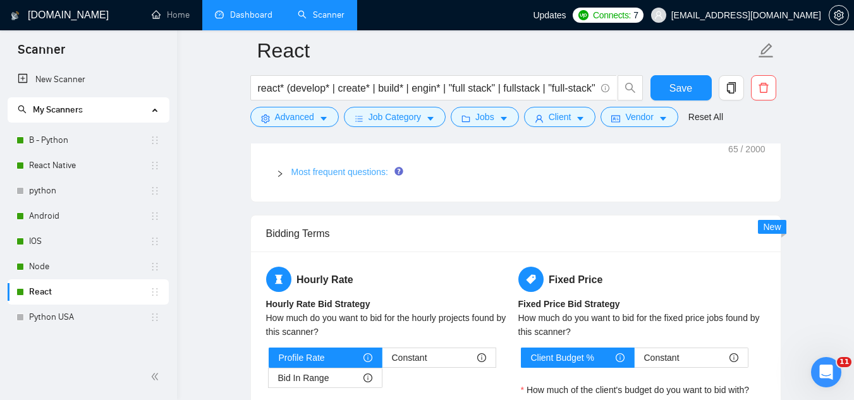
scroll to position [1834, 0]
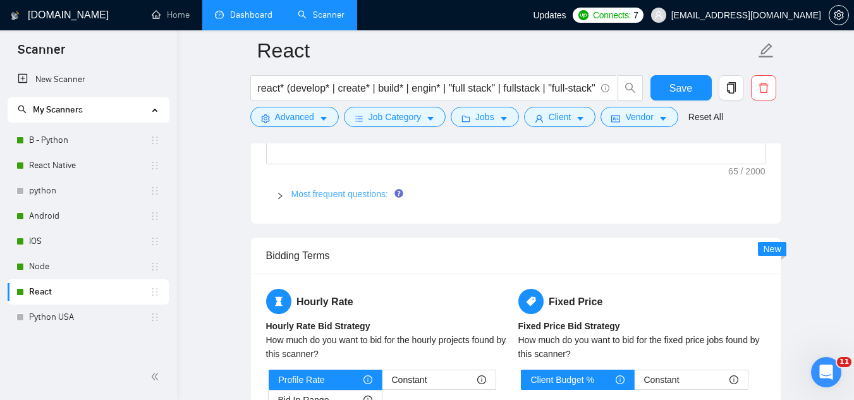
type textarea "Hey [client name], I'm available to start asap 👩‍💻 [ Add the open question abou…"
click at [326, 194] on link "Most frequent questions:" at bounding box center [339, 194] width 97 height 10
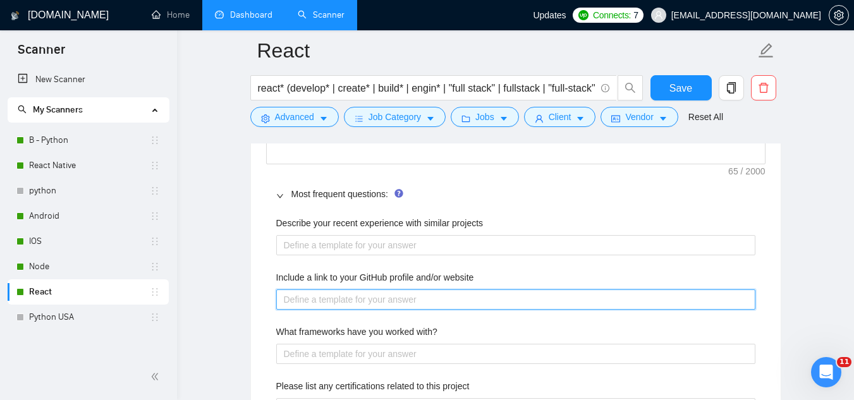
click at [350, 303] on website "Include a link to your GitHub profile and/or website" at bounding box center [515, 300] width 479 height 20
paste website "[URL][DOMAIN_NAME]"
type website "[URL][DOMAIN_NAME]"
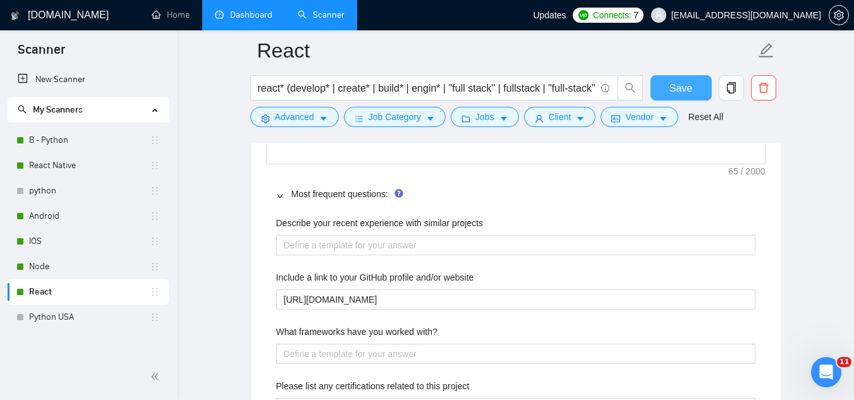
click at [687, 90] on span "Save" at bounding box center [681, 88] width 23 height 16
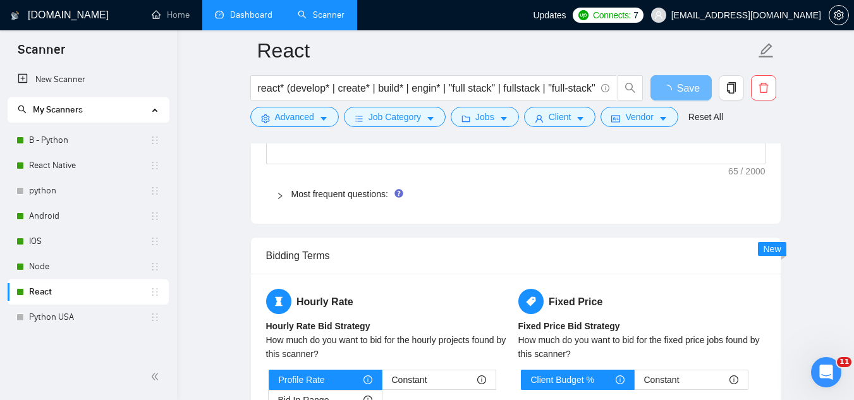
click at [242, 15] on link "Dashboard" at bounding box center [244, 14] width 58 height 11
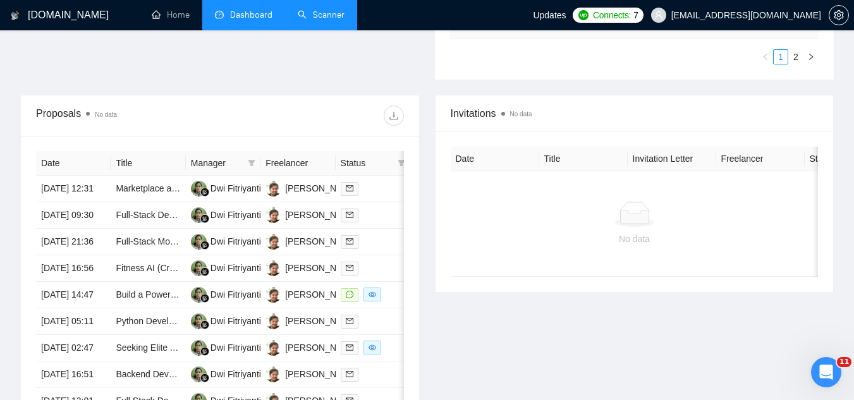
scroll to position [444, 0]
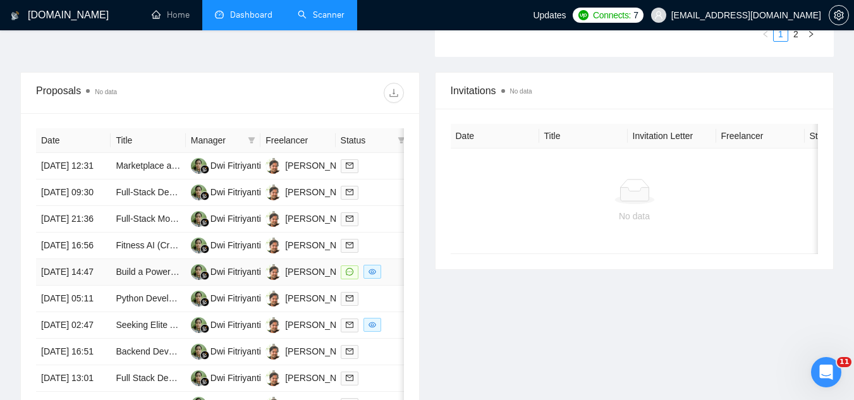
click at [140, 286] on td "Build a Powerful Form for Making Grant applications" at bounding box center [148, 272] width 75 height 27
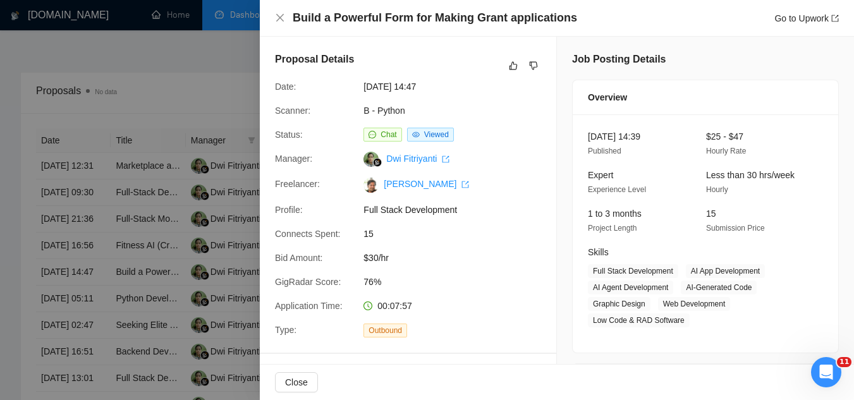
click at [193, 82] on div at bounding box center [427, 200] width 854 height 400
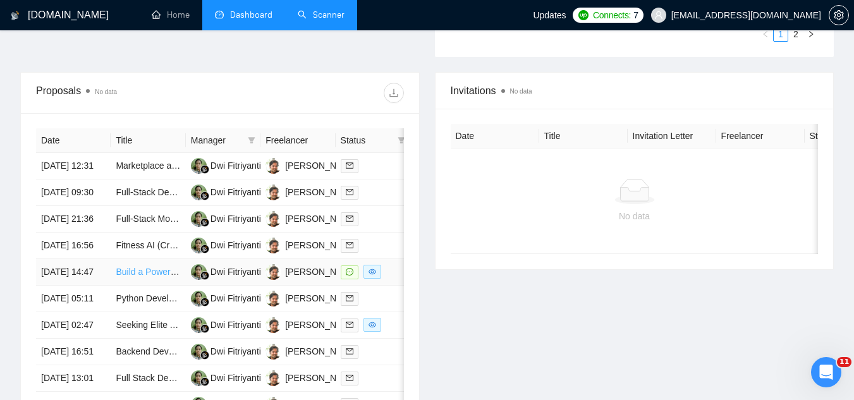
click at [124, 277] on link "Build a Powerful Form for Making Grant applications" at bounding box center [218, 272] width 205 height 10
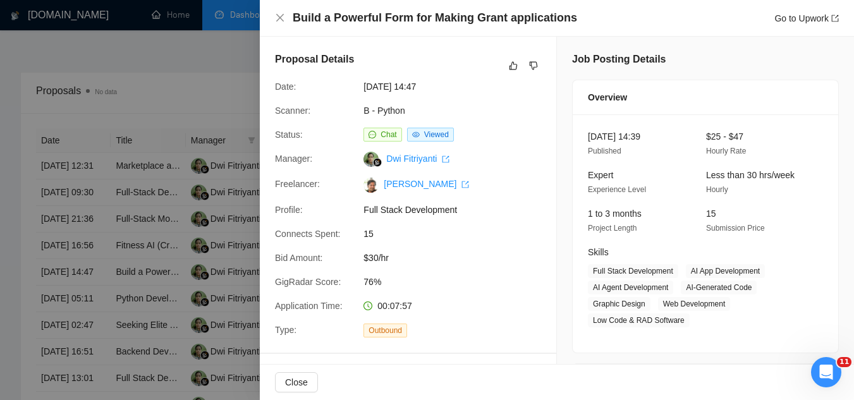
click at [211, 73] on div at bounding box center [427, 200] width 854 height 400
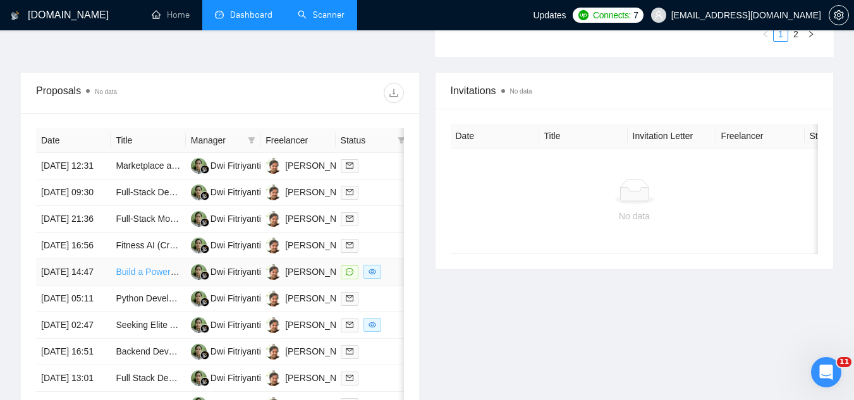
click at [138, 277] on link "Build a Powerful Form for Making Grant applications" at bounding box center [218, 272] width 205 height 10
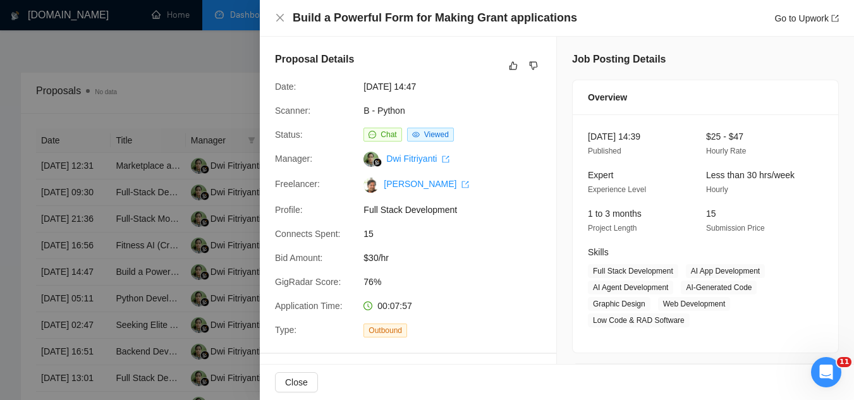
click at [204, 75] on div at bounding box center [427, 200] width 854 height 400
